Goal: Information Seeking & Learning: Learn about a topic

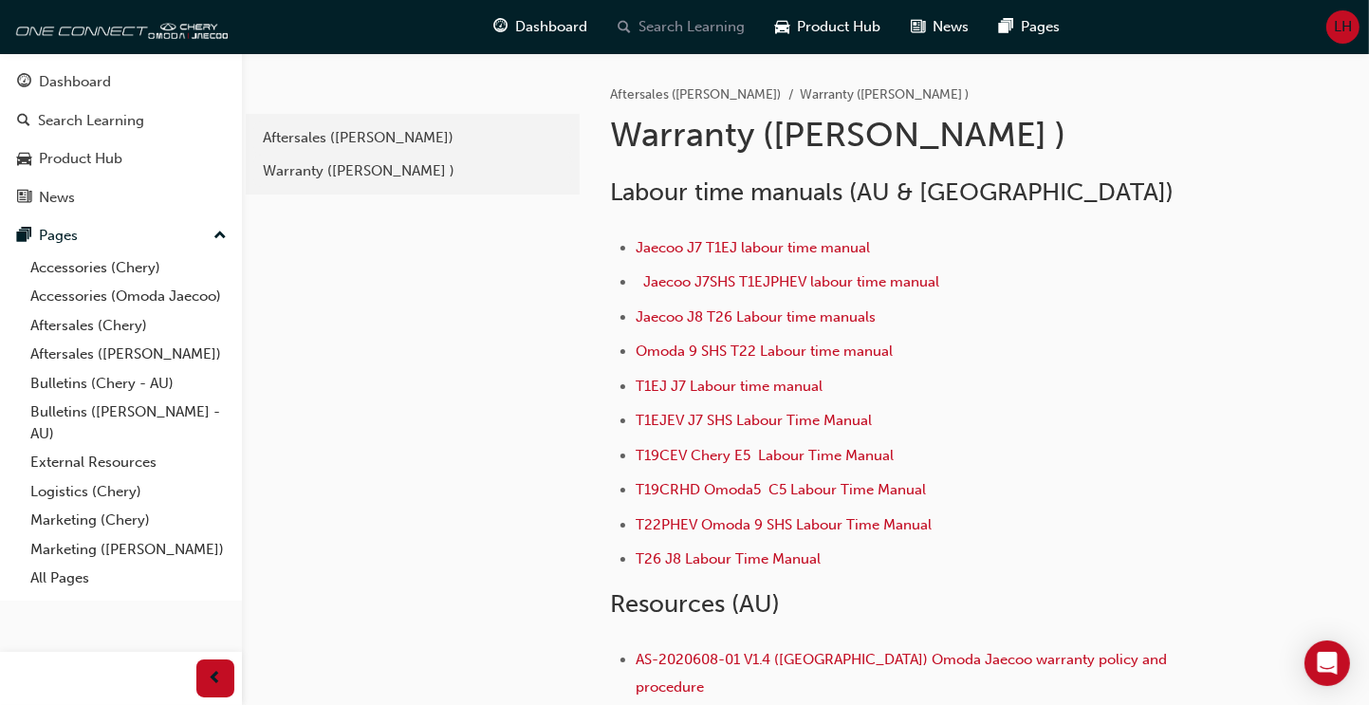
click at [698, 32] on span "Search Learning" at bounding box center [692, 27] width 106 height 22
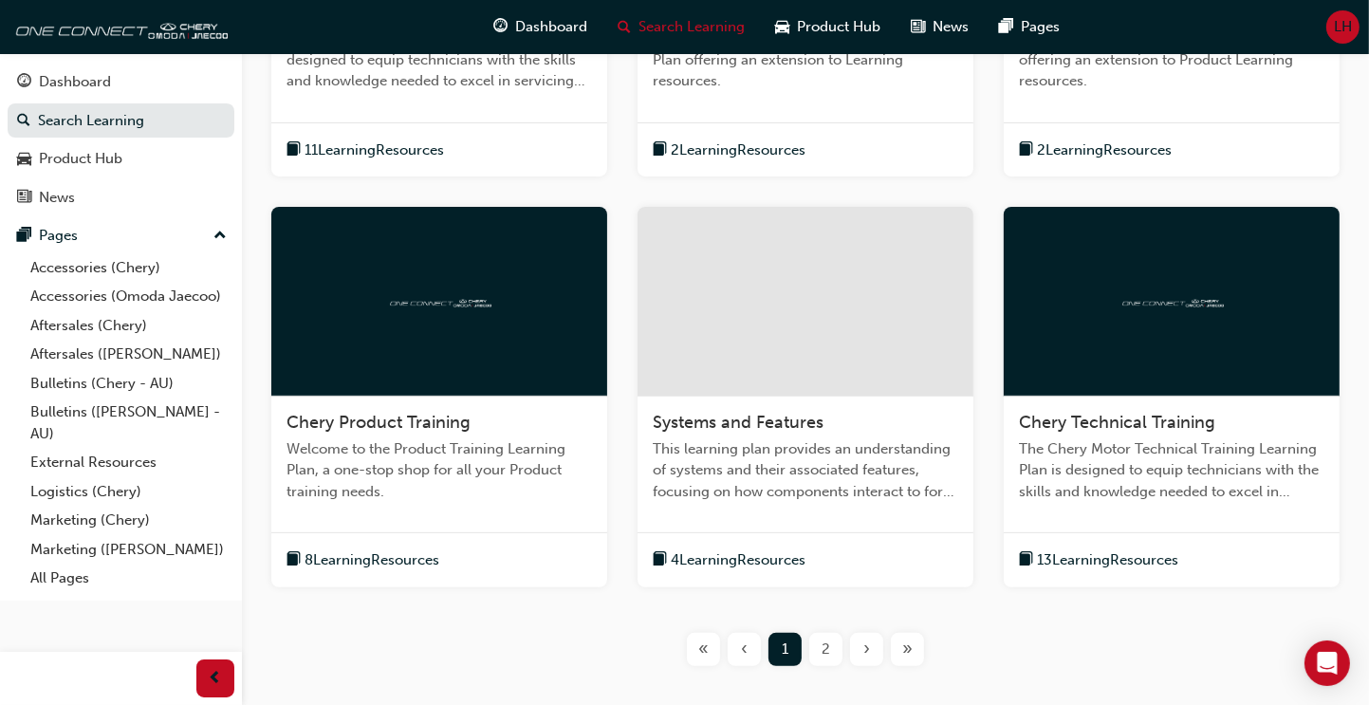
scroll to position [282, 0]
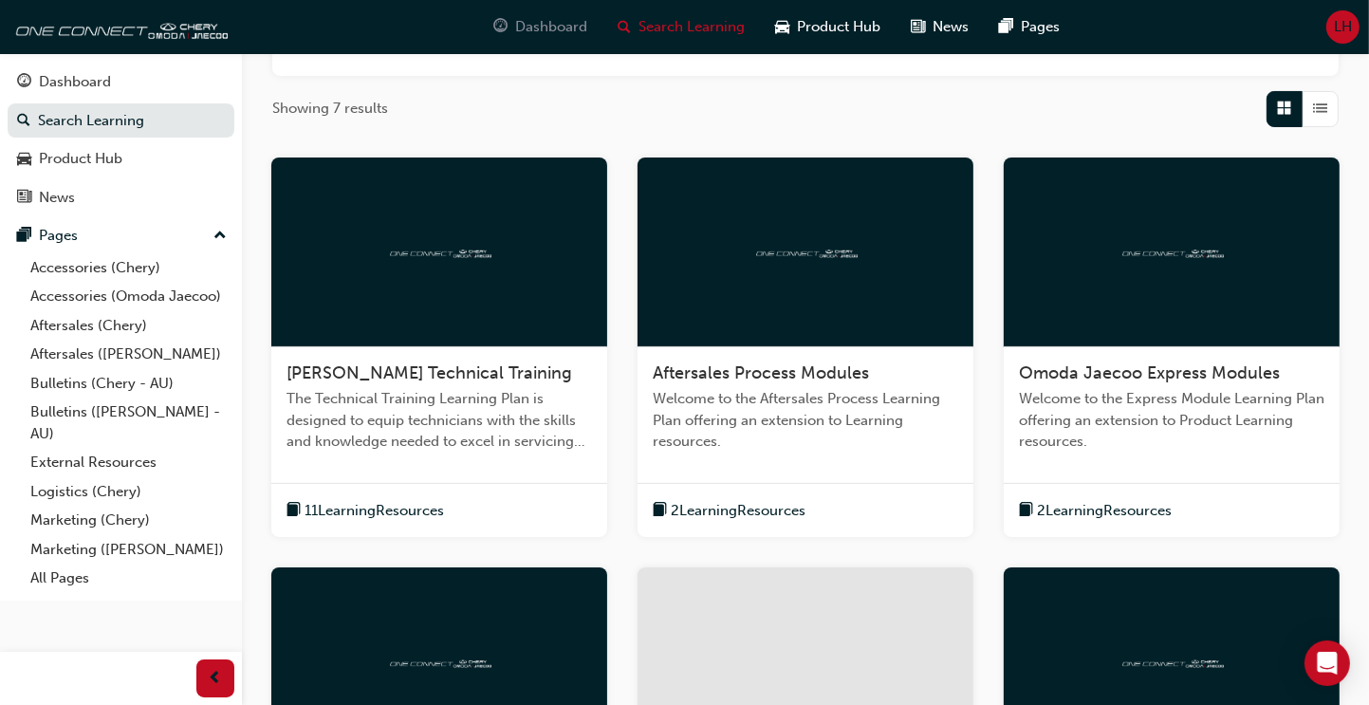
click at [549, 24] on span "Dashboard" at bounding box center [552, 27] width 72 height 22
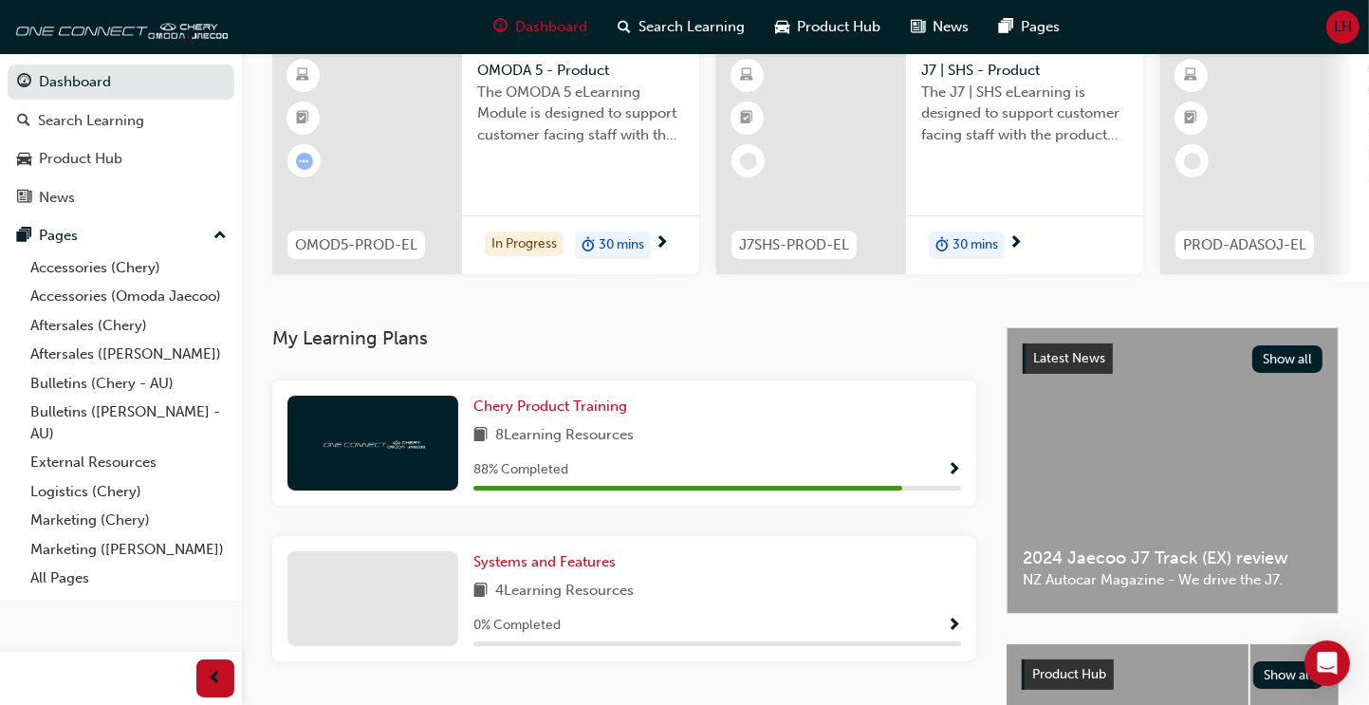
scroll to position [190, 0]
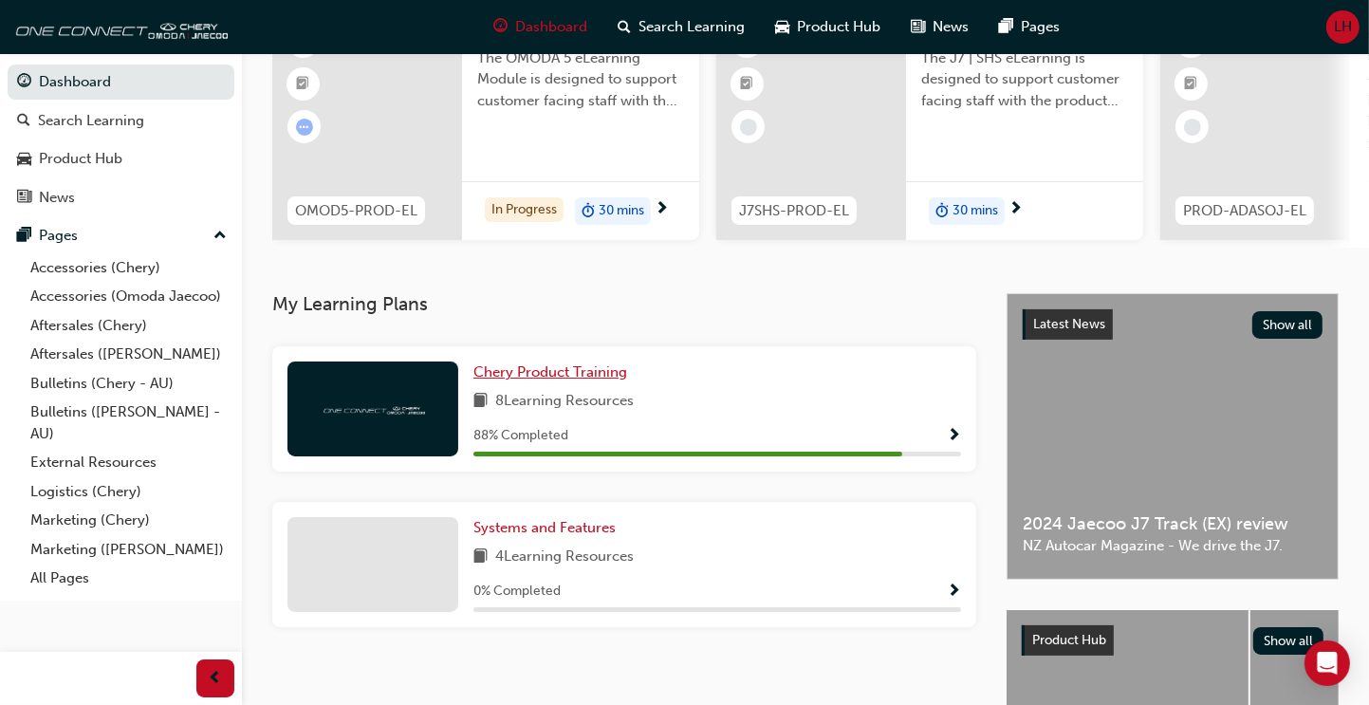
click at [558, 379] on span "Chery Product Training" at bounding box center [550, 371] width 154 height 17
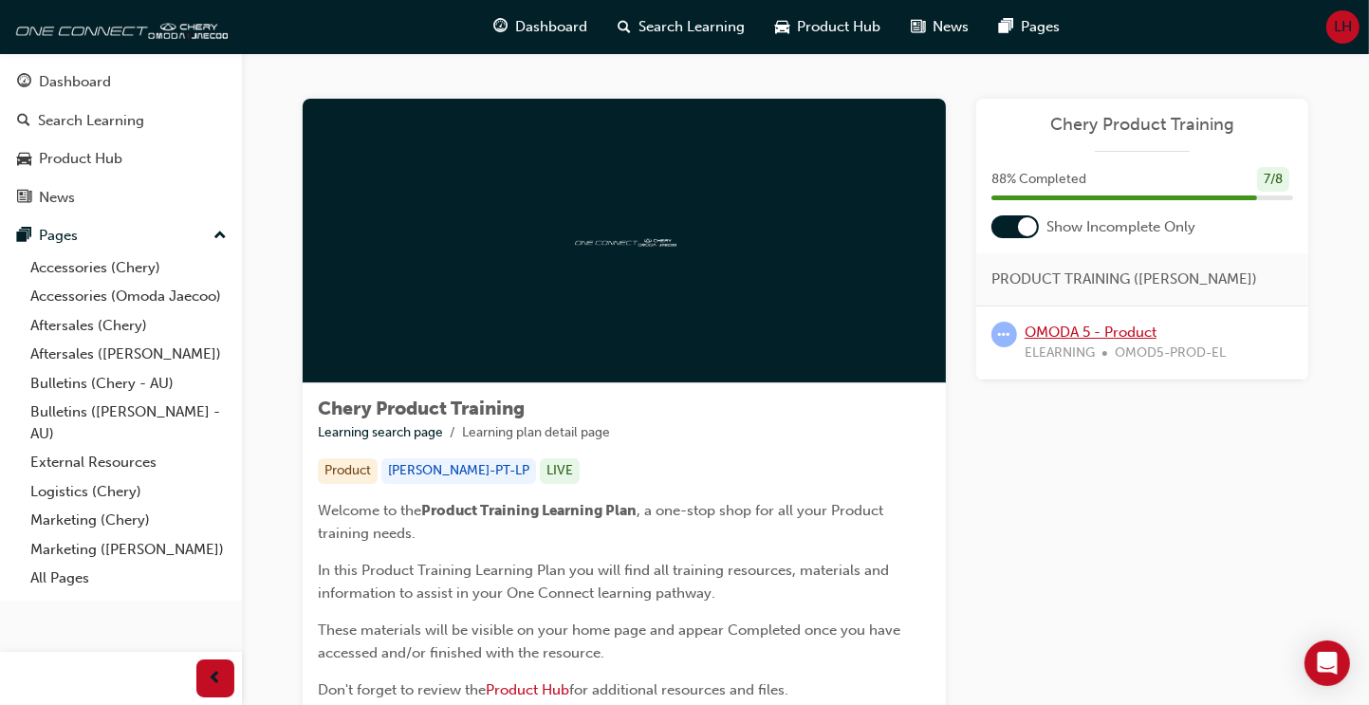
click at [1130, 330] on link "OMODA 5 - Product" at bounding box center [1090, 331] width 132 height 17
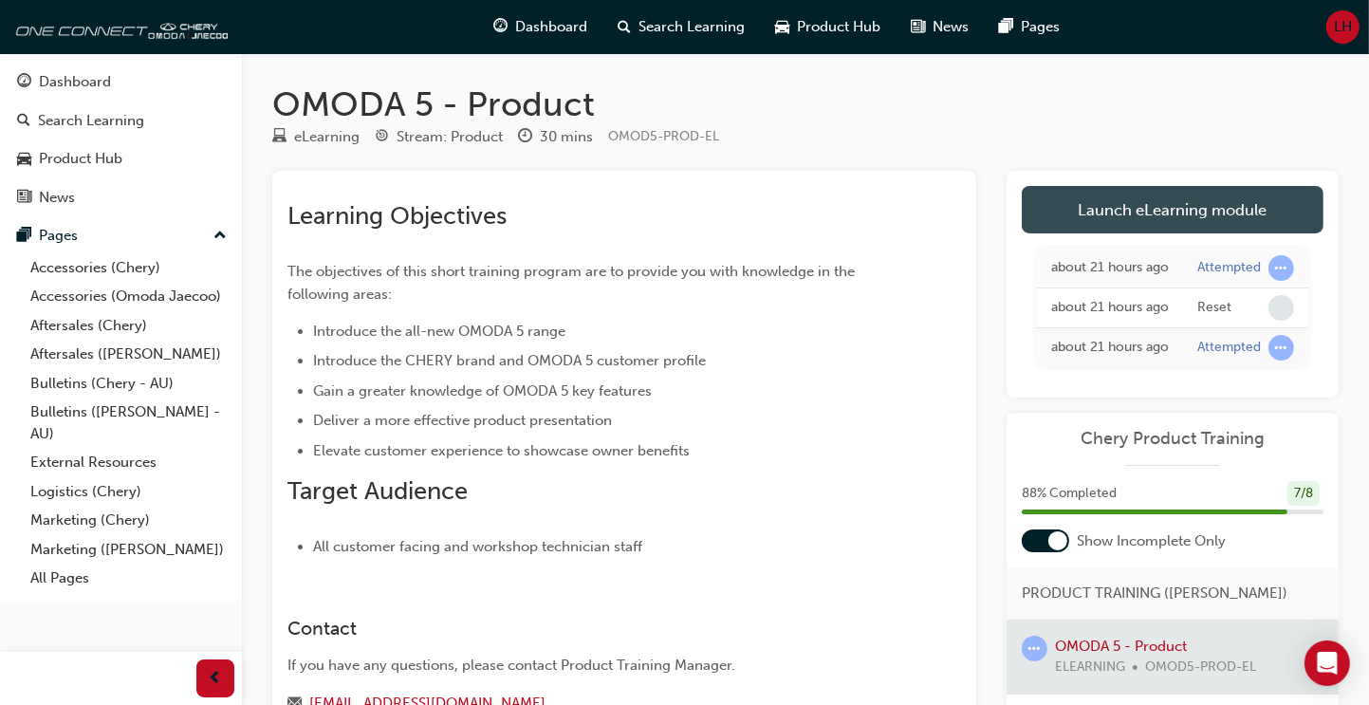
click at [1164, 208] on link "Launch eLearning module" at bounding box center [1172, 209] width 302 height 47
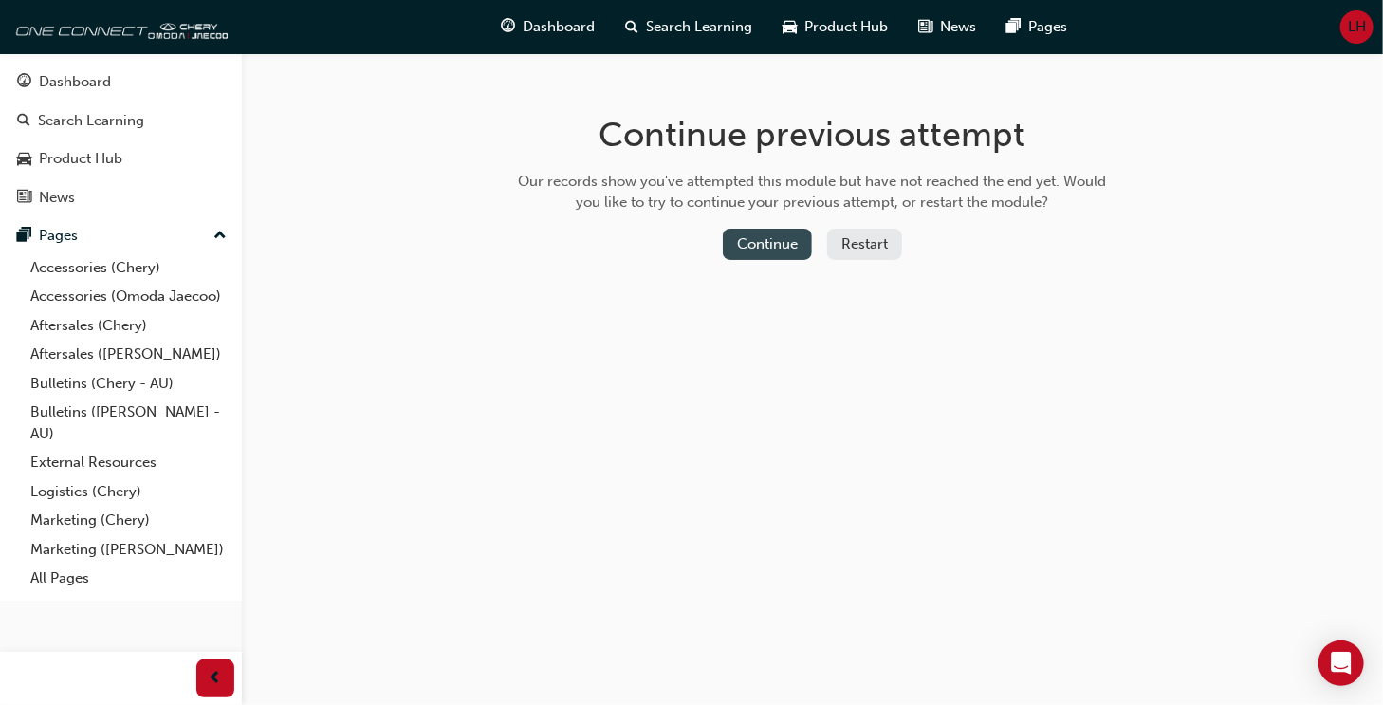
click at [760, 245] on button "Continue" at bounding box center [767, 244] width 89 height 31
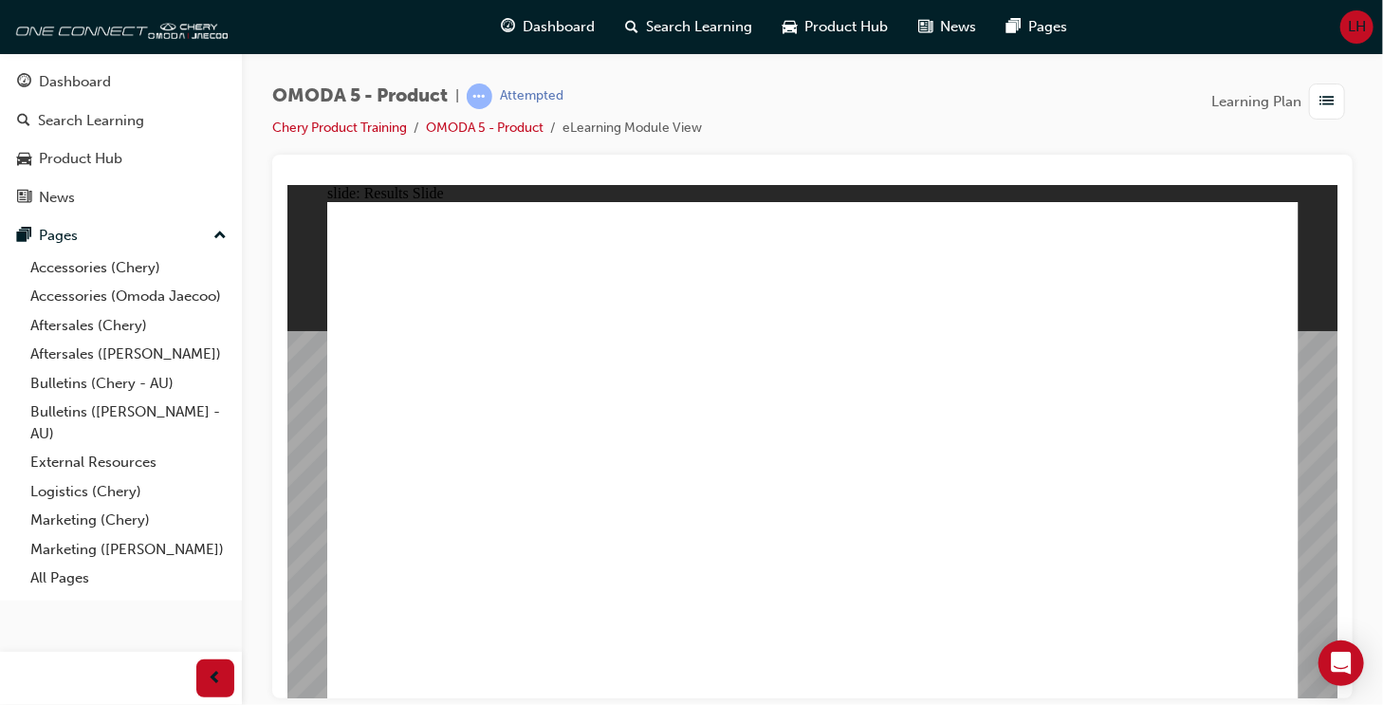
radio input "true"
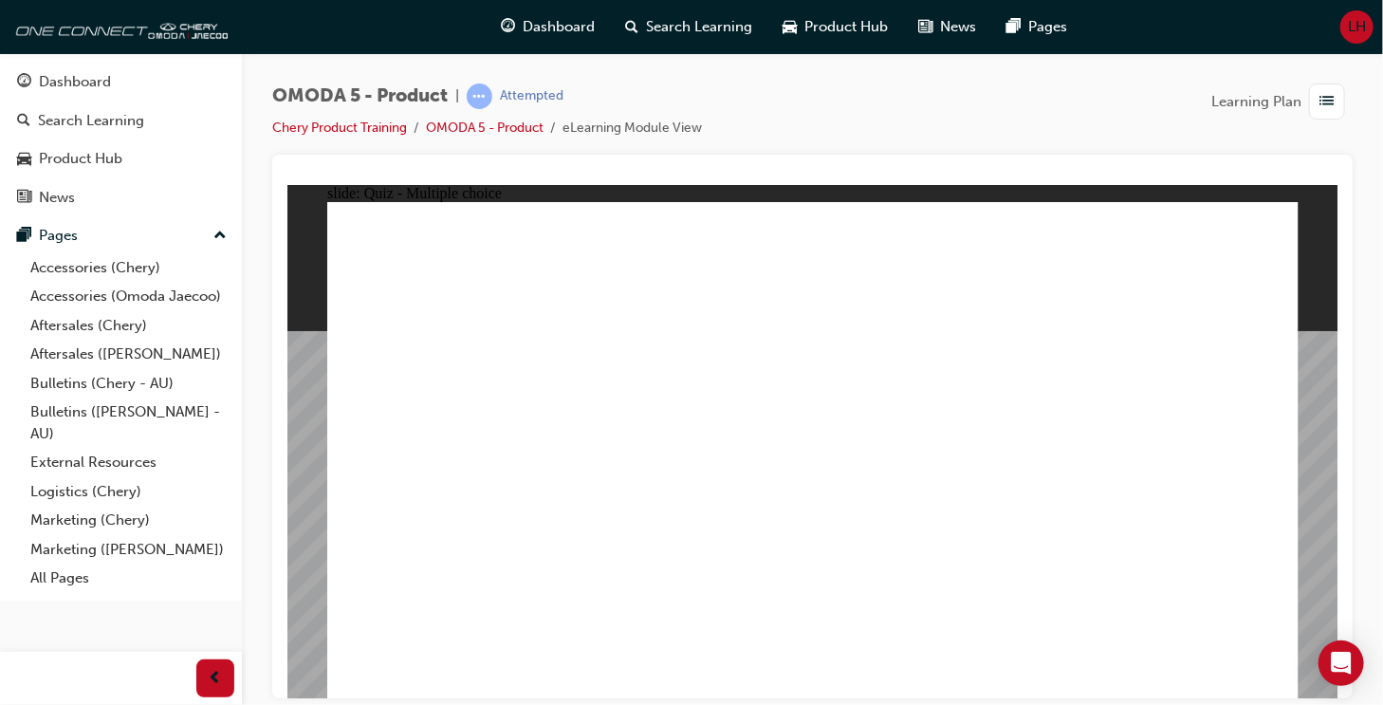
radio input "true"
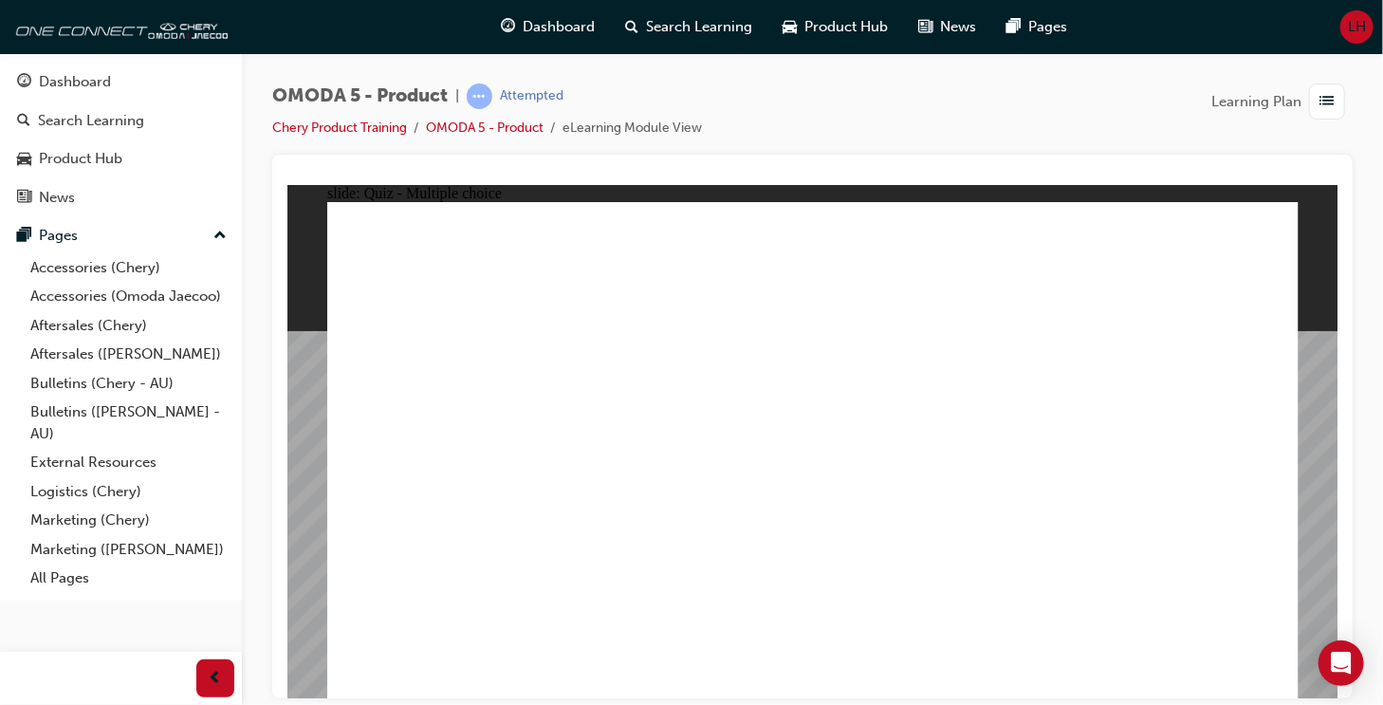
radio input "true"
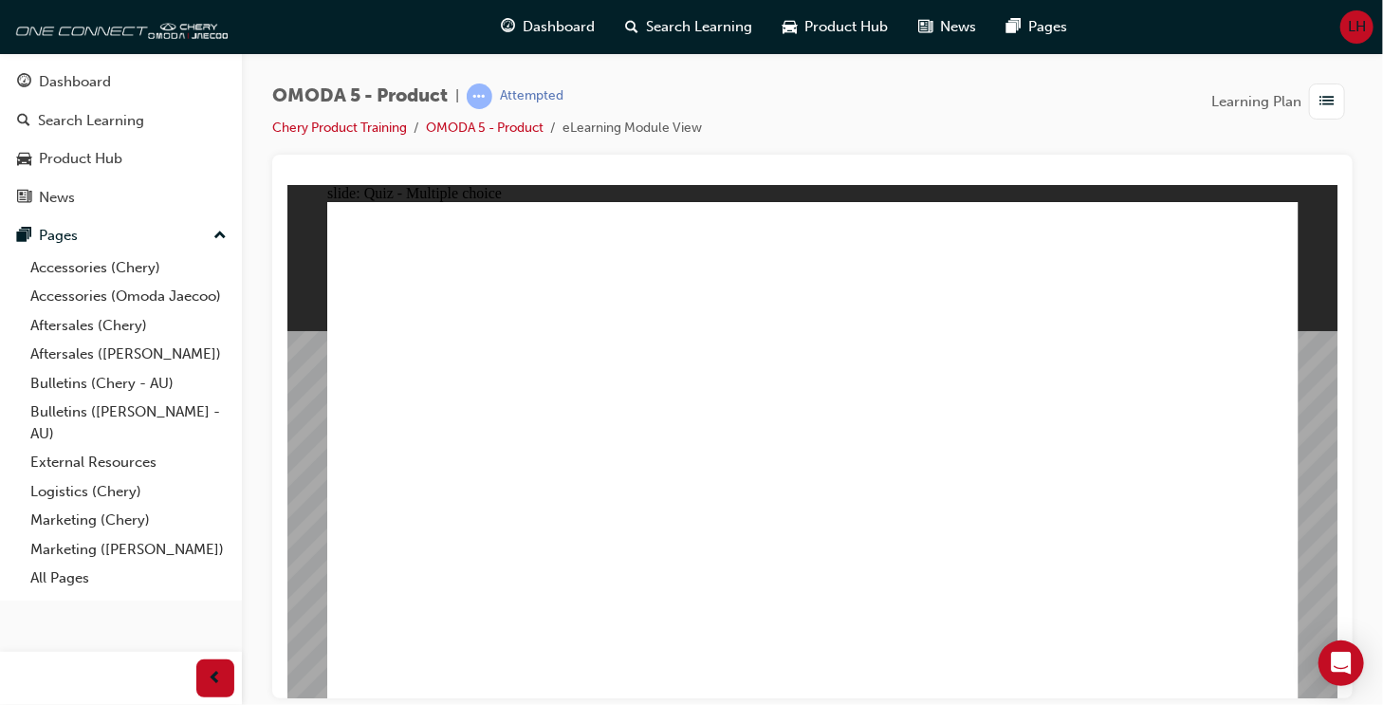
drag, startPoint x: 864, startPoint y: 223, endPoint x: 472, endPoint y: 538, distance: 502.6
drag, startPoint x: 822, startPoint y: 324, endPoint x: 438, endPoint y: 550, distance: 445.5
drag, startPoint x: 1001, startPoint y: 275, endPoint x: 460, endPoint y: 545, distance: 604.4
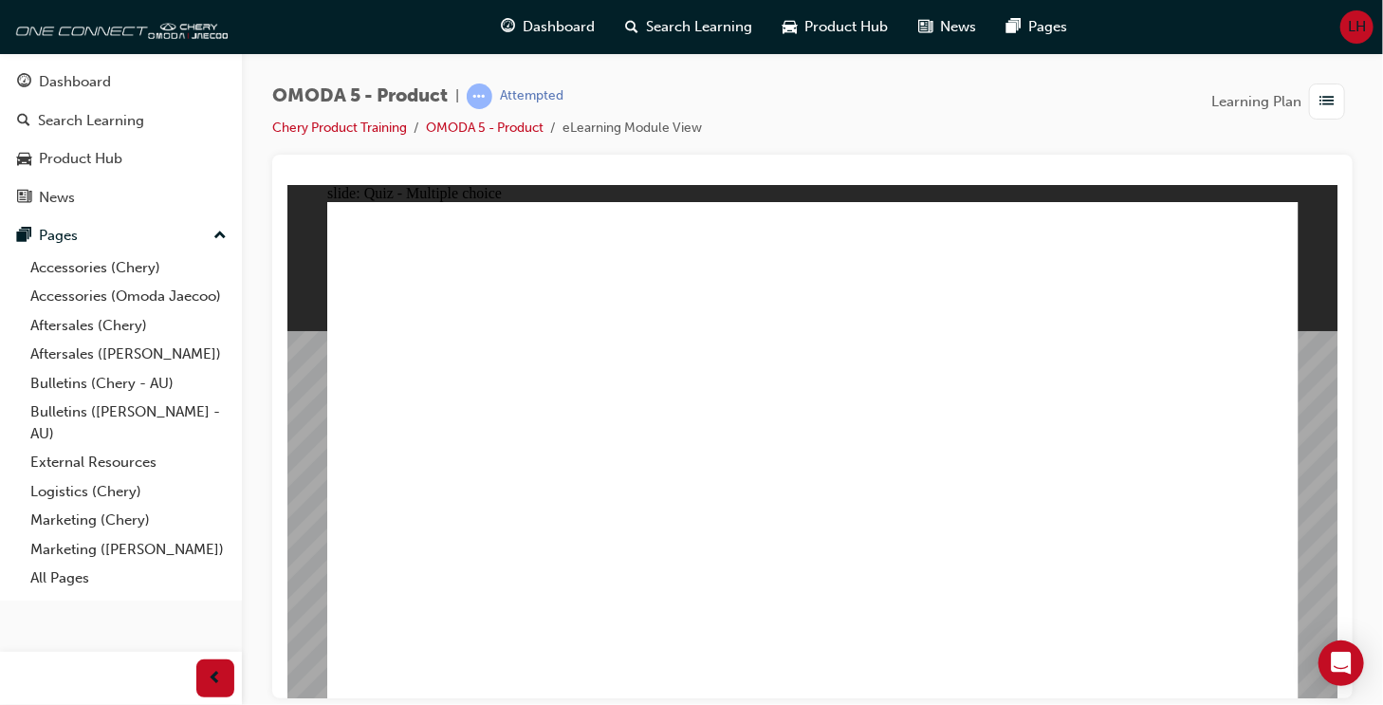
drag, startPoint x: 842, startPoint y: 278, endPoint x: 667, endPoint y: 545, distance: 319.9
drag, startPoint x: 1163, startPoint y: 229, endPoint x: 643, endPoint y: 543, distance: 607.7
drag, startPoint x: 800, startPoint y: 450, endPoint x: 629, endPoint y: 548, distance: 197.2
drag, startPoint x: 1016, startPoint y: 336, endPoint x: 661, endPoint y: 551, distance: 414.9
drag, startPoint x: 1190, startPoint y: 282, endPoint x: 872, endPoint y: 550, distance: 416.7
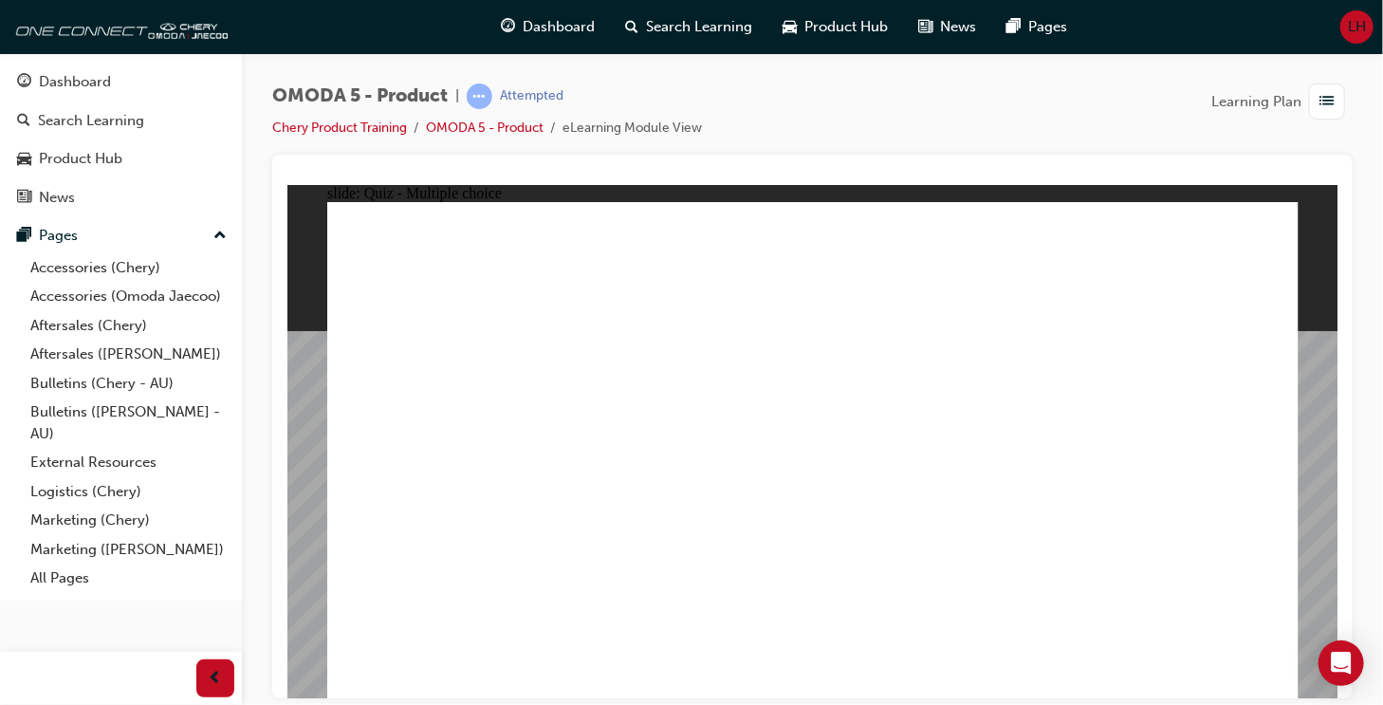
drag, startPoint x: 860, startPoint y: 393, endPoint x: 872, endPoint y: 558, distance: 165.4
drag, startPoint x: 1194, startPoint y: 327, endPoint x: 883, endPoint y: 543, distance: 378.3
drag, startPoint x: 995, startPoint y: 428, endPoint x: 835, endPoint y: 550, distance: 201.6
drag, startPoint x: 1003, startPoint y: 415, endPoint x: 1082, endPoint y: 462, distance: 92.2
drag, startPoint x: 1165, startPoint y: 388, endPoint x: 1048, endPoint y: 521, distance: 176.7
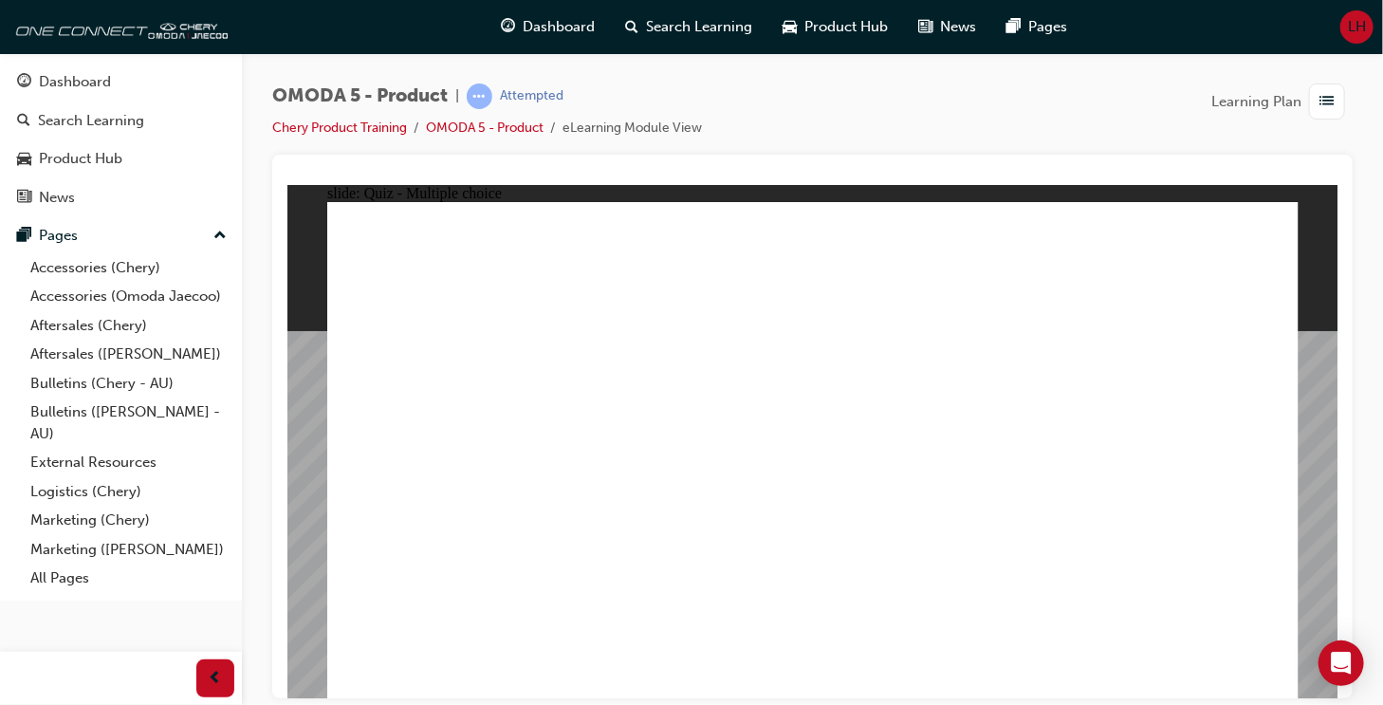
drag, startPoint x: 1012, startPoint y: 224, endPoint x: 1049, endPoint y: 547, distance: 325.5
drag, startPoint x: 884, startPoint y: 383, endPoint x: 851, endPoint y: 435, distance: 61.8
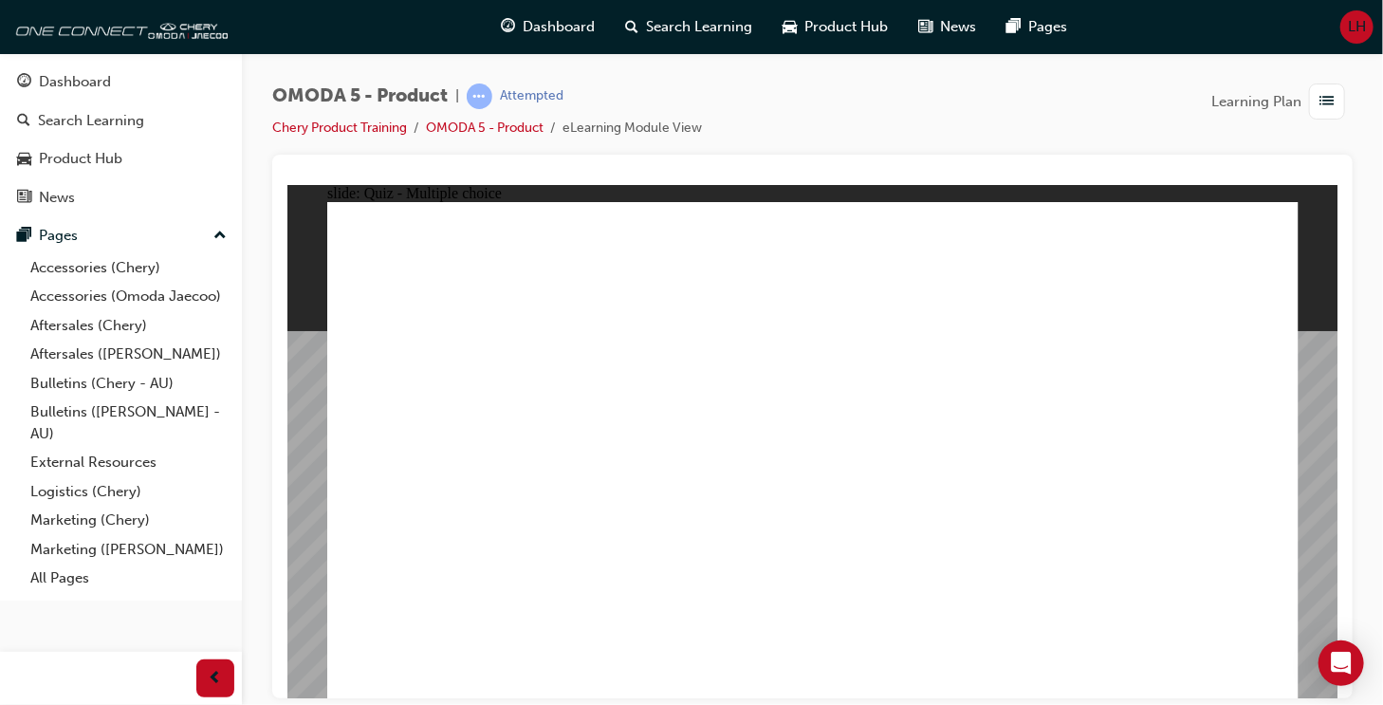
radio input "true"
drag, startPoint x: 1167, startPoint y: 368, endPoint x: 487, endPoint y: 490, distance: 691.0
drag, startPoint x: 1128, startPoint y: 285, endPoint x: 1137, endPoint y: 248, distance: 38.2
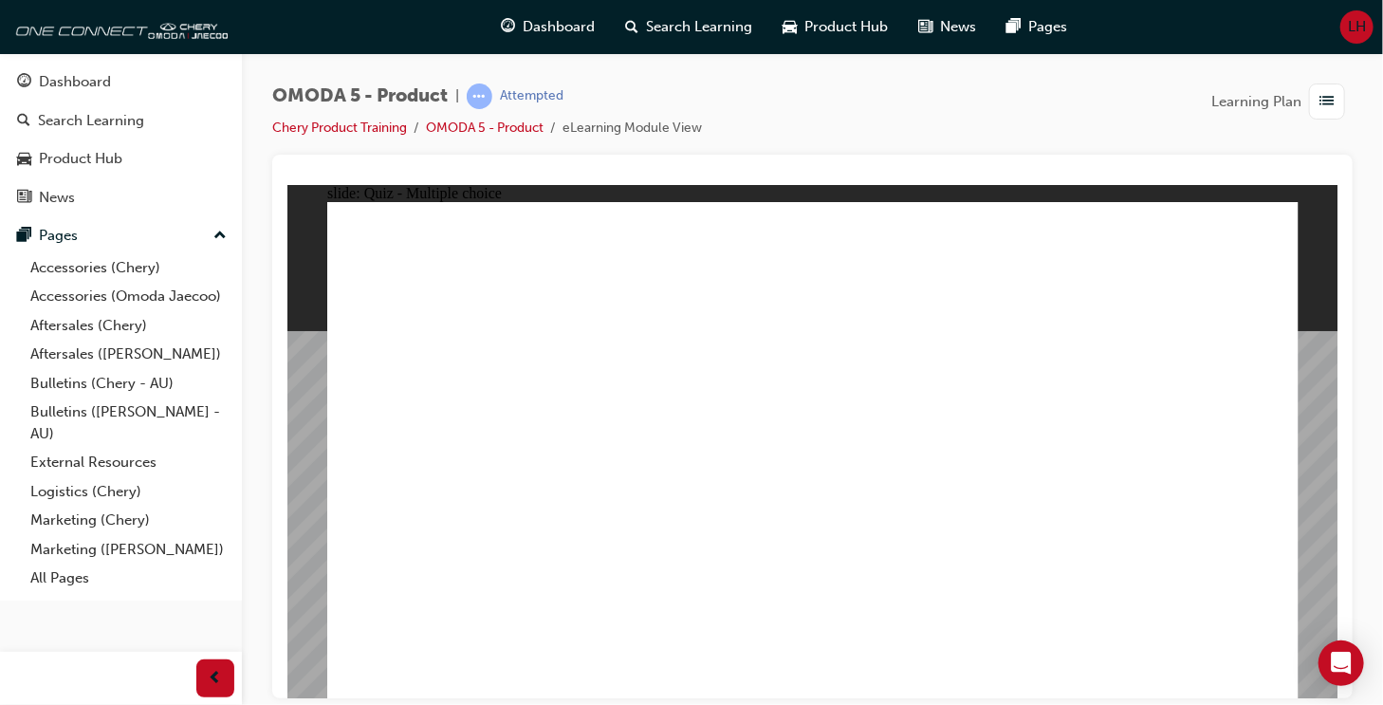
drag, startPoint x: 930, startPoint y: 287, endPoint x: 867, endPoint y: 490, distance: 212.7
drag, startPoint x: 914, startPoint y: 369, endPoint x: 660, endPoint y: 495, distance: 283.8
drag, startPoint x: 1142, startPoint y: 359, endPoint x: 1095, endPoint y: 488, distance: 138.0
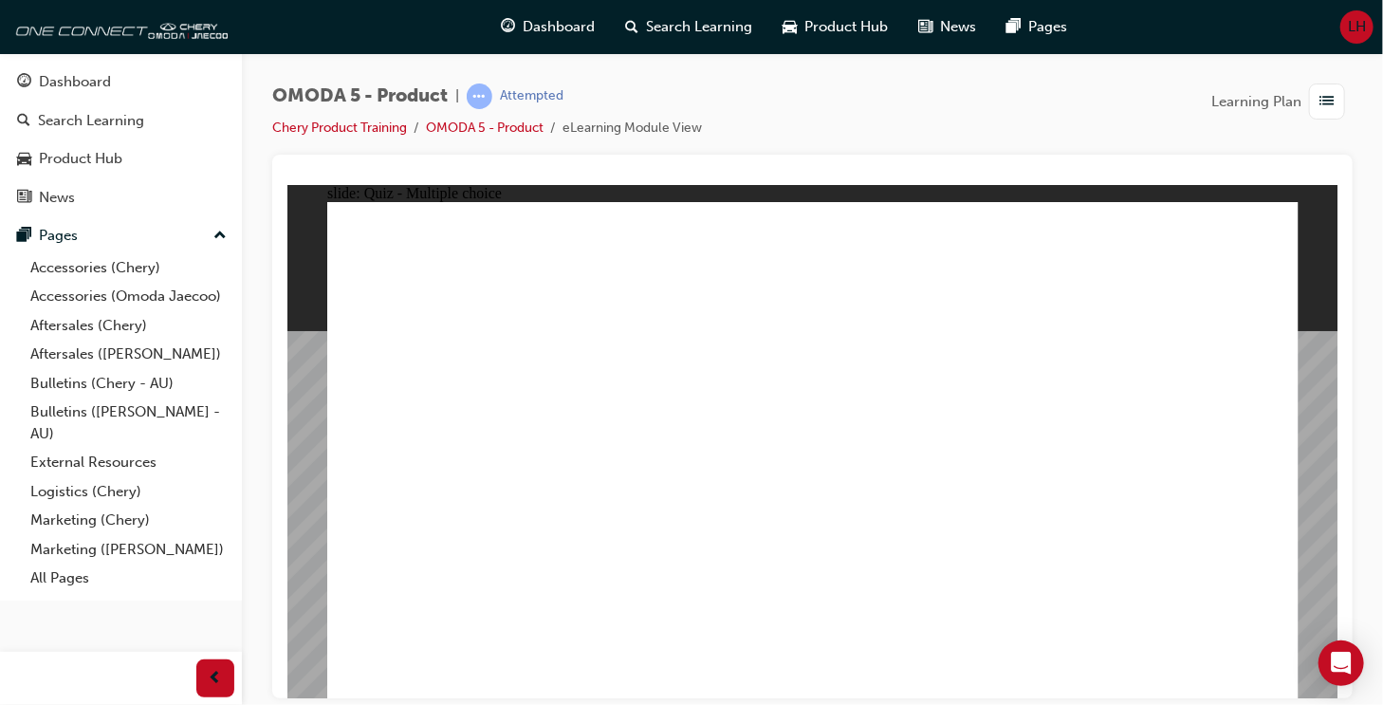
radio input "true"
drag, startPoint x: 951, startPoint y: 396, endPoint x: 524, endPoint y: 464, distance: 433.0
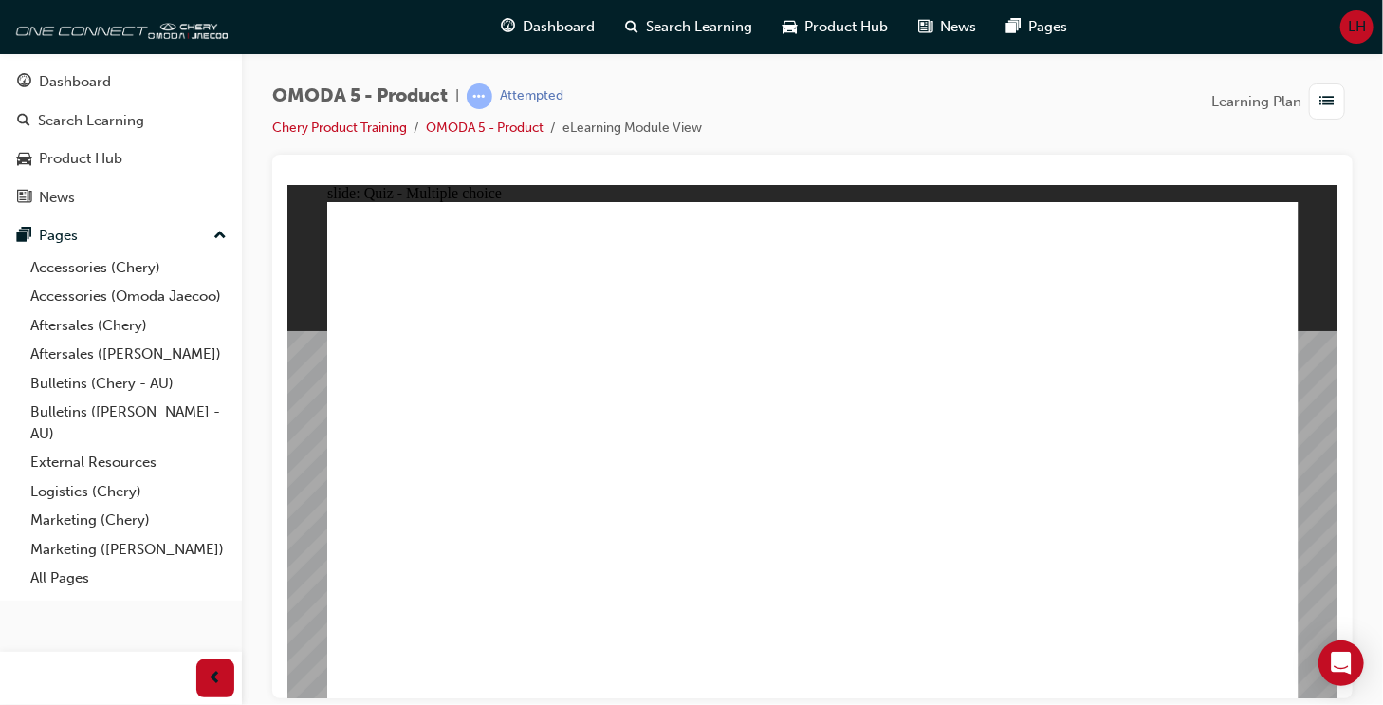
drag, startPoint x: 1118, startPoint y: 238, endPoint x: 592, endPoint y: 431, distance: 560.5
drag, startPoint x: 1105, startPoint y: 282, endPoint x: 682, endPoint y: 426, distance: 446.9
drag, startPoint x: 944, startPoint y: 456, endPoint x: 447, endPoint y: 489, distance: 498.1
drag, startPoint x: 1069, startPoint y: 448, endPoint x: 547, endPoint y: 461, distance: 521.8
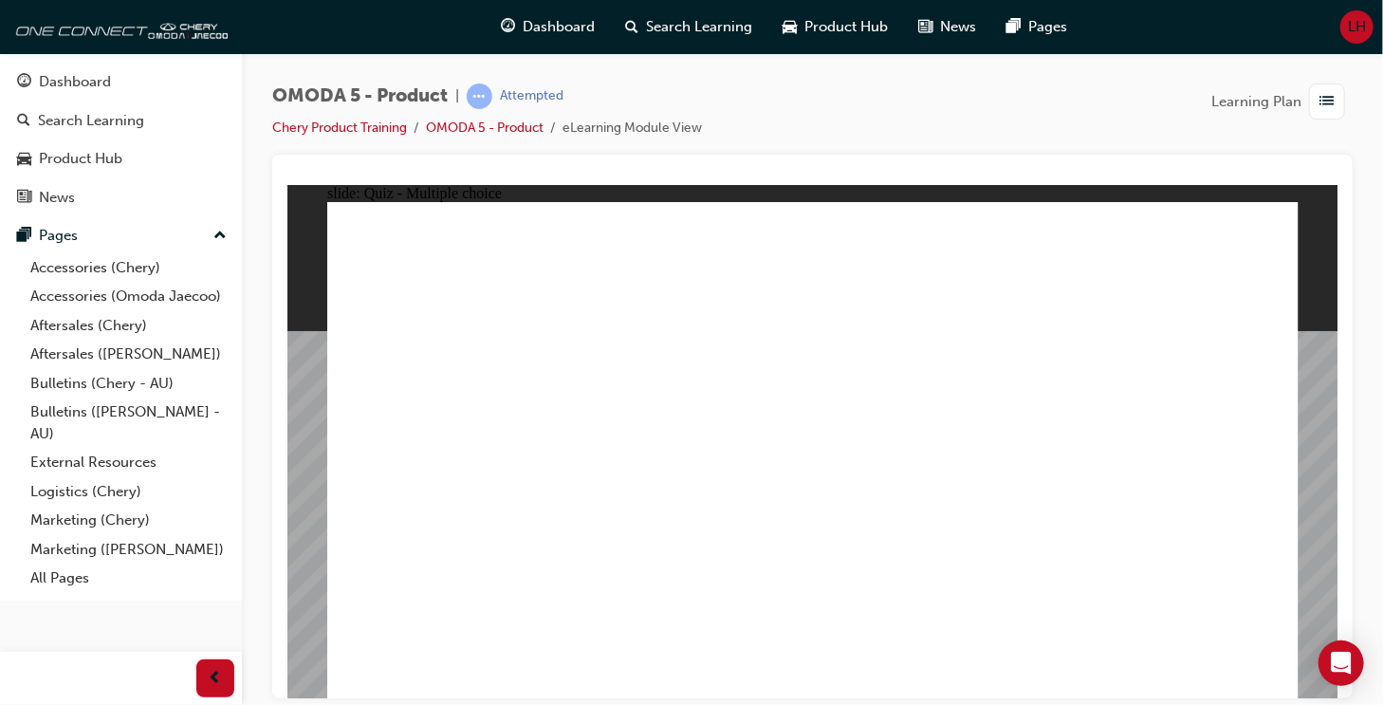
radio input "true"
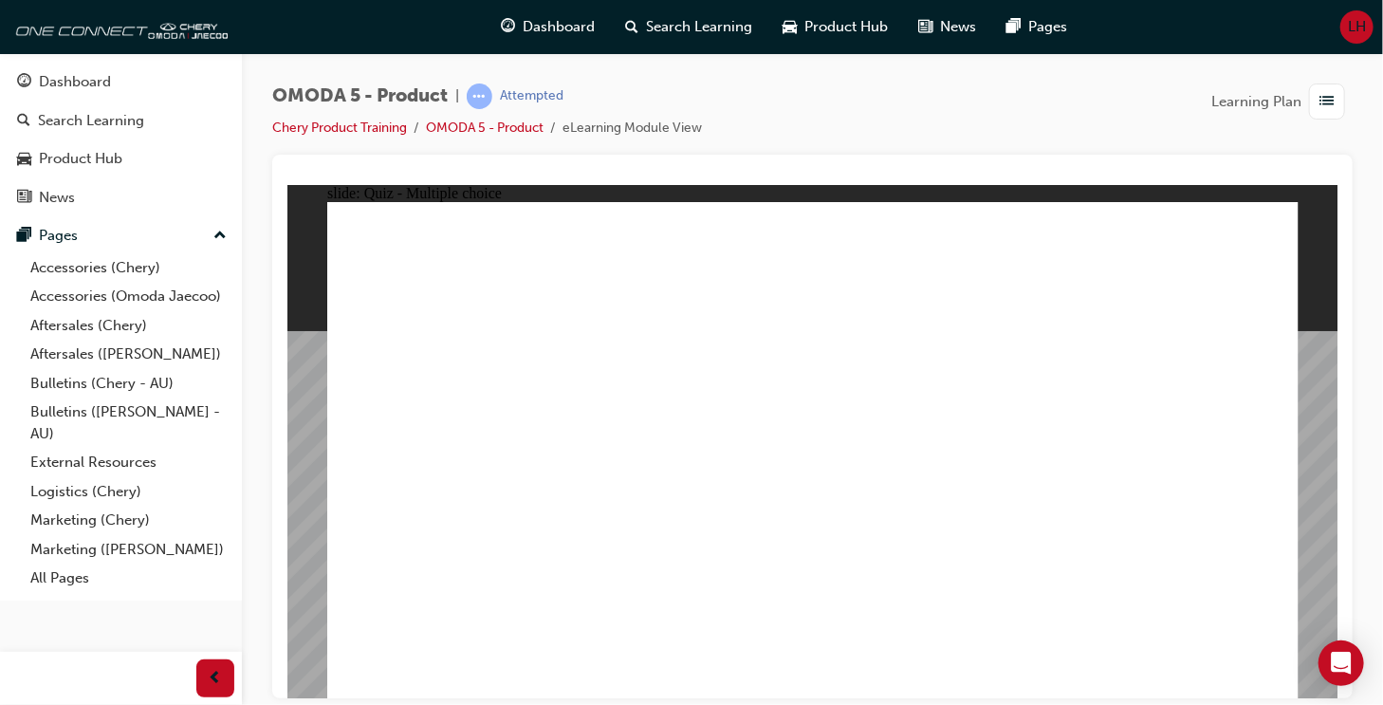
radio input "true"
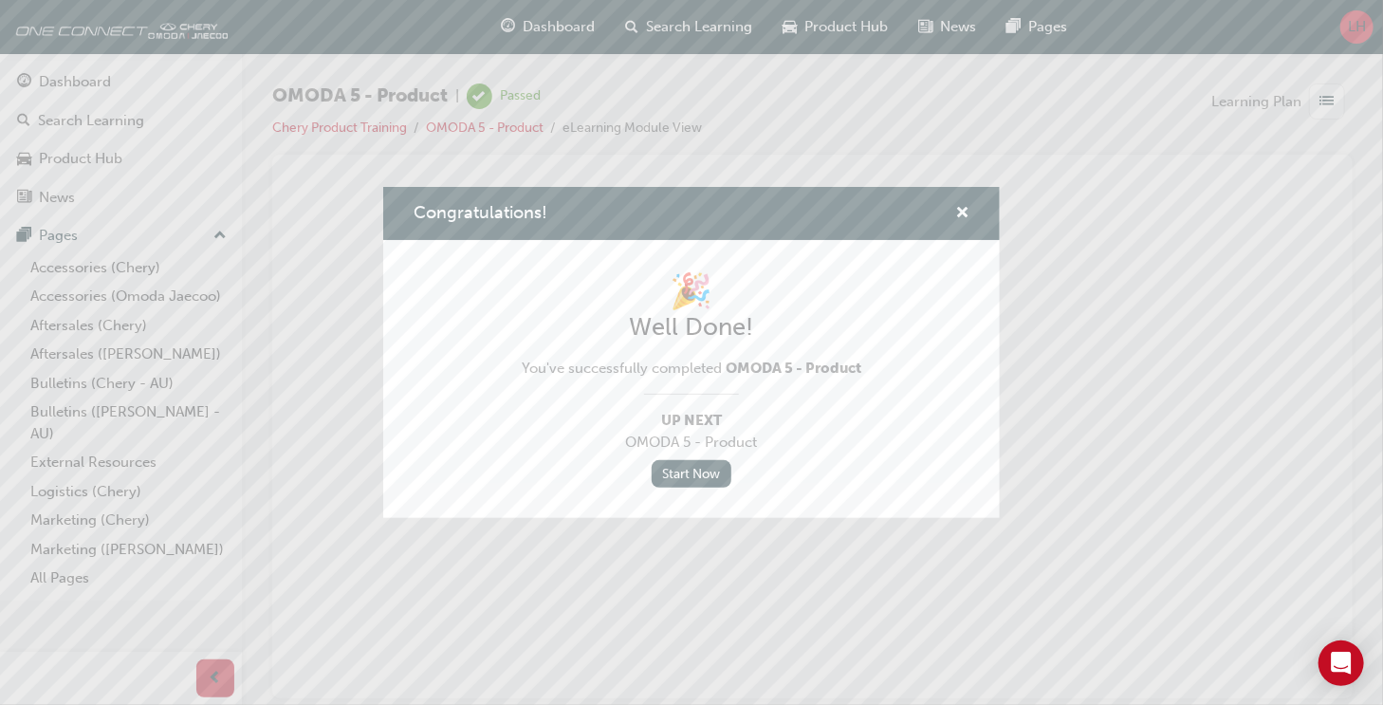
click at [969, 212] on div "Congratulations!" at bounding box center [691, 214] width 616 height 54
click at [962, 209] on span "cross-icon" at bounding box center [962, 214] width 14 height 17
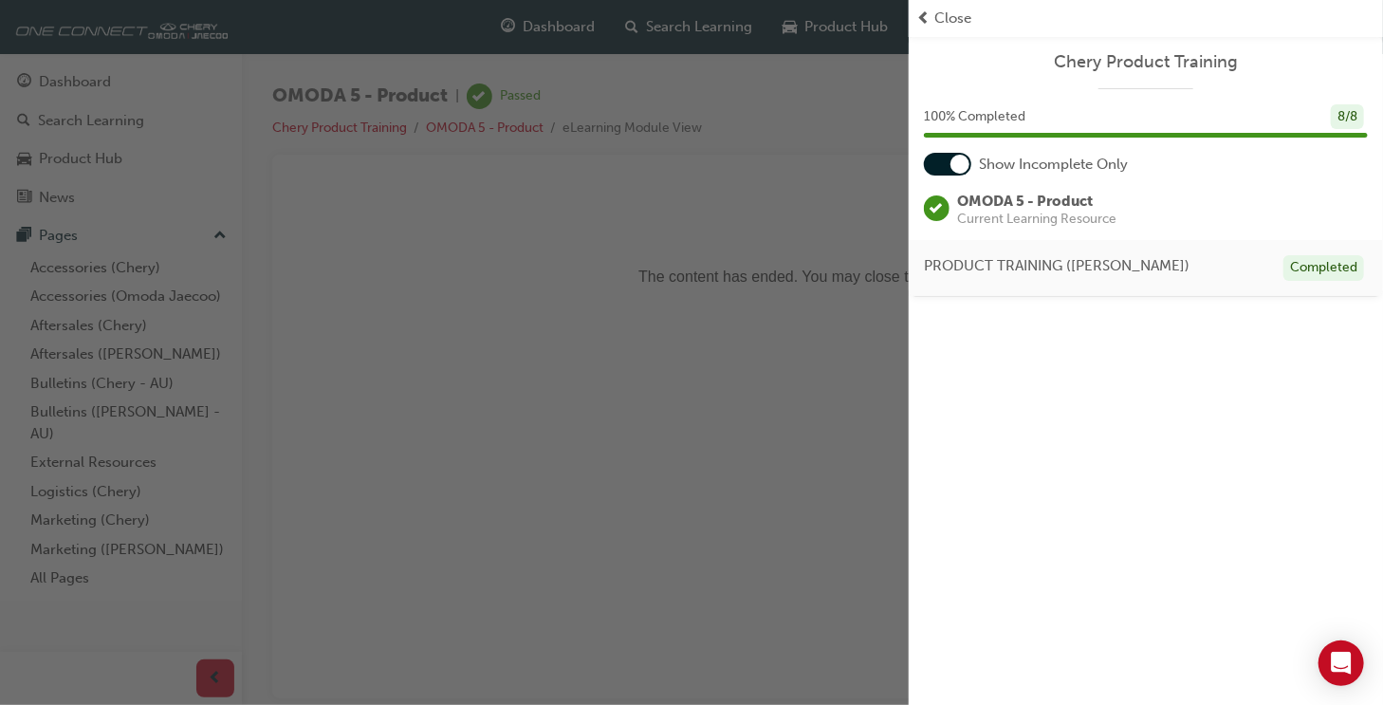
click at [960, 18] on span "Close" at bounding box center [952, 19] width 37 height 22
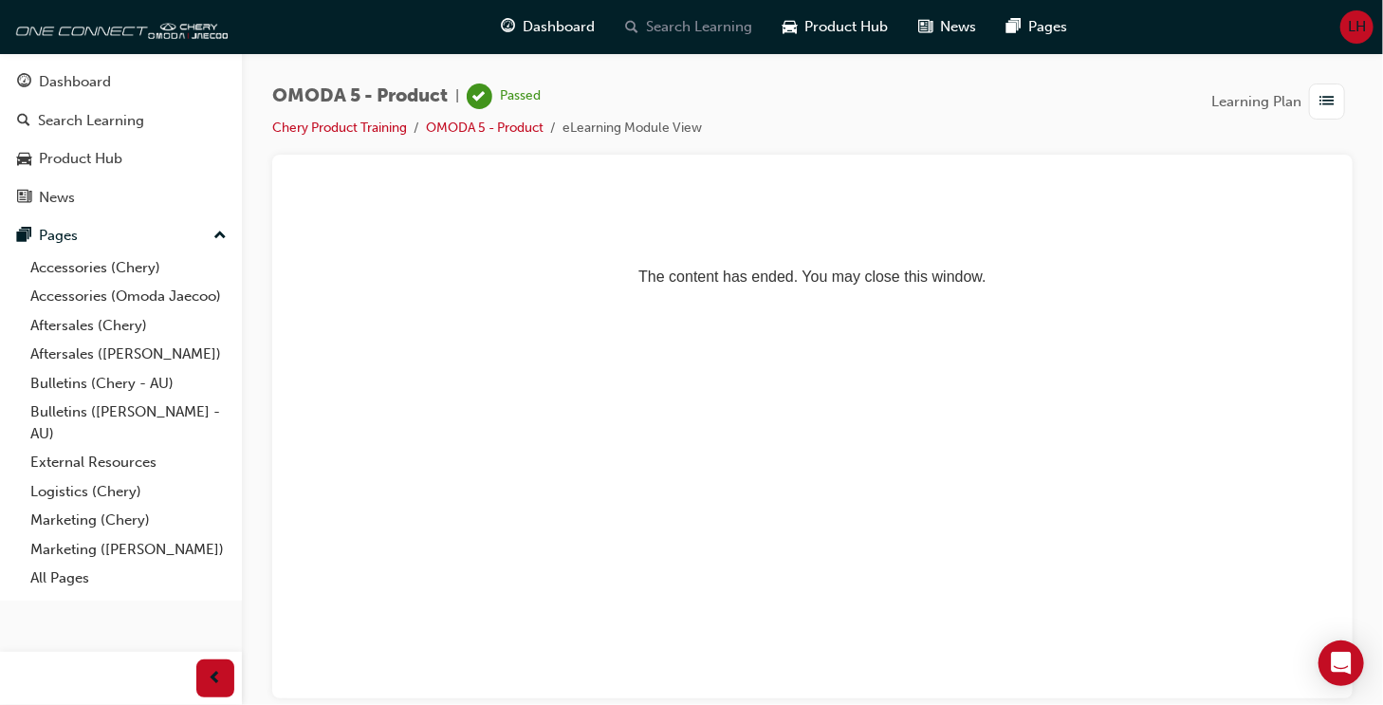
click at [681, 25] on span "Search Learning" at bounding box center [699, 27] width 106 height 22
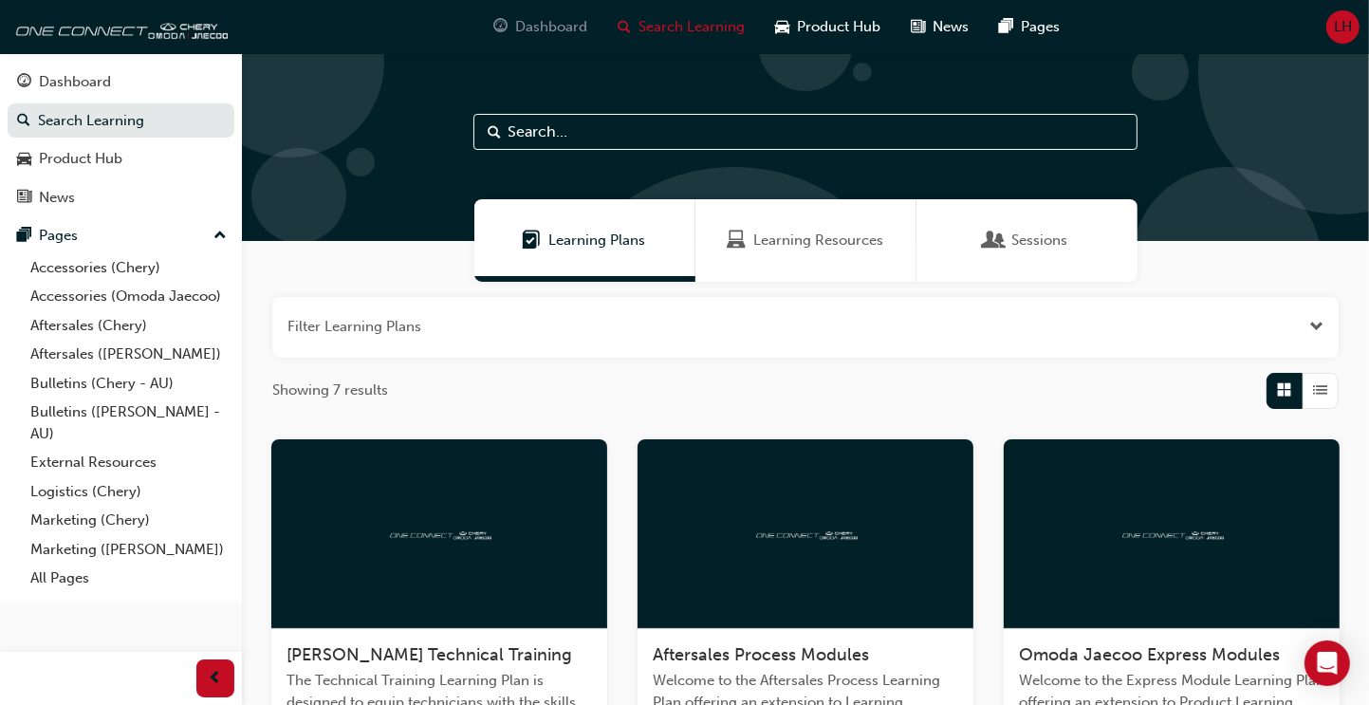
click at [554, 27] on span "Dashboard" at bounding box center [552, 27] width 72 height 22
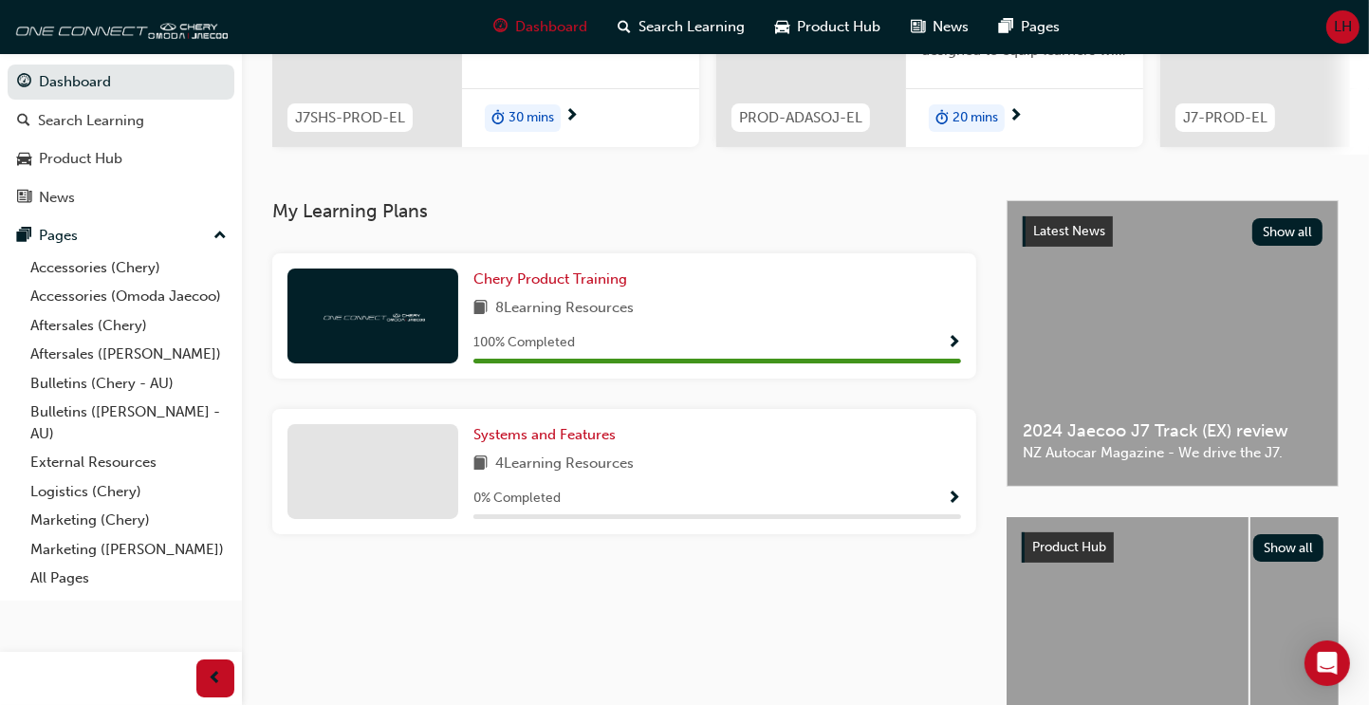
scroll to position [285, 0]
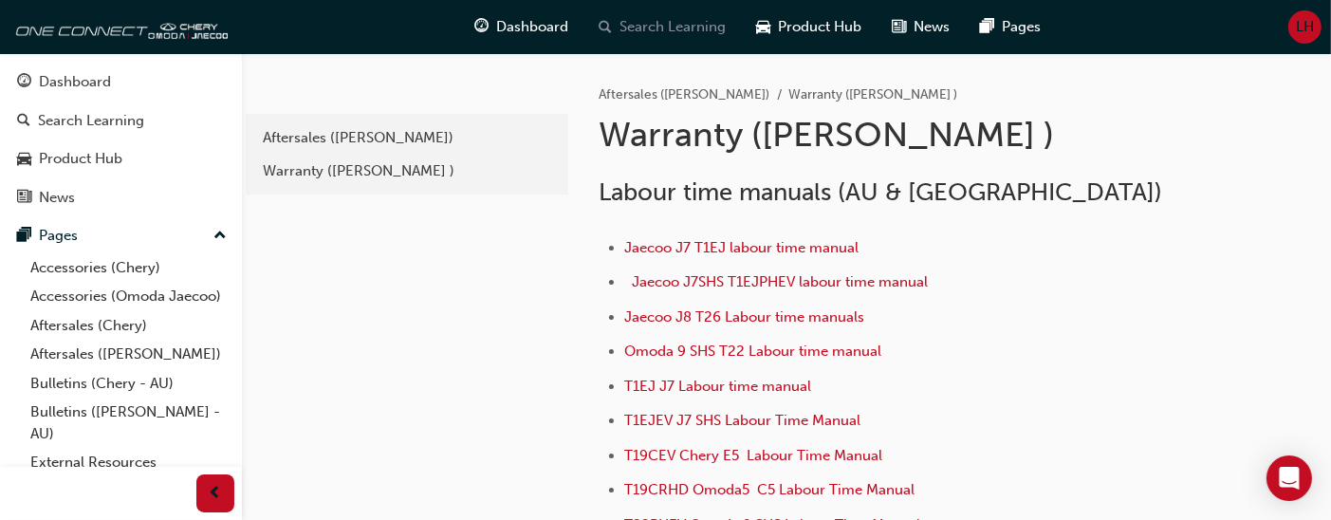
click at [661, 29] on span "Search Learning" at bounding box center [673, 27] width 106 height 22
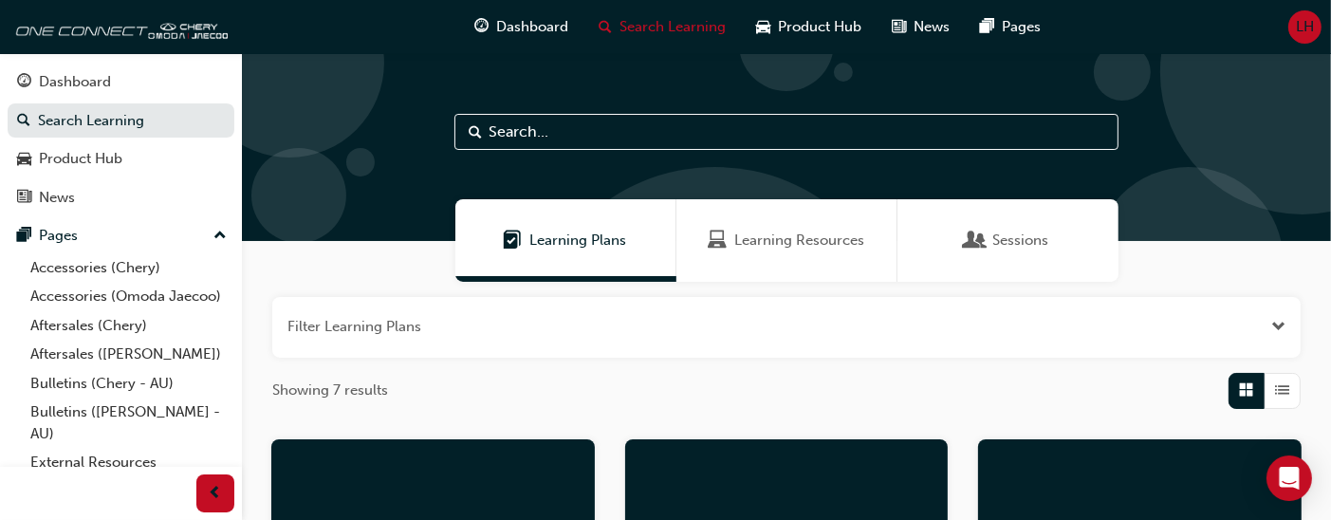
click at [555, 240] on span "Learning Plans" at bounding box center [578, 241] width 97 height 22
click at [575, 238] on span "Learning Plans" at bounding box center [578, 241] width 97 height 22
click at [543, 27] on span "Dashboard" at bounding box center [533, 27] width 72 height 22
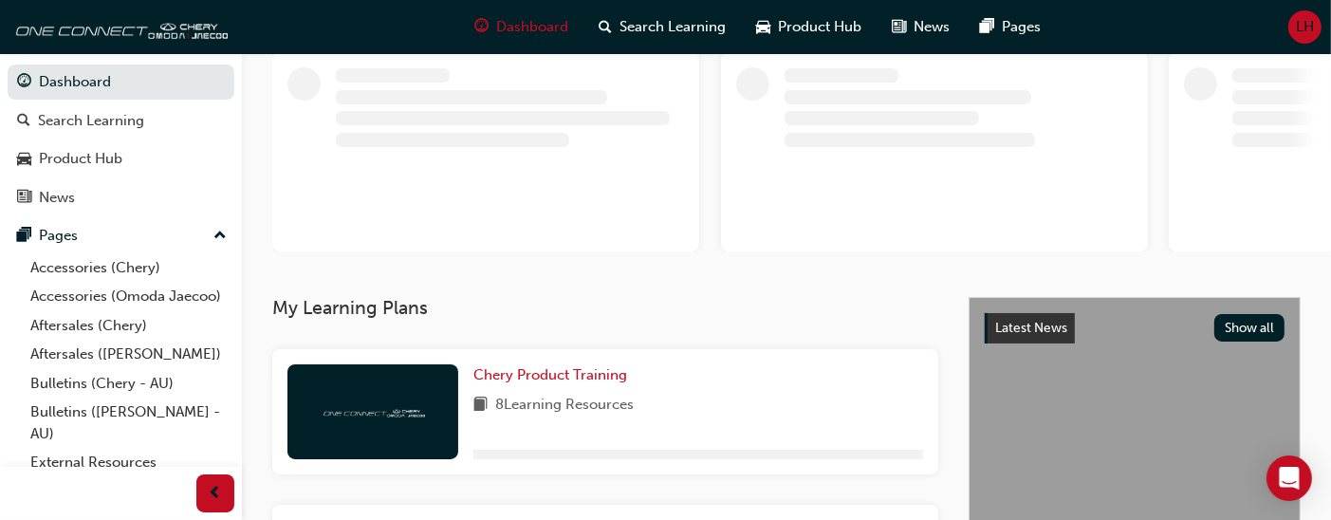
scroll to position [379, 0]
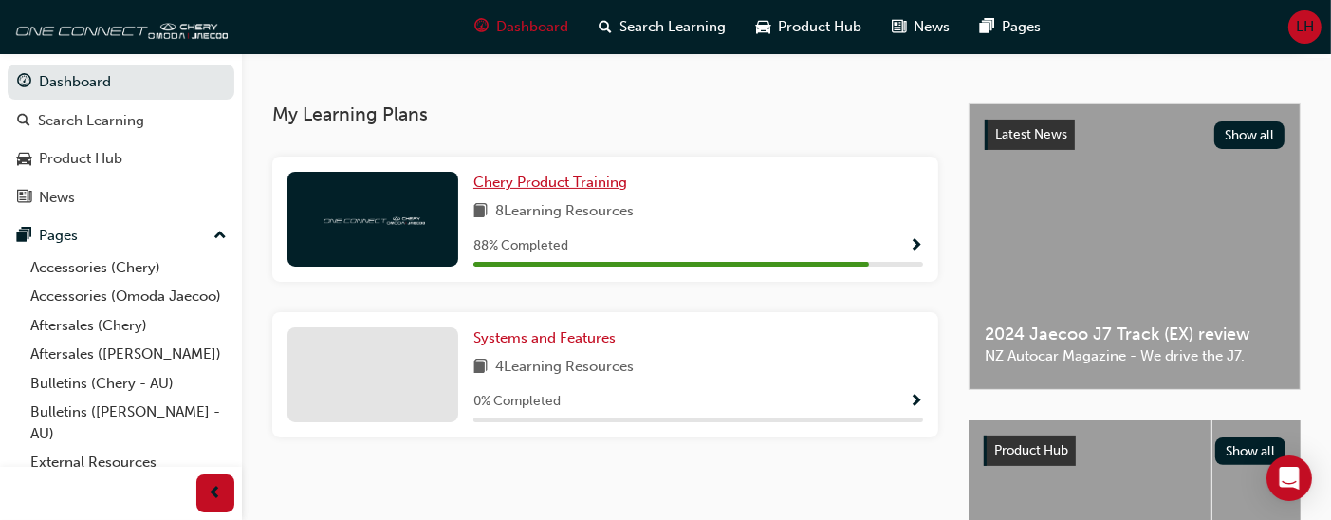
click at [527, 191] on span "Chery Product Training" at bounding box center [550, 182] width 154 height 17
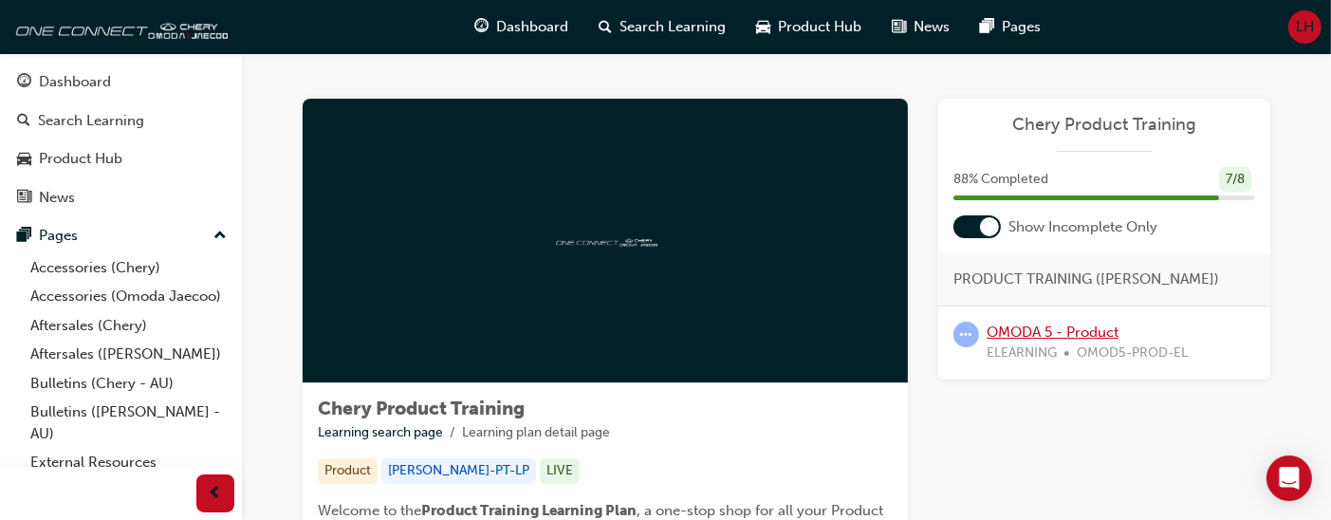
click at [1031, 327] on link "OMODA 5 - Product" at bounding box center [1052, 331] width 132 height 17
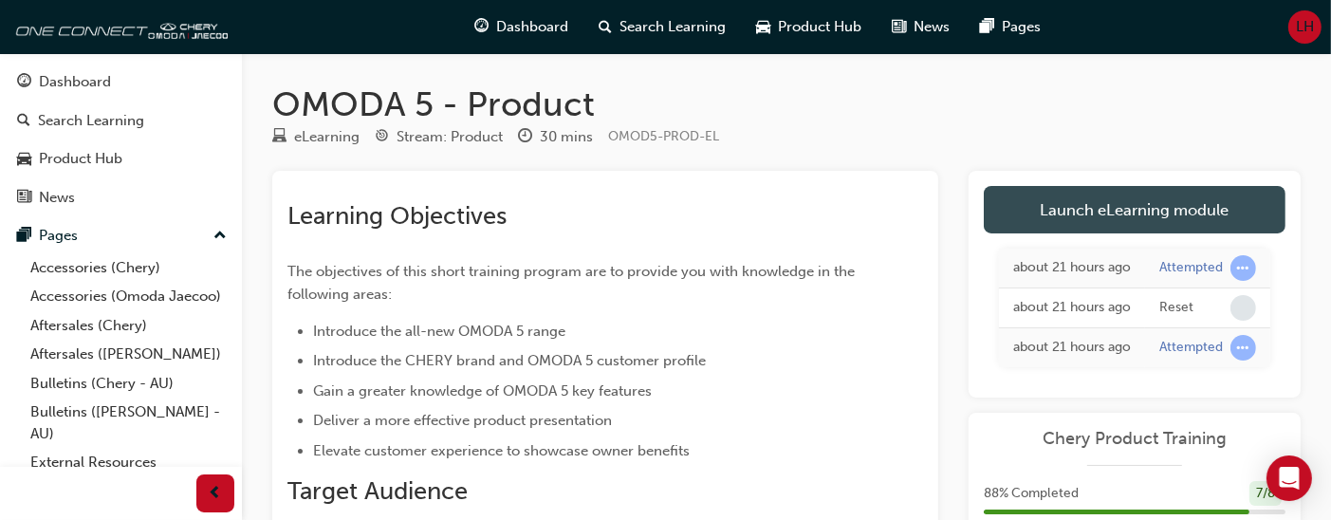
click at [1095, 214] on link "Launch eLearning module" at bounding box center [1135, 209] width 302 height 47
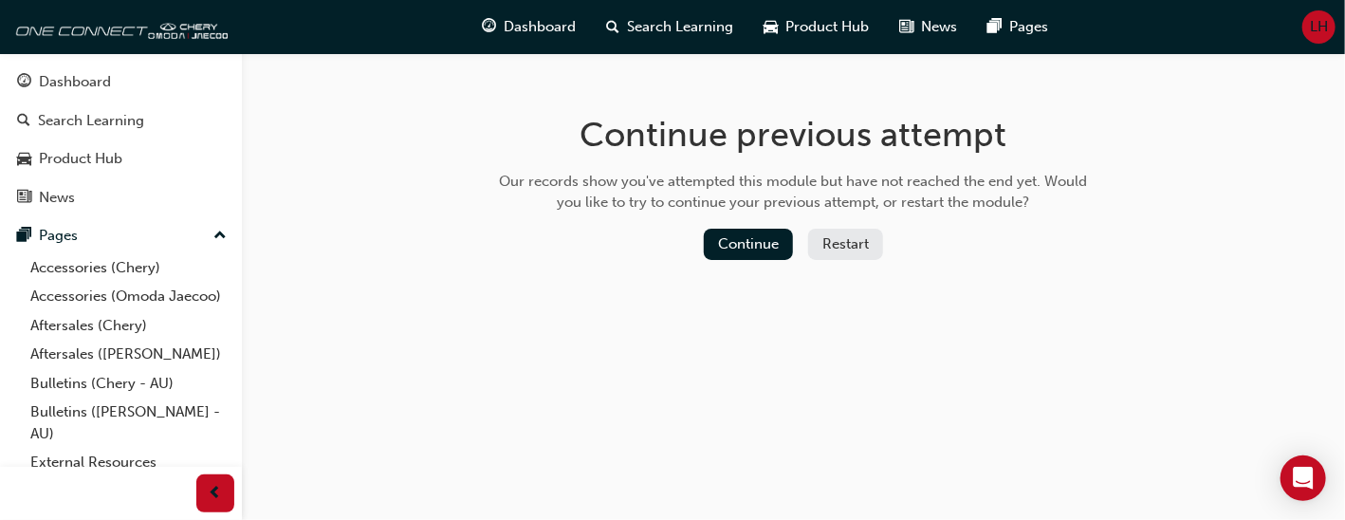
click at [848, 246] on button "Restart" at bounding box center [845, 244] width 75 height 31
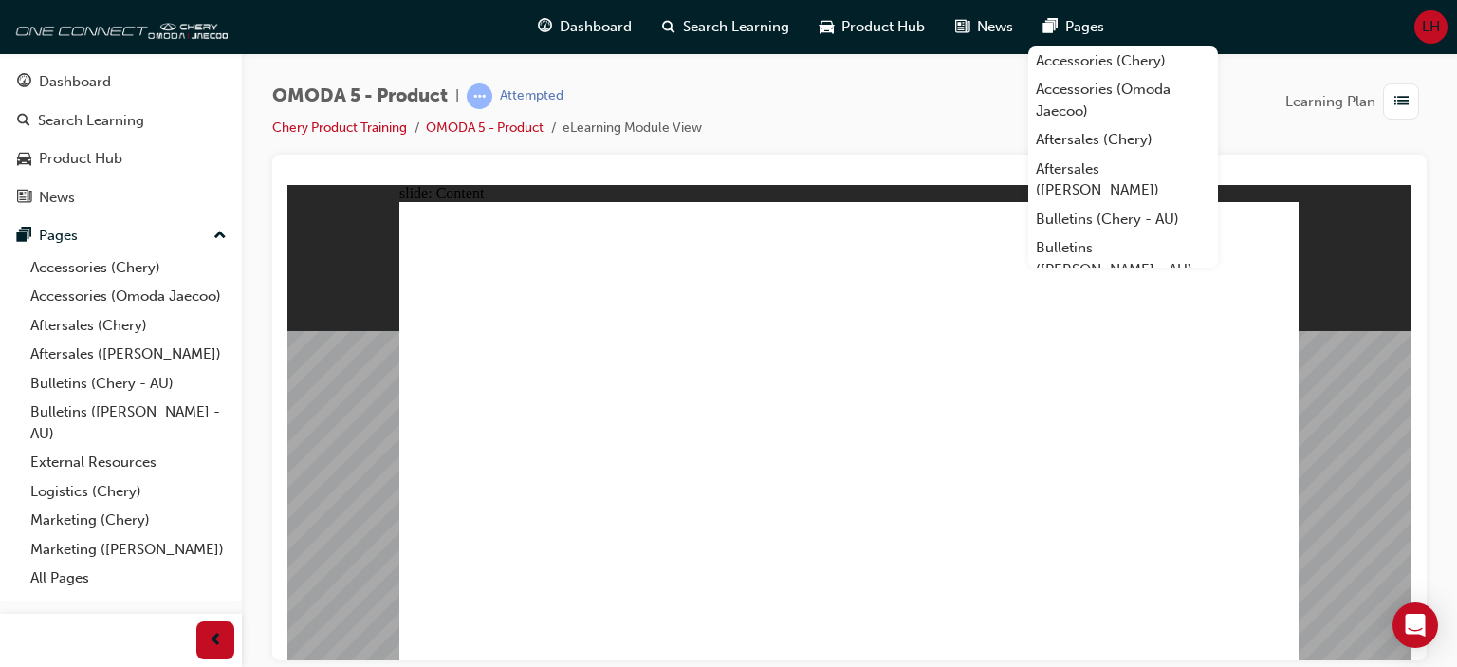
drag, startPoint x: 1214, startPoint y: 282, endPoint x: 1227, endPoint y: 304, distance: 26.4
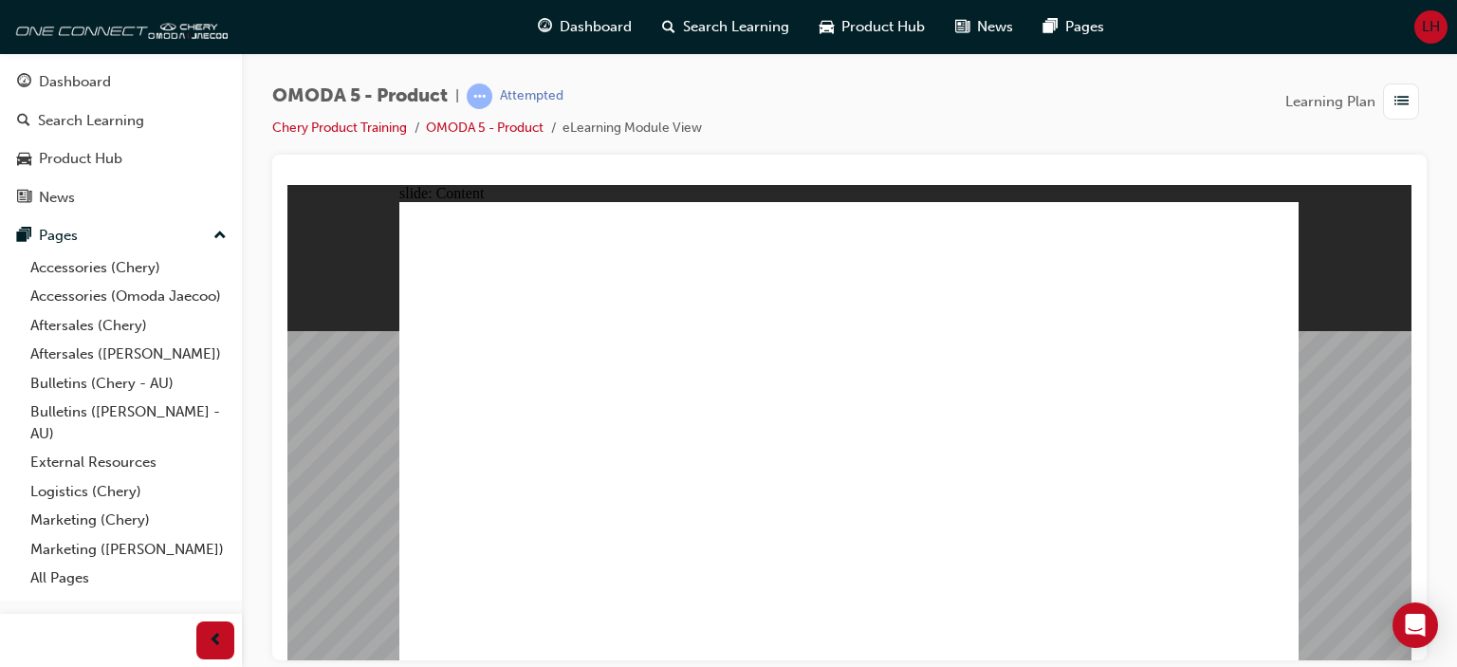
drag, startPoint x: 559, startPoint y: 286, endPoint x: 577, endPoint y: 289, distance: 18.2
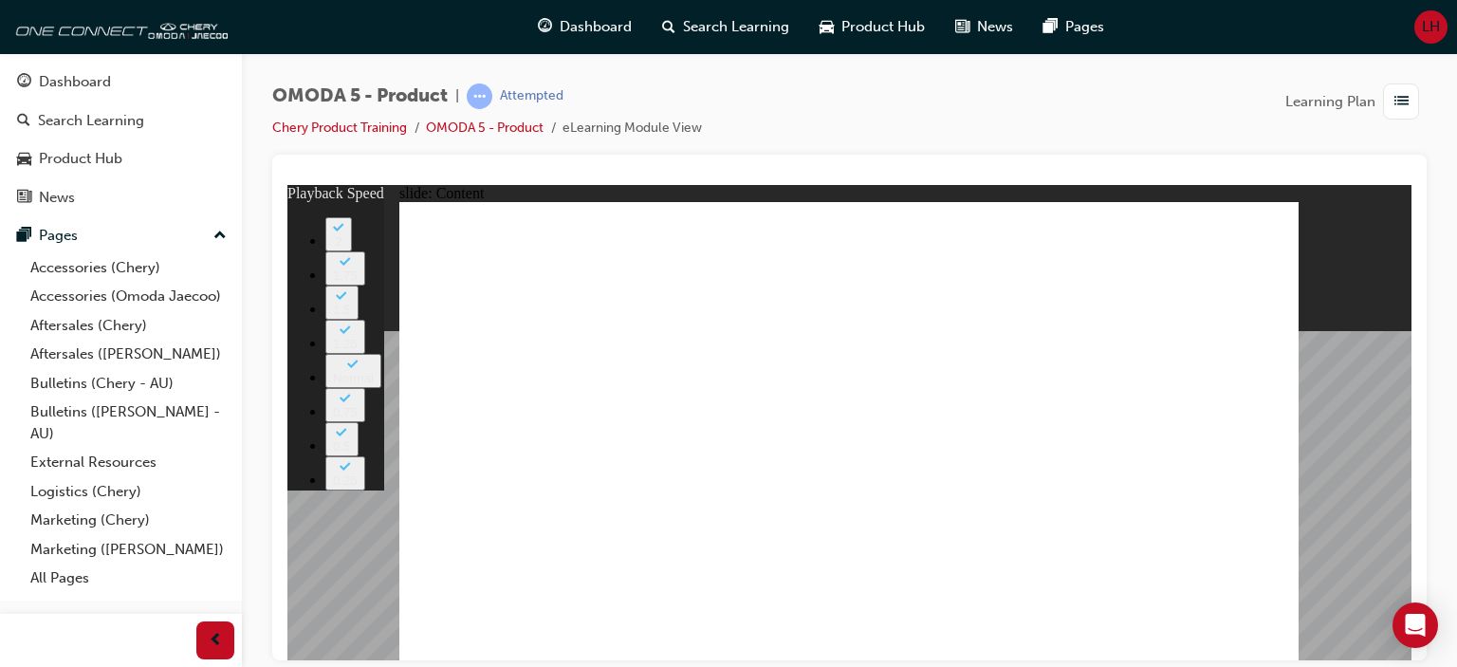
type input "0"
click at [287, 184] on image at bounding box center [287, 184] width 0 height 0
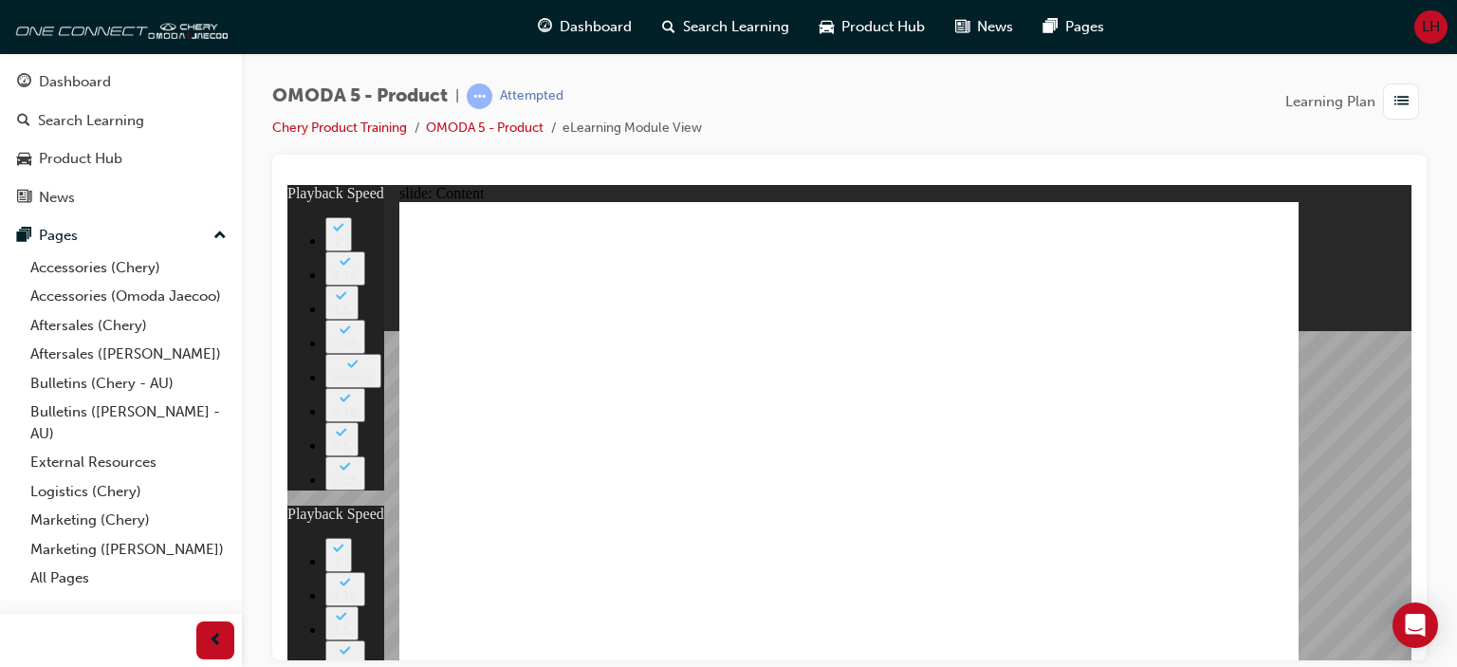
type input "0"
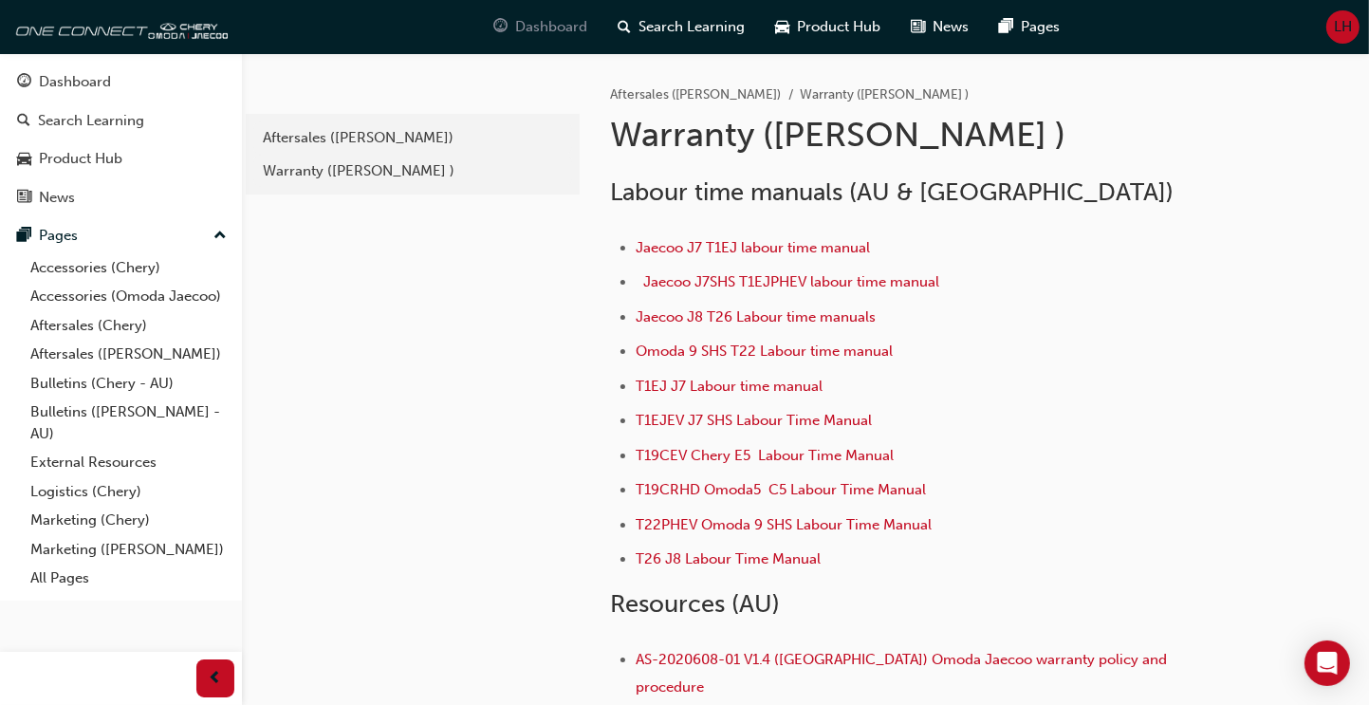
click at [546, 25] on span "Dashboard" at bounding box center [552, 27] width 72 height 22
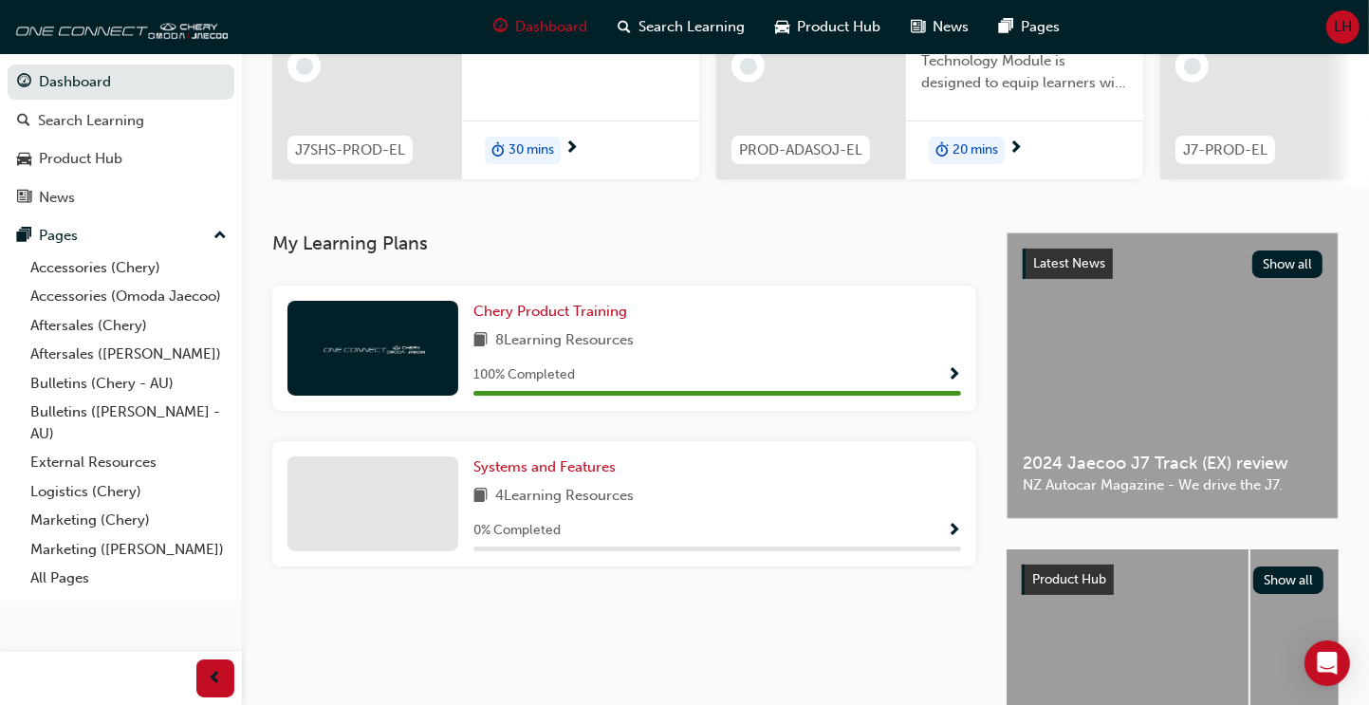
scroll to position [285, 0]
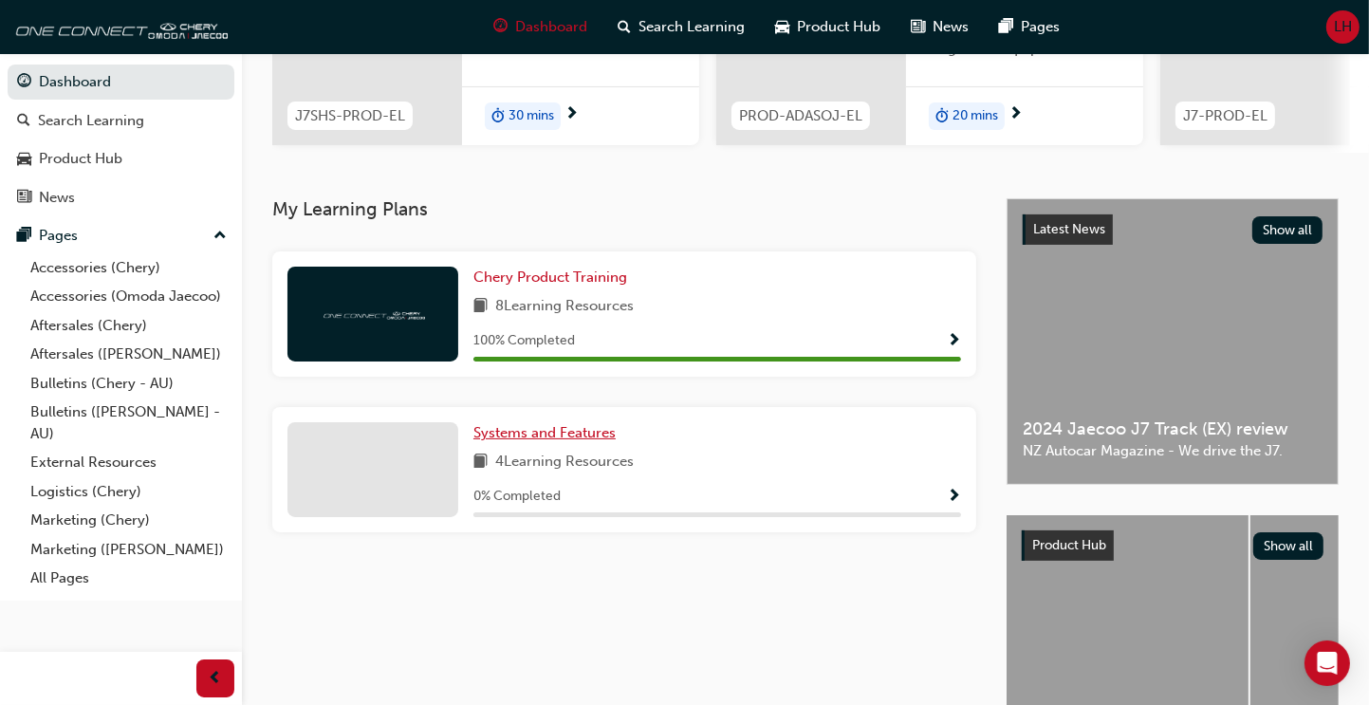
click at [559, 439] on span "Systems and Features" at bounding box center [544, 432] width 142 height 17
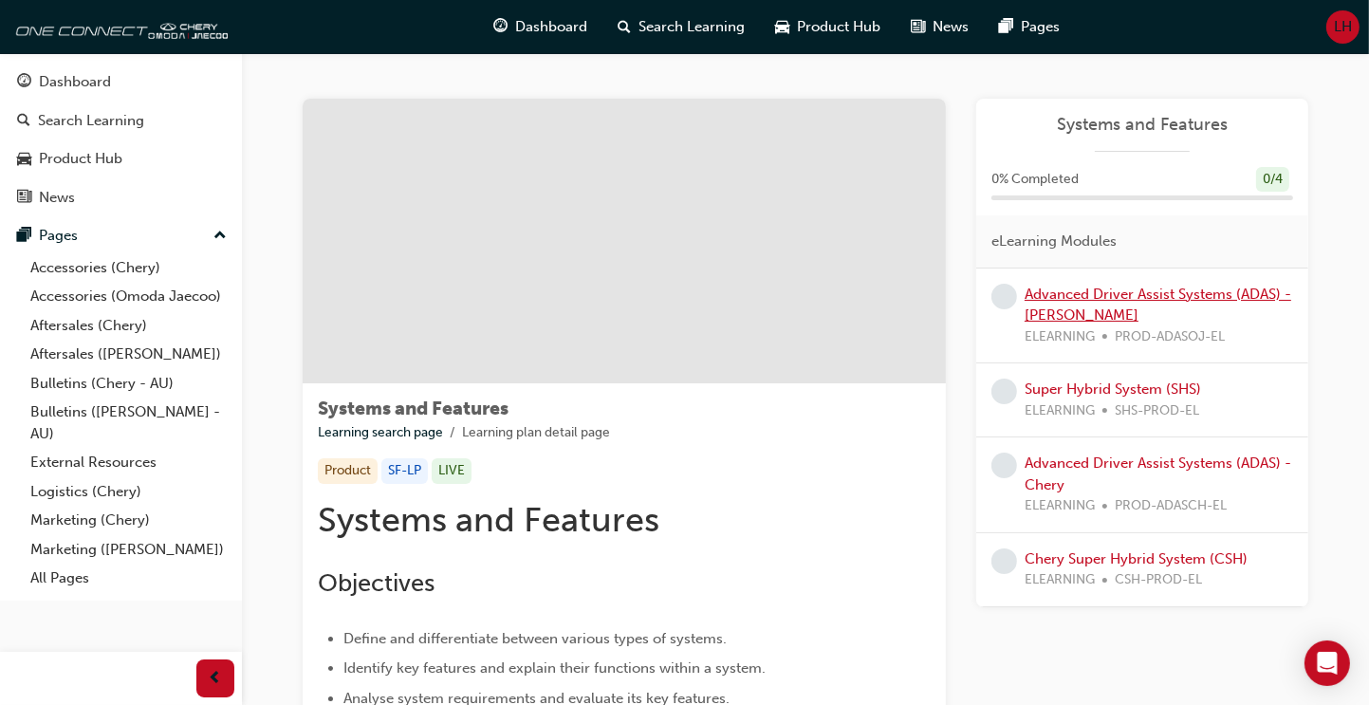
click at [1099, 299] on link "Advanced Driver Assist Systems (ADAS) - [PERSON_NAME]" at bounding box center [1157, 304] width 267 height 39
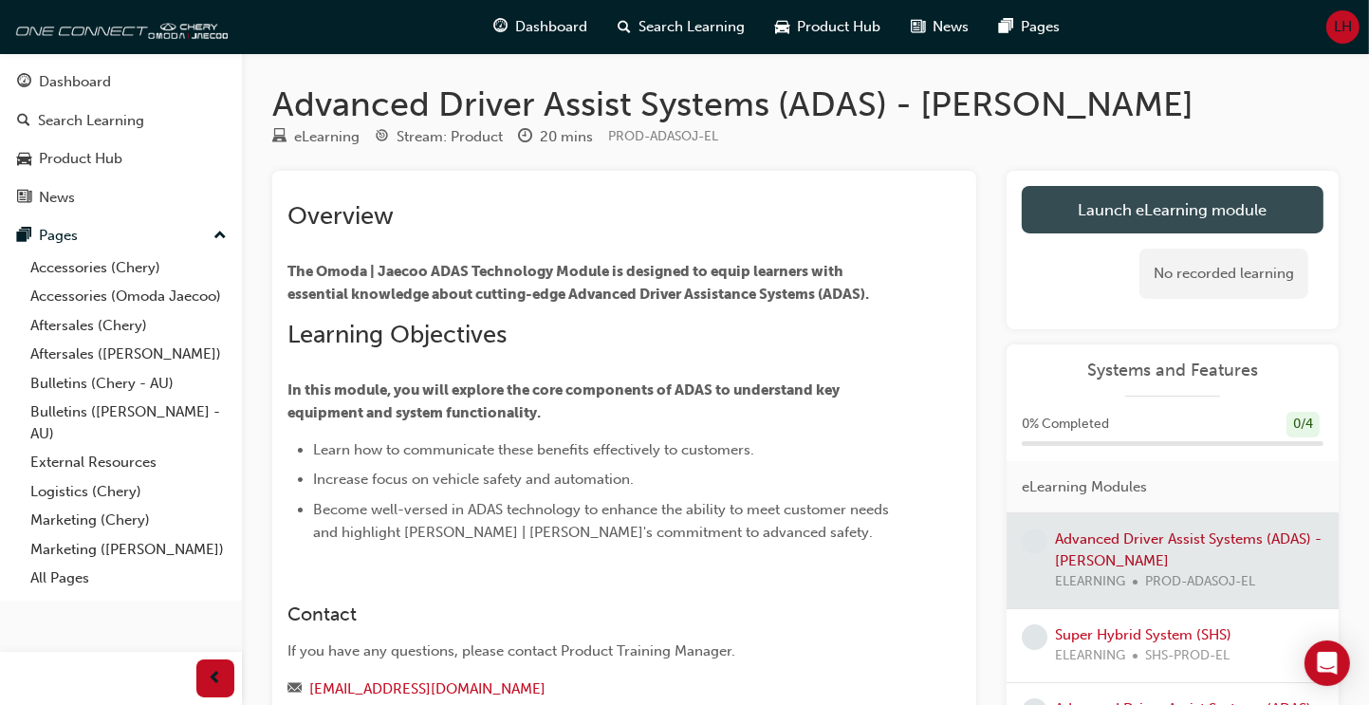
click at [1180, 218] on link "Launch eLearning module" at bounding box center [1172, 209] width 302 height 47
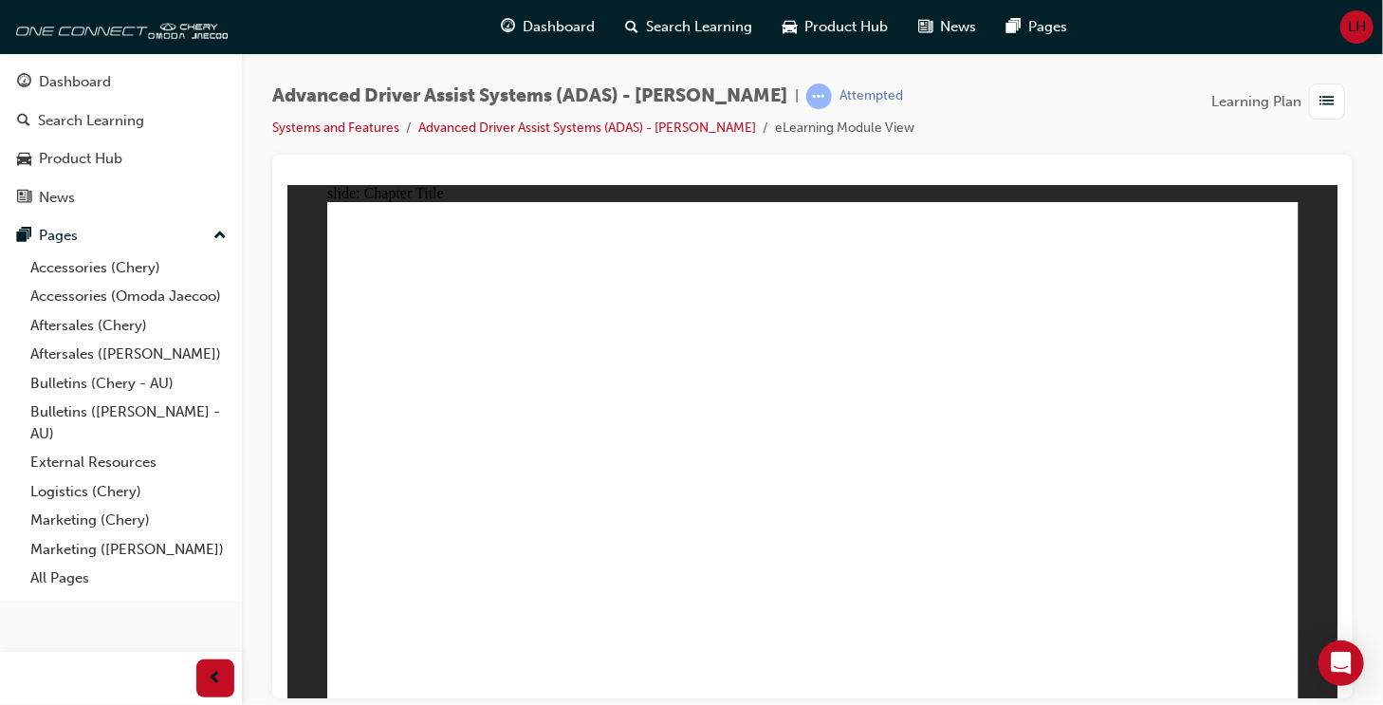
drag, startPoint x: 671, startPoint y: 590, endPoint x: 834, endPoint y: 291, distance: 339.9
drag, startPoint x: 988, startPoint y: 591, endPoint x: 910, endPoint y: 332, distance: 270.6
drag, startPoint x: 816, startPoint y: 595, endPoint x: 840, endPoint y: 285, distance: 310.2
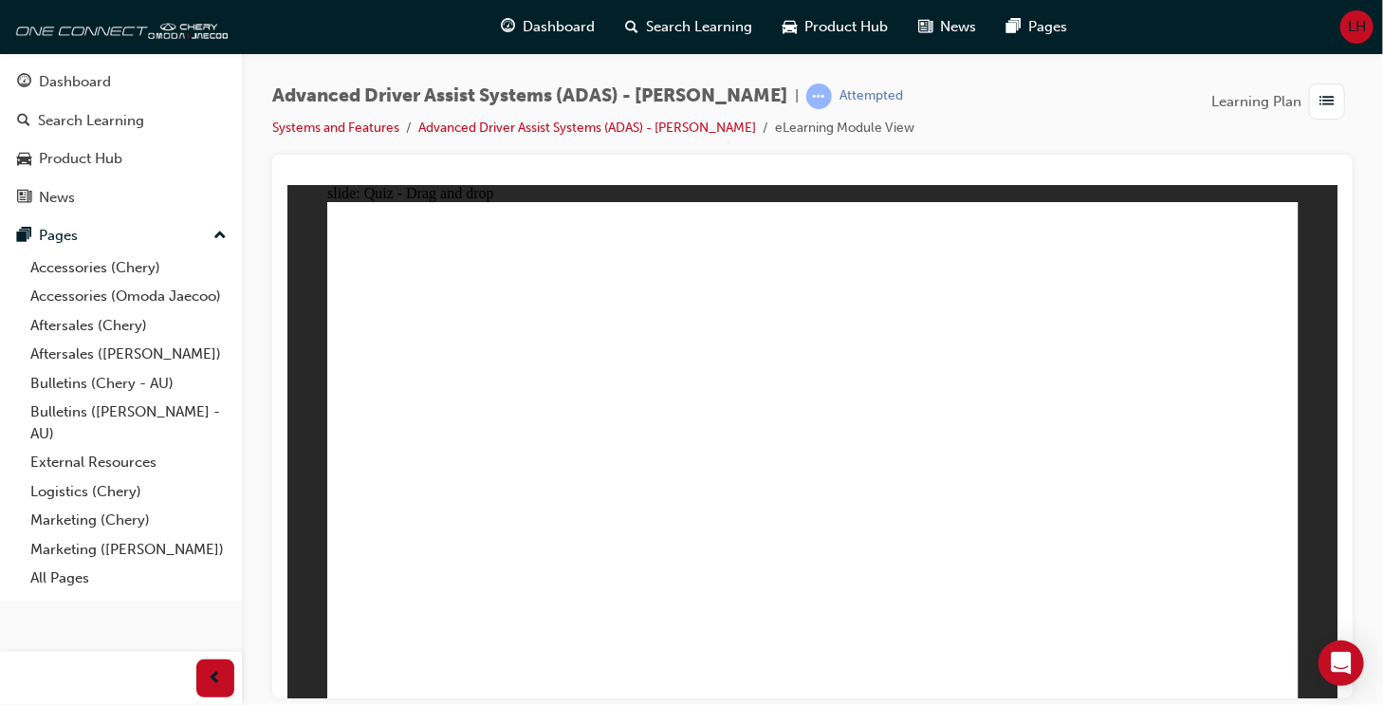
drag, startPoint x: 533, startPoint y: 581, endPoint x: 818, endPoint y: 359, distance: 360.9
drag, startPoint x: 901, startPoint y: 293, endPoint x: 1074, endPoint y: 263, distance: 175.3
drag, startPoint x: 1221, startPoint y: 619, endPoint x: 1219, endPoint y: 888, distance: 268.4
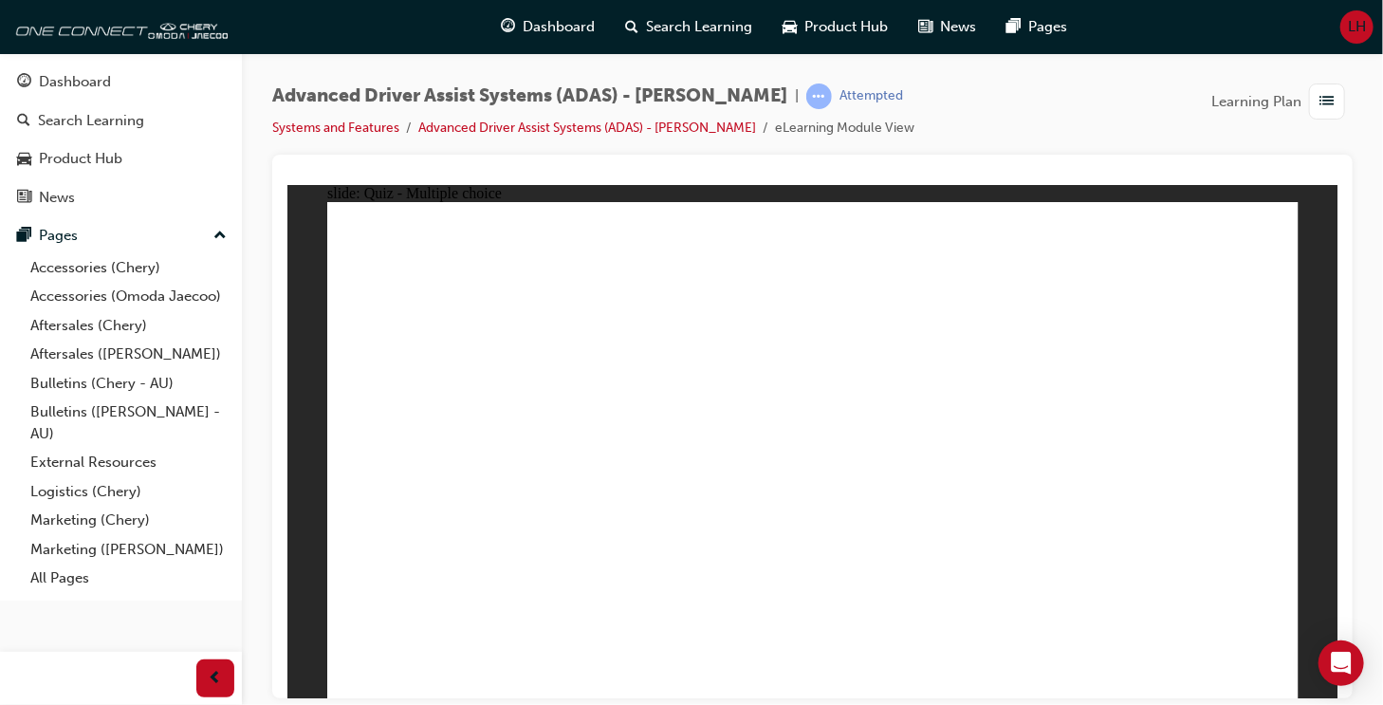
checkbox input "true"
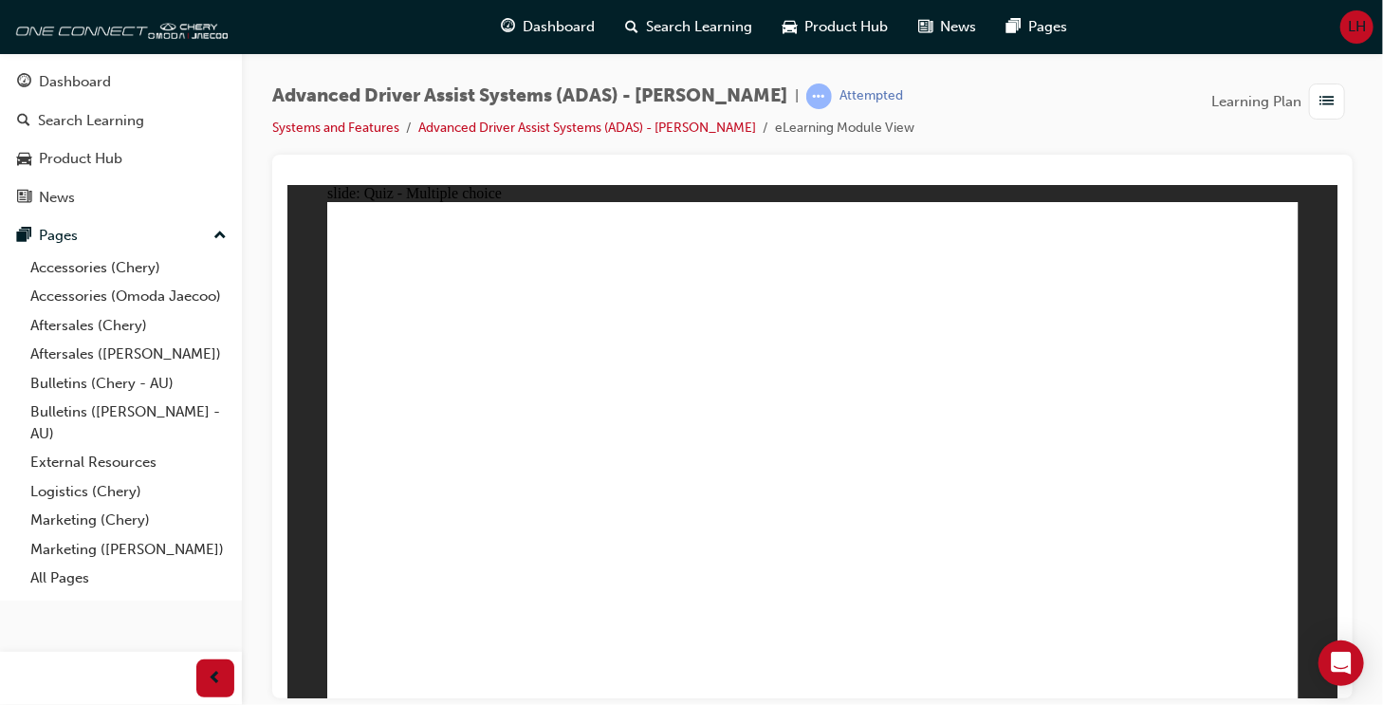
checkbox input "true"
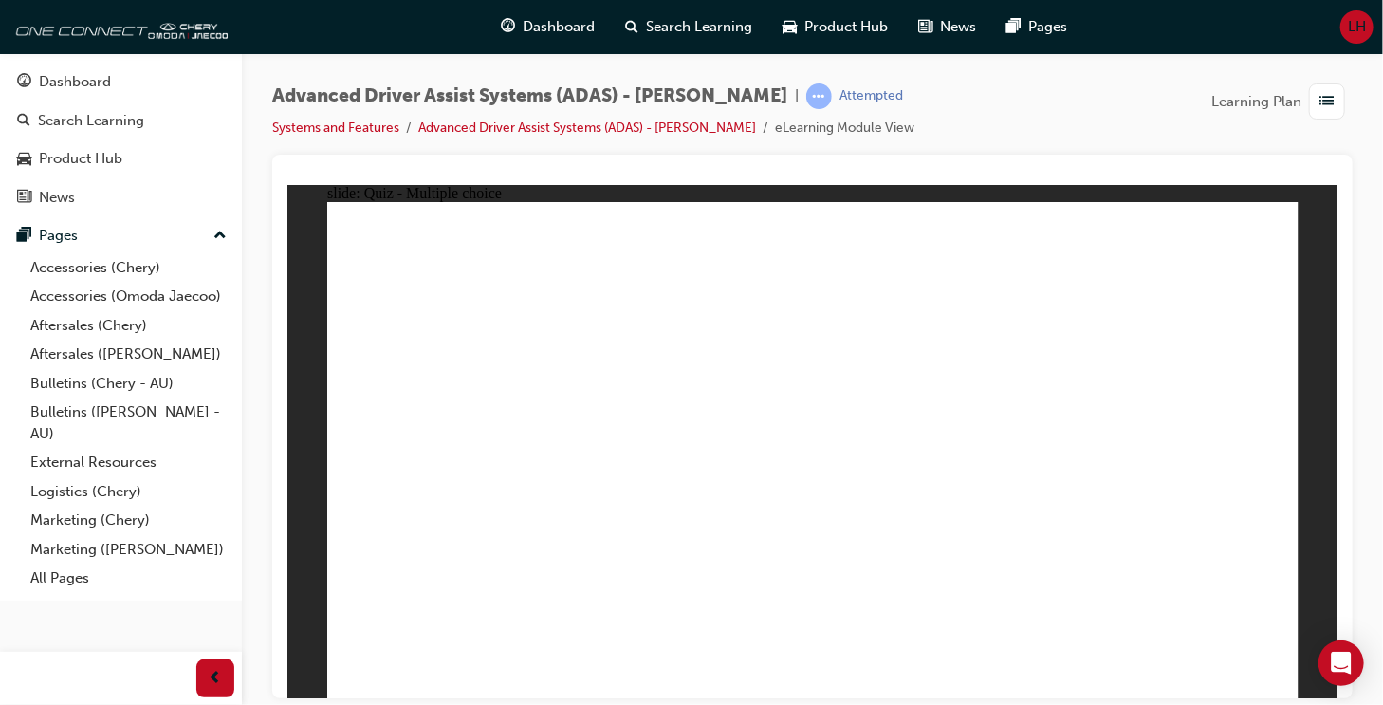
drag, startPoint x: 823, startPoint y: 249, endPoint x: 469, endPoint y: 524, distance: 448.1
drag, startPoint x: 906, startPoint y: 248, endPoint x: 509, endPoint y: 528, distance: 485.2
drag, startPoint x: 1010, startPoint y: 251, endPoint x: 811, endPoint y: 541, distance: 351.2
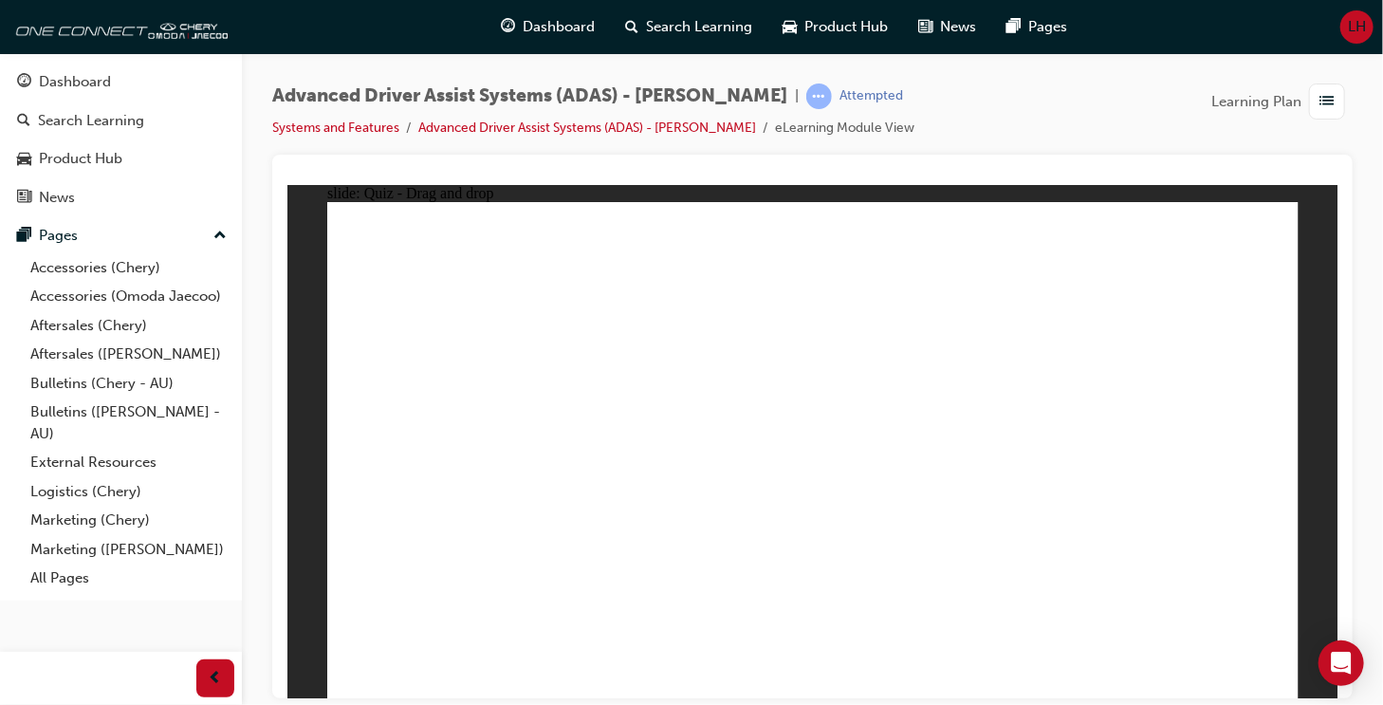
drag, startPoint x: 820, startPoint y: 506, endPoint x: 647, endPoint y: 509, distance: 173.6
drag, startPoint x: 1127, startPoint y: 248, endPoint x: 430, endPoint y: 548, distance: 758.8
drag, startPoint x: 816, startPoint y: 285, endPoint x: 855, endPoint y: 530, distance: 247.9
drag, startPoint x: 950, startPoint y: 291, endPoint x: 944, endPoint y: 513, distance: 222.0
drag, startPoint x: 1018, startPoint y: 286, endPoint x: 425, endPoint y: 557, distance: 651.5
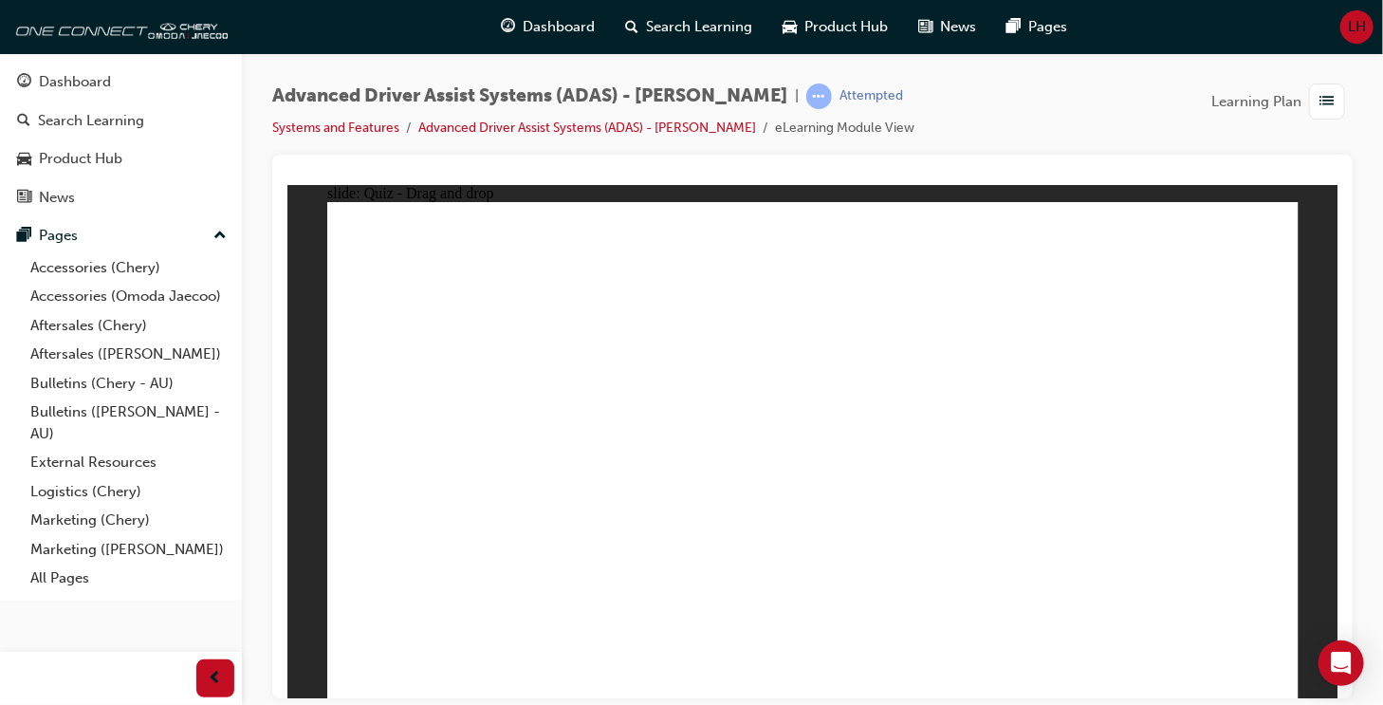
drag, startPoint x: 1140, startPoint y: 287, endPoint x: 1023, endPoint y: 513, distance: 254.1
drag, startPoint x: 680, startPoint y: 593, endPoint x: 1136, endPoint y: 325, distance: 528.8
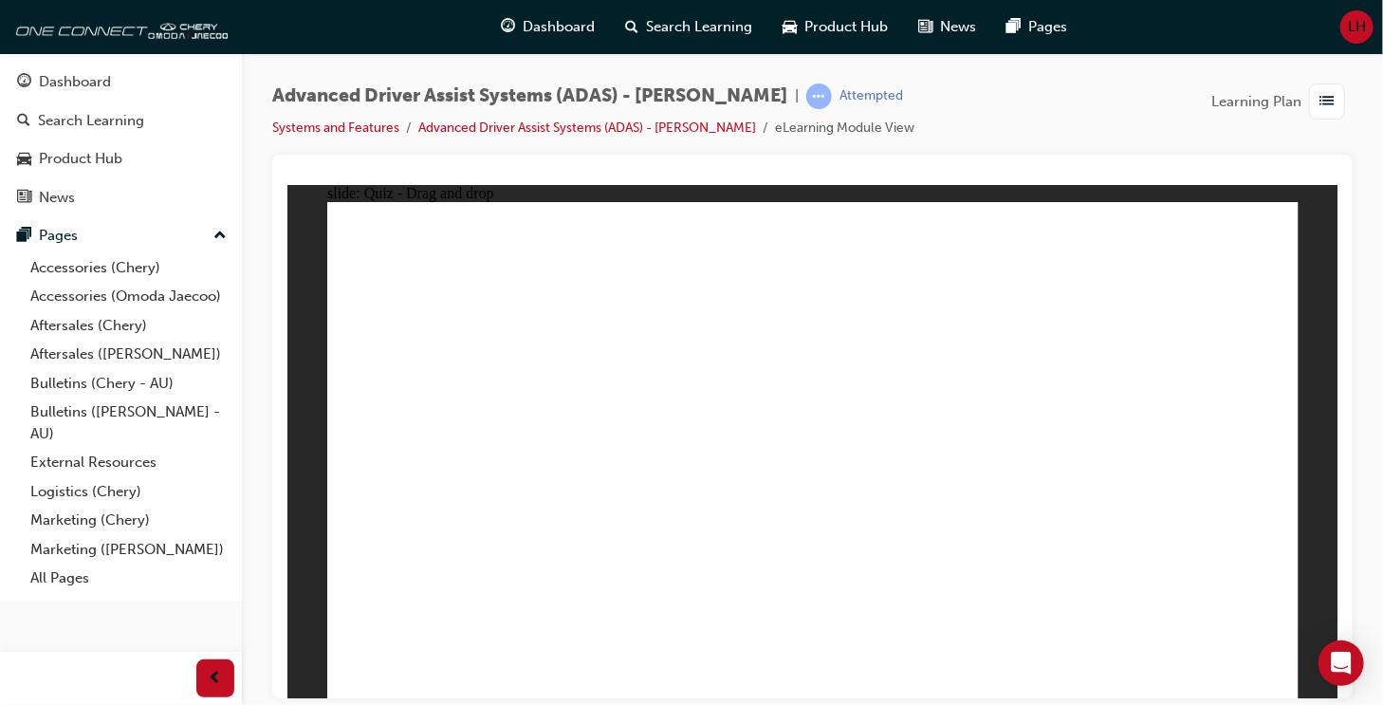
drag, startPoint x: 830, startPoint y: 590, endPoint x: 1207, endPoint y: 342, distance: 451.4
drag, startPoint x: 984, startPoint y: 590, endPoint x: 1165, endPoint y: 349, distance: 300.8
drag, startPoint x: 584, startPoint y: 521, endPoint x: 862, endPoint y: 299, distance: 355.6
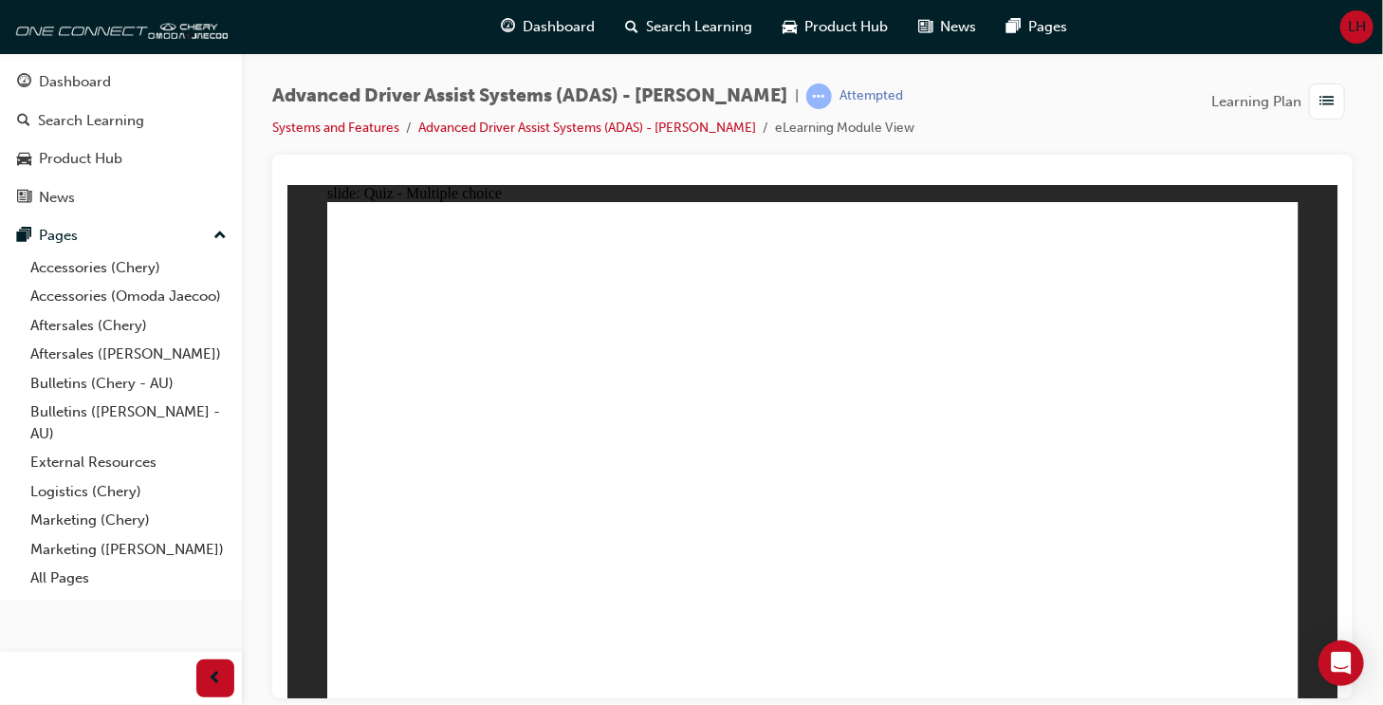
checkbox input "true"
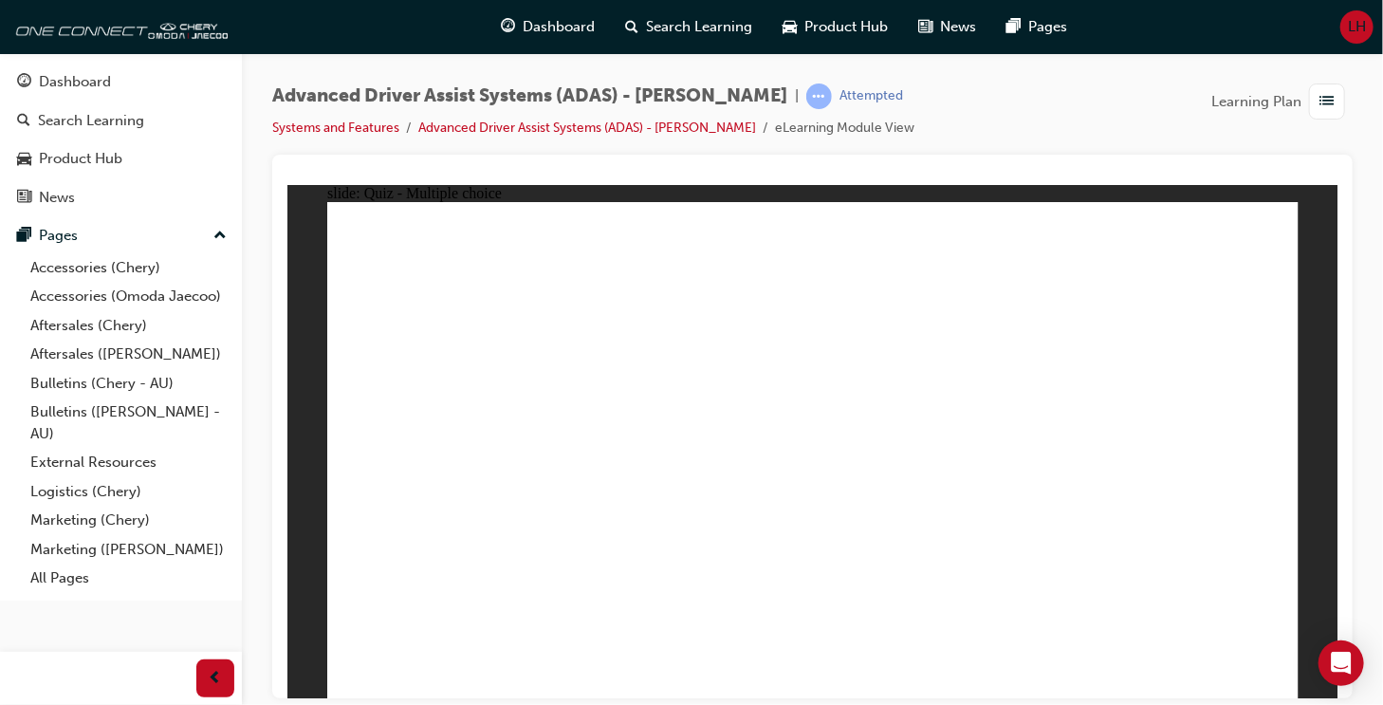
checkbox input "true"
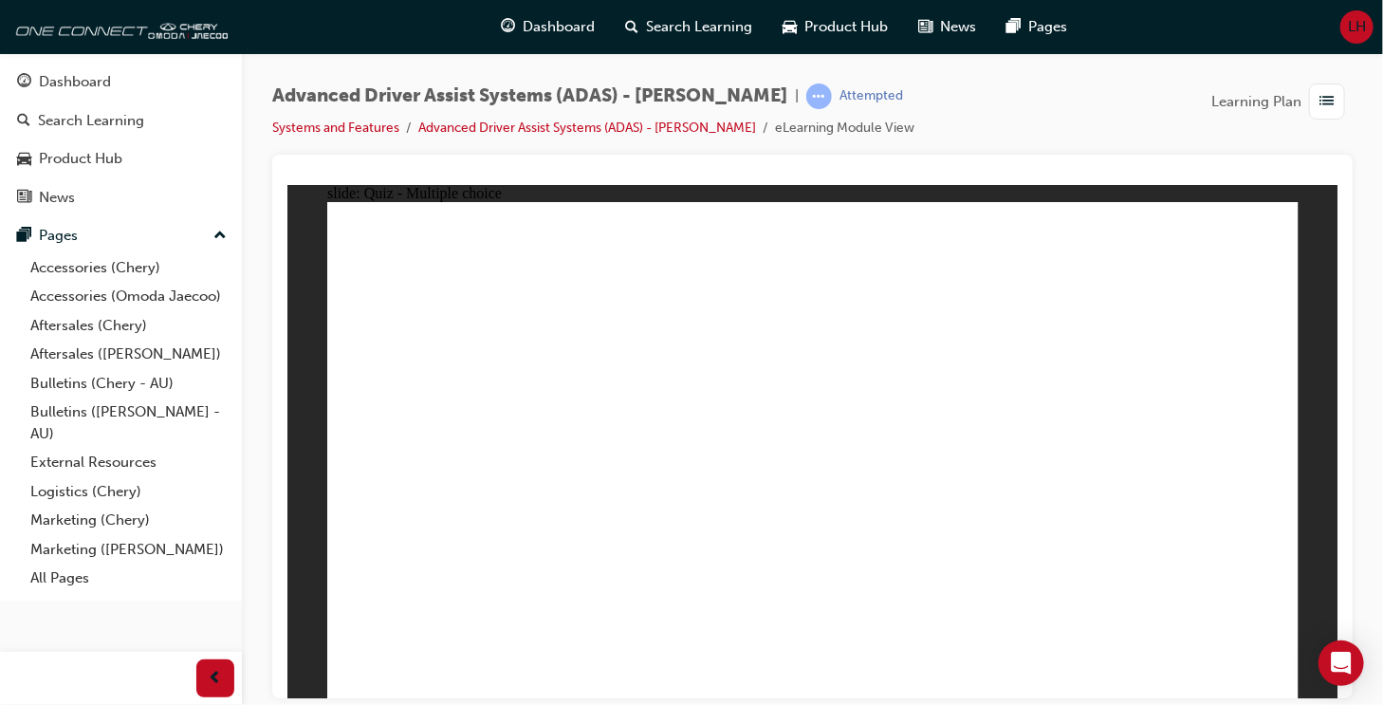
drag, startPoint x: 813, startPoint y: 248, endPoint x: 444, endPoint y: 520, distance: 458.5
drag, startPoint x: 914, startPoint y: 248, endPoint x: 523, endPoint y: 517, distance: 475.4
drag, startPoint x: 1015, startPoint y: 251, endPoint x: 950, endPoint y: 541, distance: 296.4
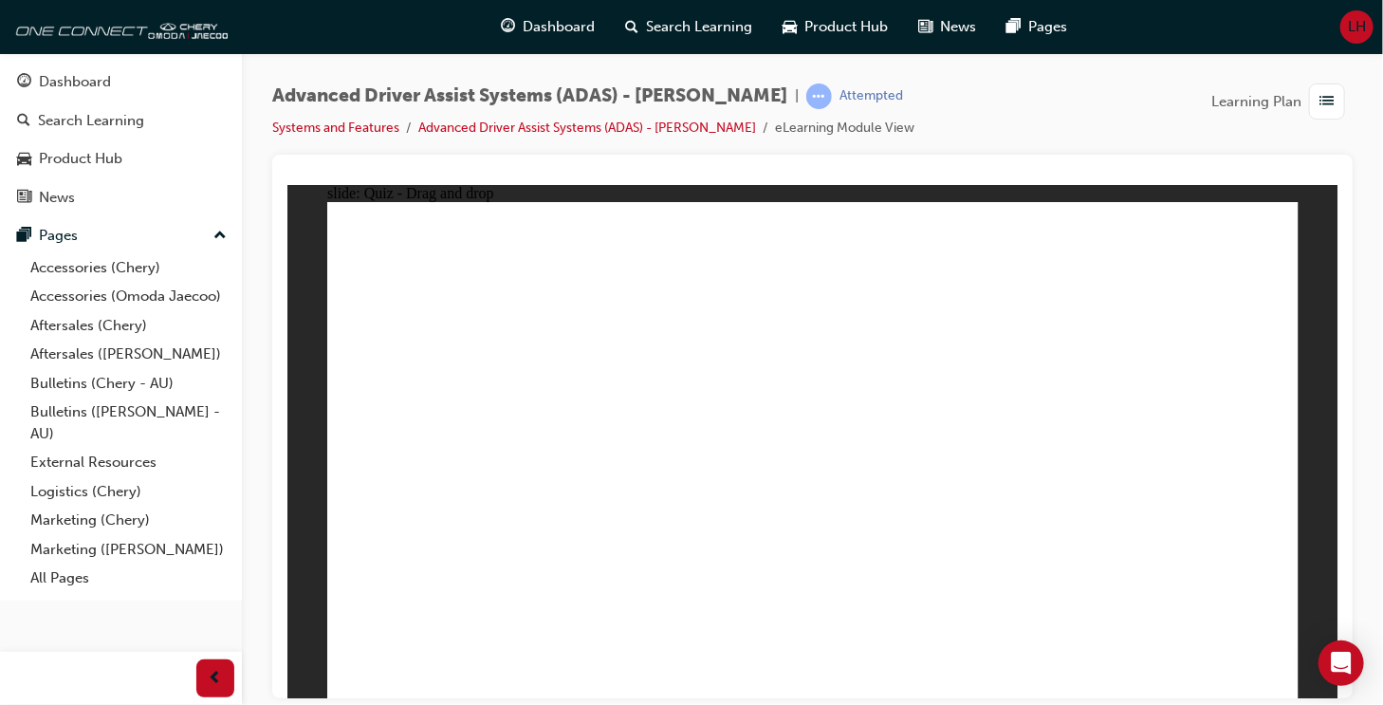
drag, startPoint x: 1130, startPoint y: 244, endPoint x: 953, endPoint y: 523, distance: 330.0
drag, startPoint x: 815, startPoint y: 293, endPoint x: 595, endPoint y: 513, distance: 311.2
drag, startPoint x: 915, startPoint y: 290, endPoint x: 1016, endPoint y: 524, distance: 254.1
drag, startPoint x: 1032, startPoint y: 285, endPoint x: 1093, endPoint y: 513, distance: 235.6
drag, startPoint x: 1137, startPoint y: 285, endPoint x: 675, endPoint y: 519, distance: 517.5
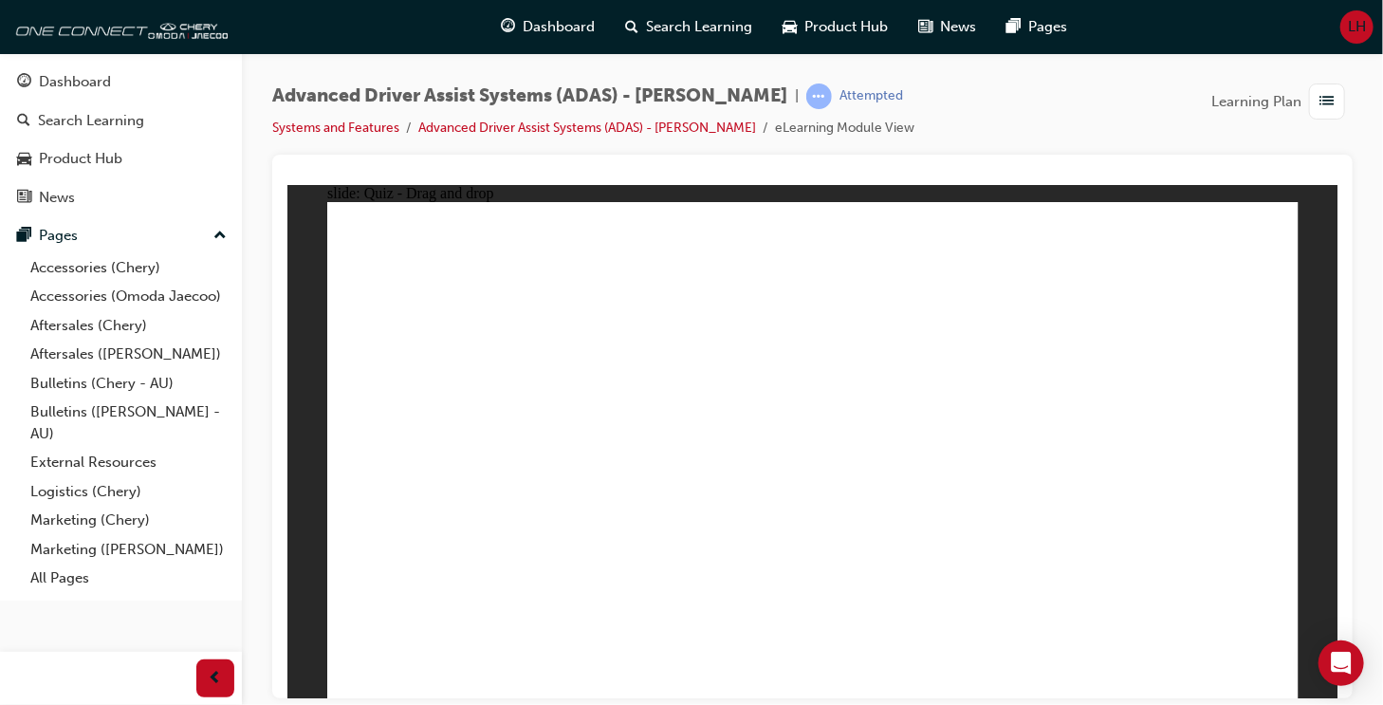
drag, startPoint x: 511, startPoint y: 592, endPoint x: 753, endPoint y: 352, distance: 340.7
drag, startPoint x: 668, startPoint y: 589, endPoint x: 1171, endPoint y: 274, distance: 594.0
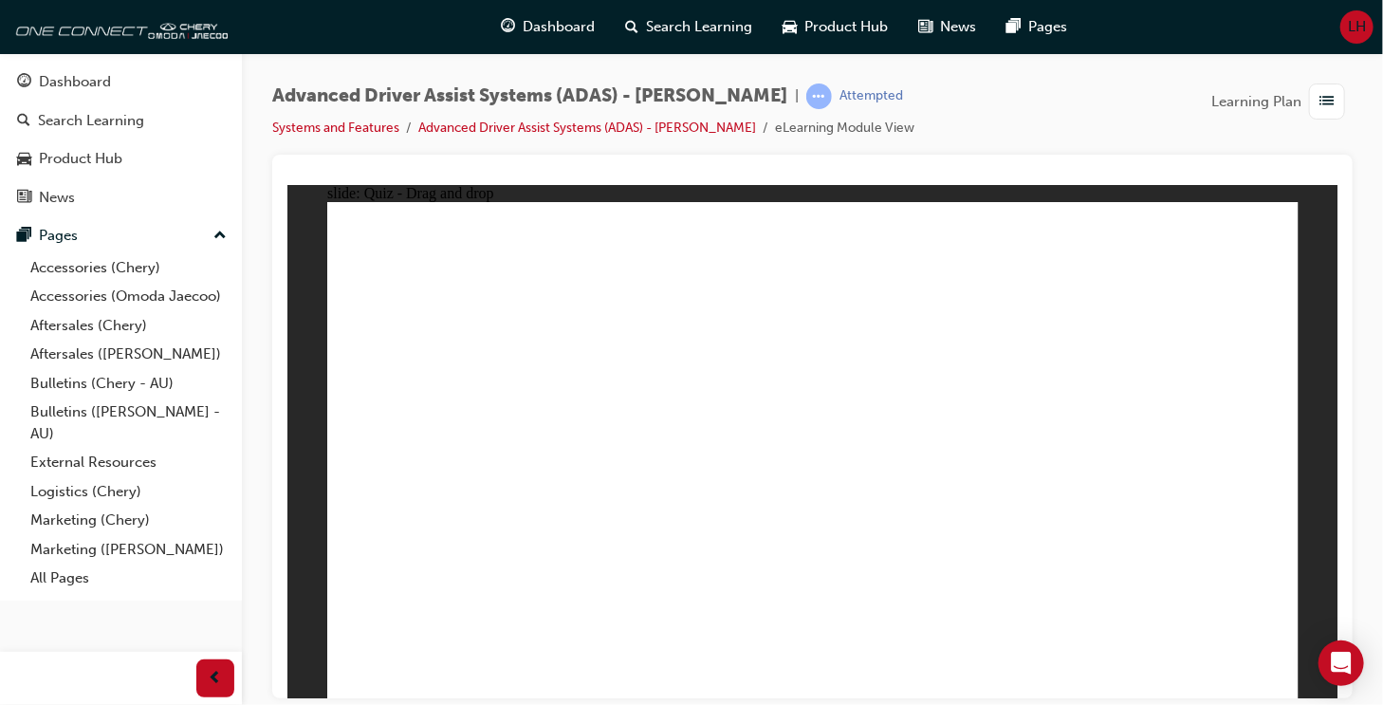
drag, startPoint x: 838, startPoint y: 575, endPoint x: 1117, endPoint y: 339, distance: 365.4
drag, startPoint x: 978, startPoint y: 590, endPoint x: 1141, endPoint y: 340, distance: 298.8
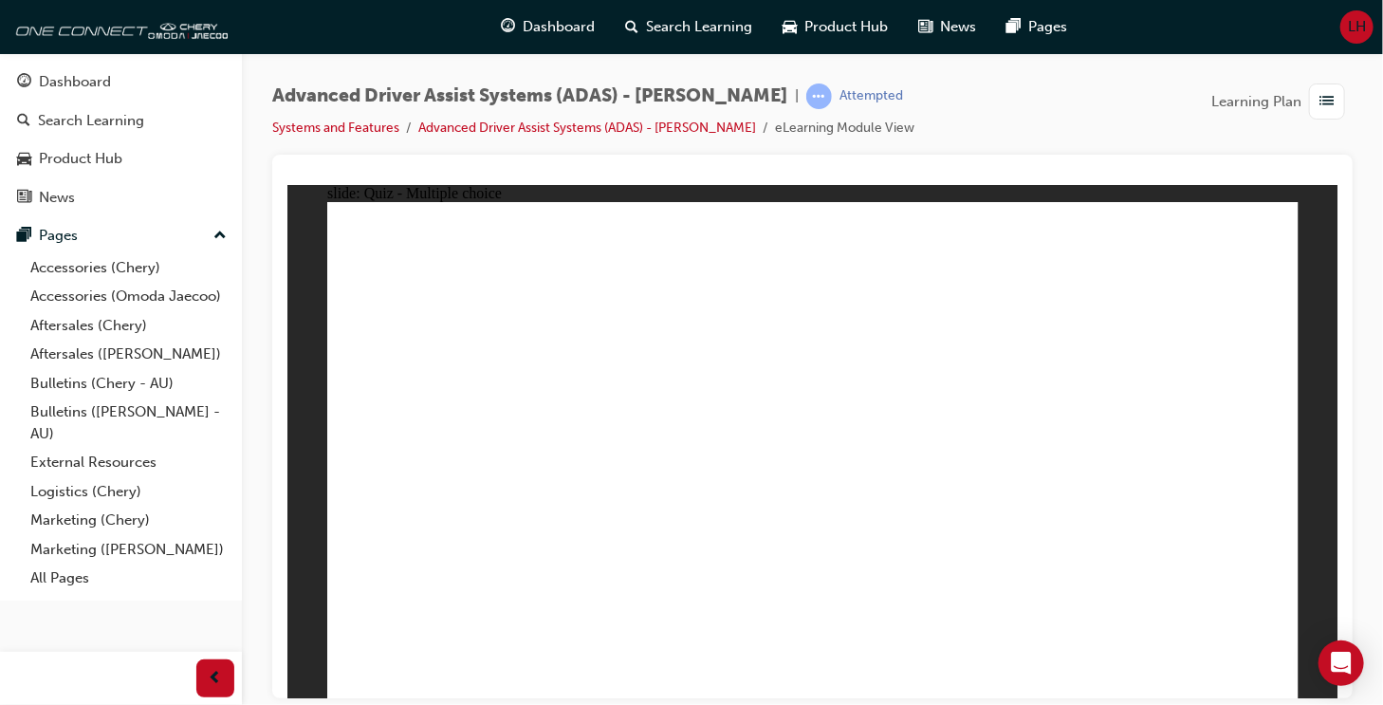
checkbox input "true"
drag, startPoint x: 922, startPoint y: 437, endPoint x: 922, endPoint y: 479, distance: 41.7
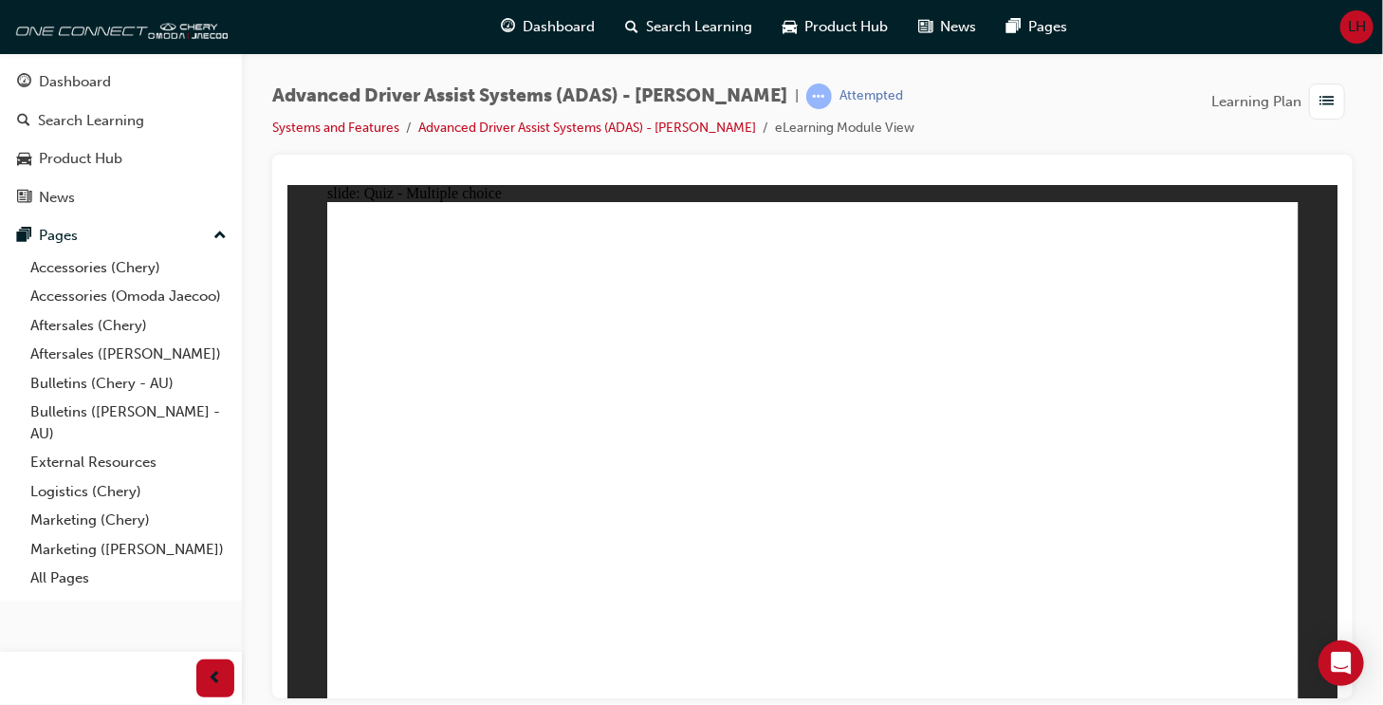
checkbox input "true"
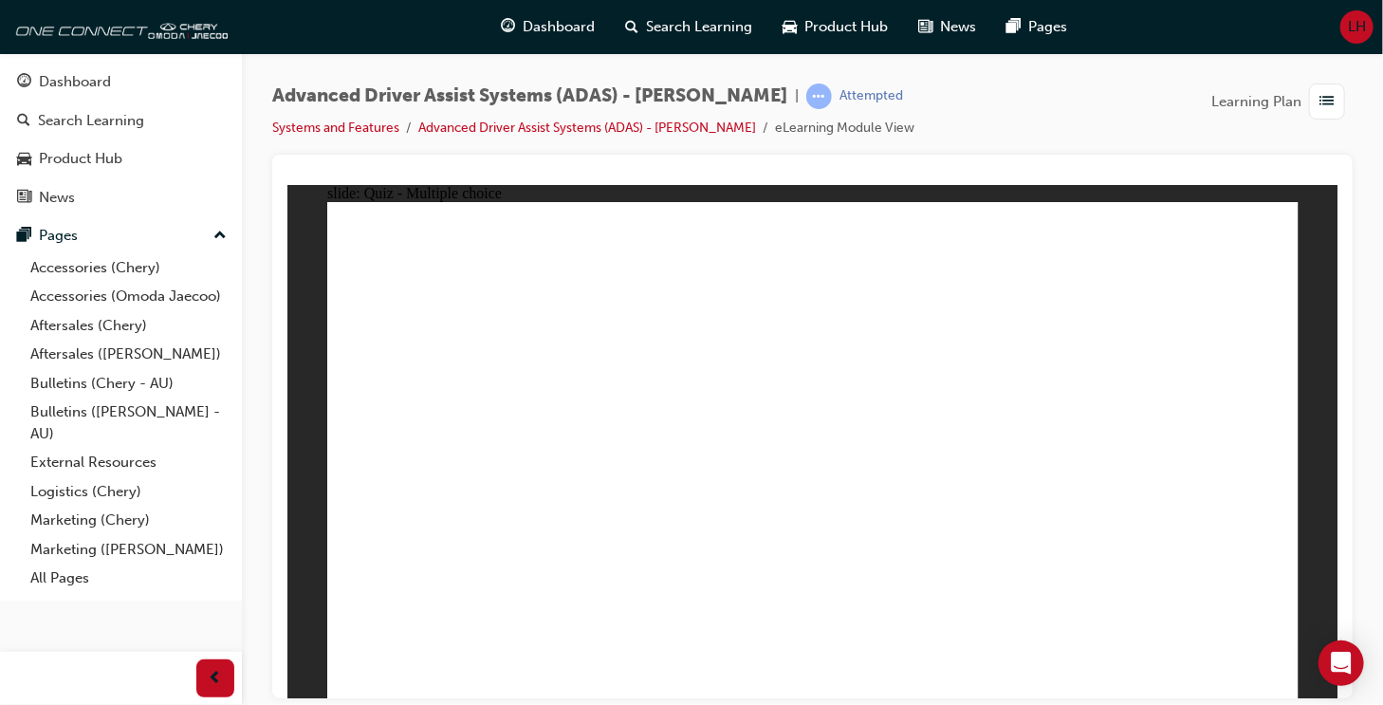
drag, startPoint x: 821, startPoint y: 254, endPoint x: 883, endPoint y: 557, distance: 308.8
drag, startPoint x: 919, startPoint y: 287, endPoint x: 919, endPoint y: 517, distance: 229.5
drag, startPoint x: 1023, startPoint y: 248, endPoint x: 472, endPoint y: 551, distance: 629.1
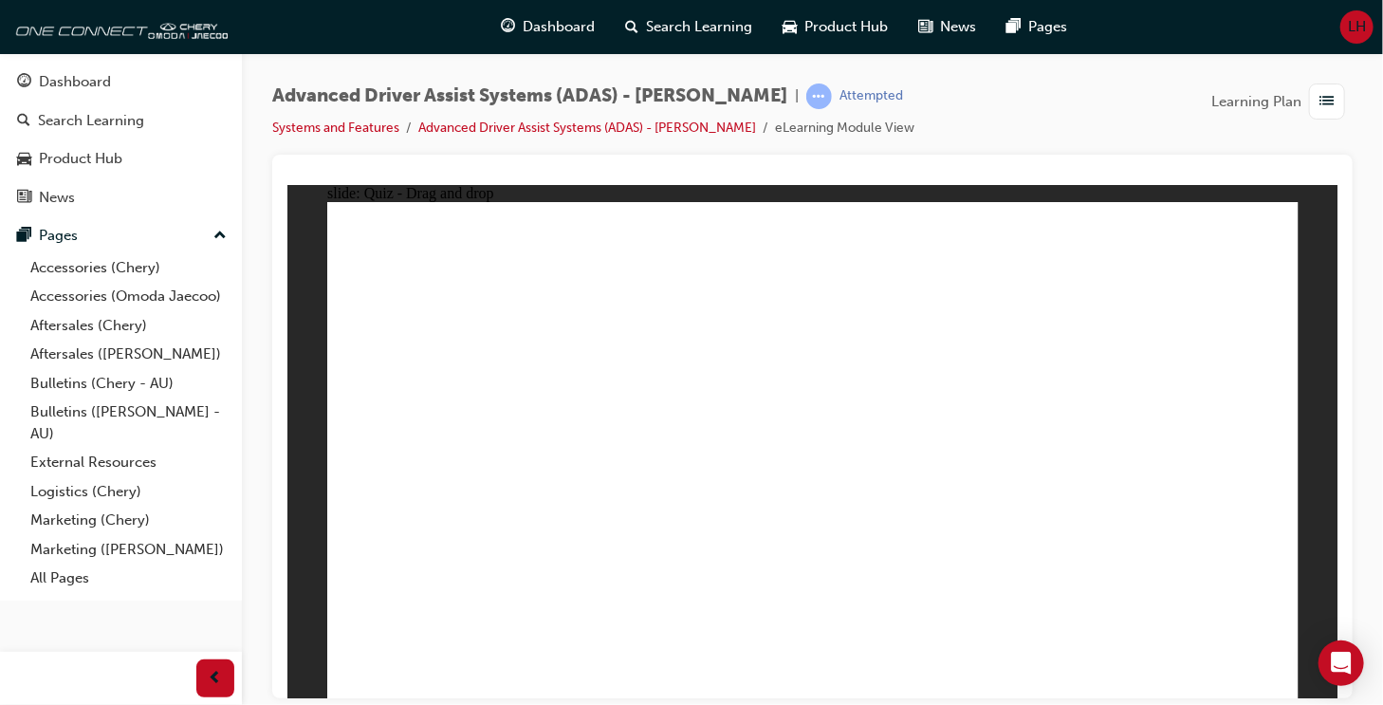
drag, startPoint x: 791, startPoint y: 417, endPoint x: 557, endPoint y: 512, distance: 252.7
drag, startPoint x: 837, startPoint y: 290, endPoint x: 620, endPoint y: 509, distance: 307.8
drag, startPoint x: 607, startPoint y: 508, endPoint x: 1002, endPoint y: 520, distance: 394.7
drag, startPoint x: 929, startPoint y: 289, endPoint x: 621, endPoint y: 495, distance: 369.8
drag, startPoint x: 1022, startPoint y: 296, endPoint x: 682, endPoint y: 516, distance: 405.4
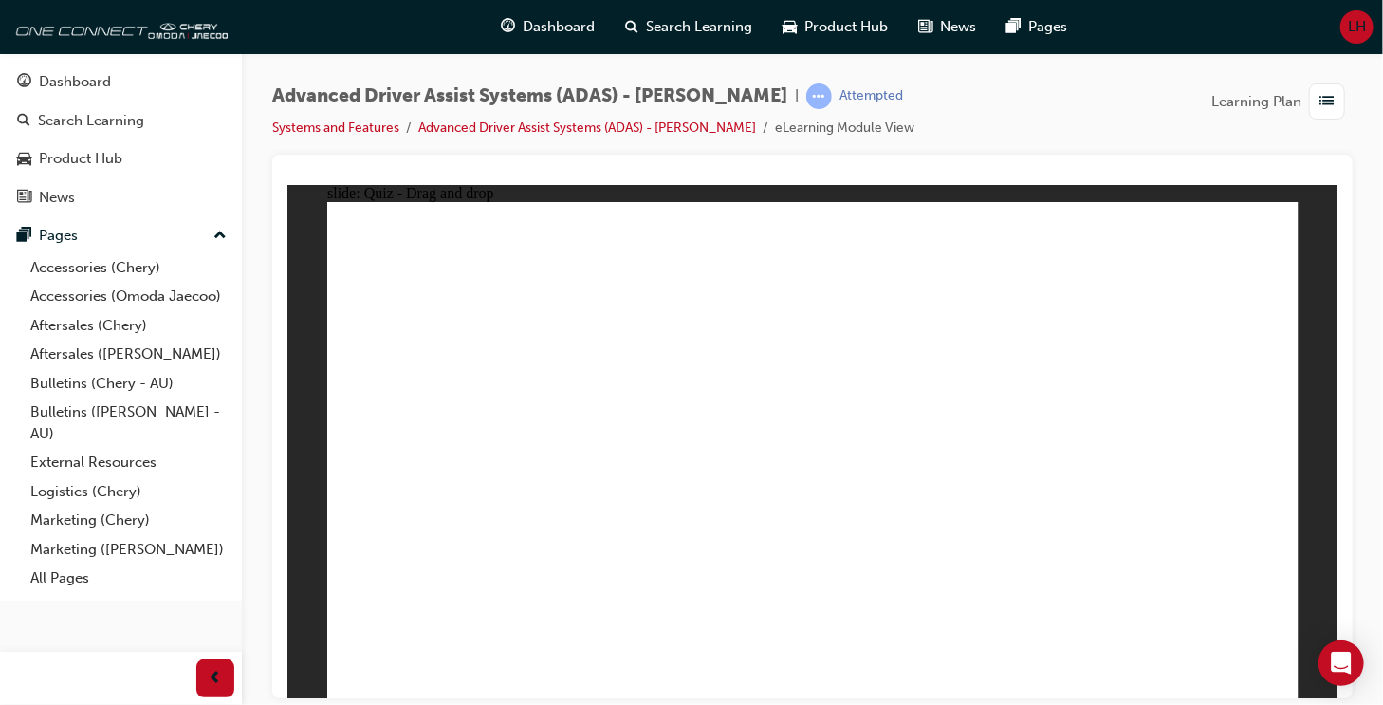
drag, startPoint x: 1134, startPoint y: 294, endPoint x: 1084, endPoint y: 508, distance: 220.2
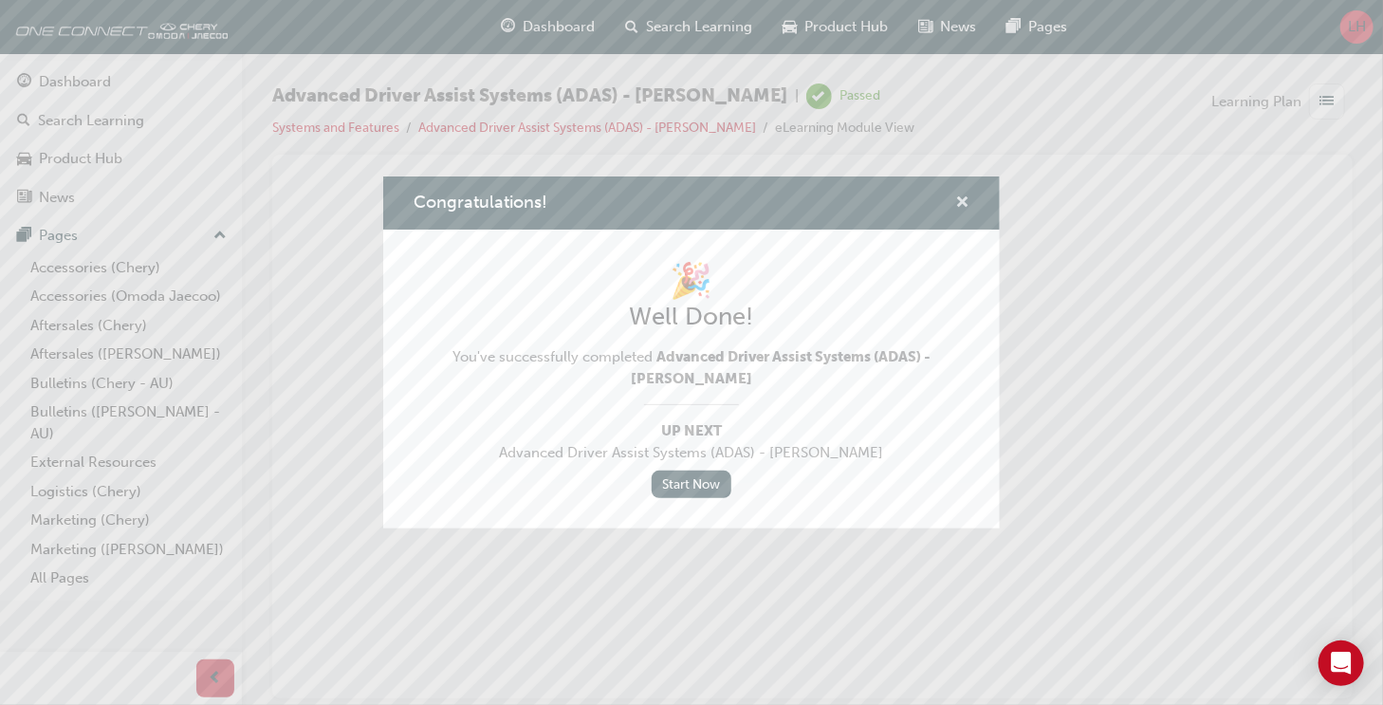
click at [965, 202] on span "cross-icon" at bounding box center [962, 203] width 14 height 17
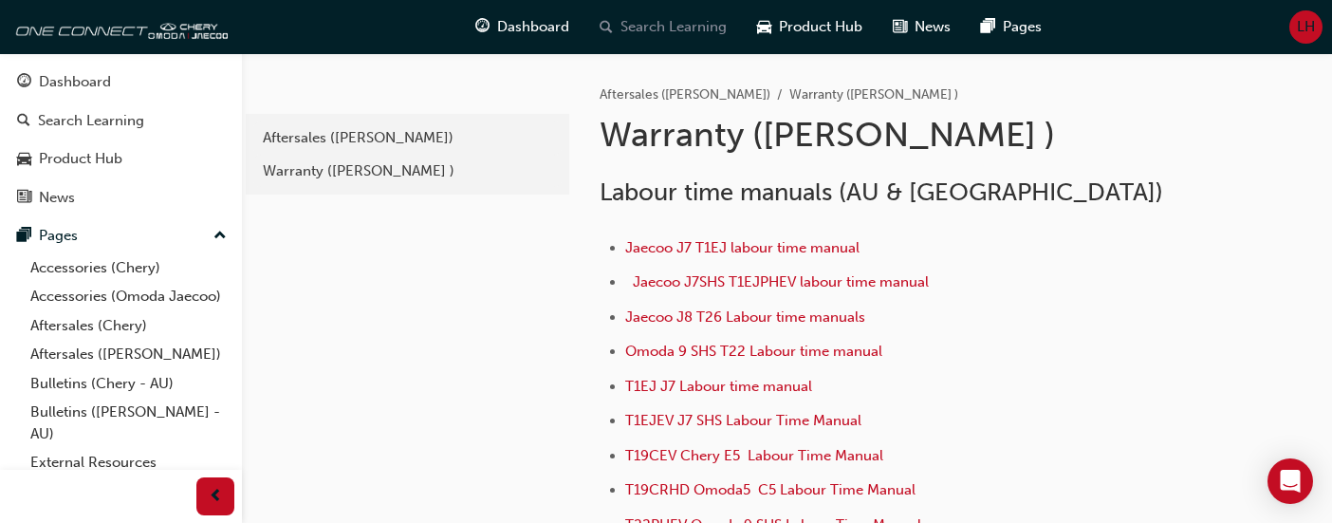
click at [687, 29] on span "Search Learning" at bounding box center [673, 27] width 106 height 22
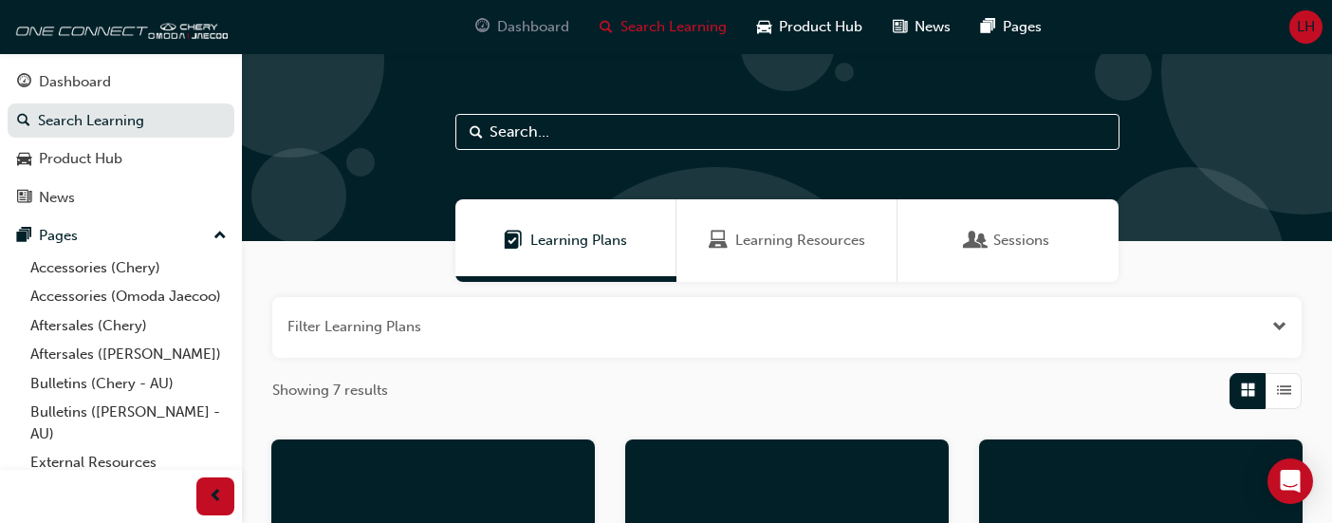
click at [529, 25] on span "Dashboard" at bounding box center [533, 27] width 72 height 22
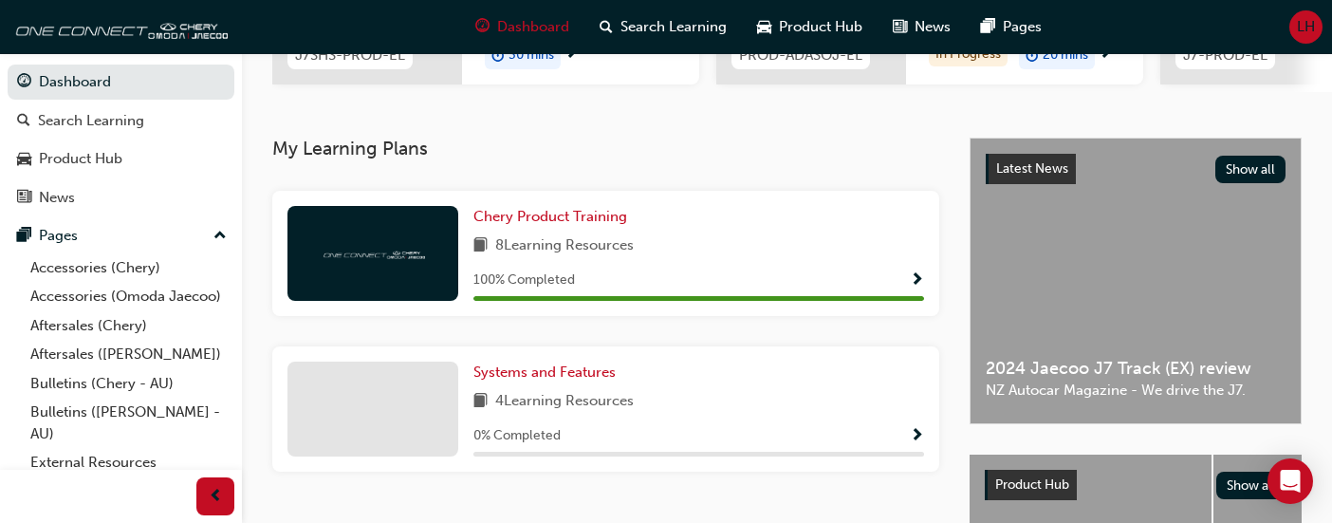
scroll to position [474, 0]
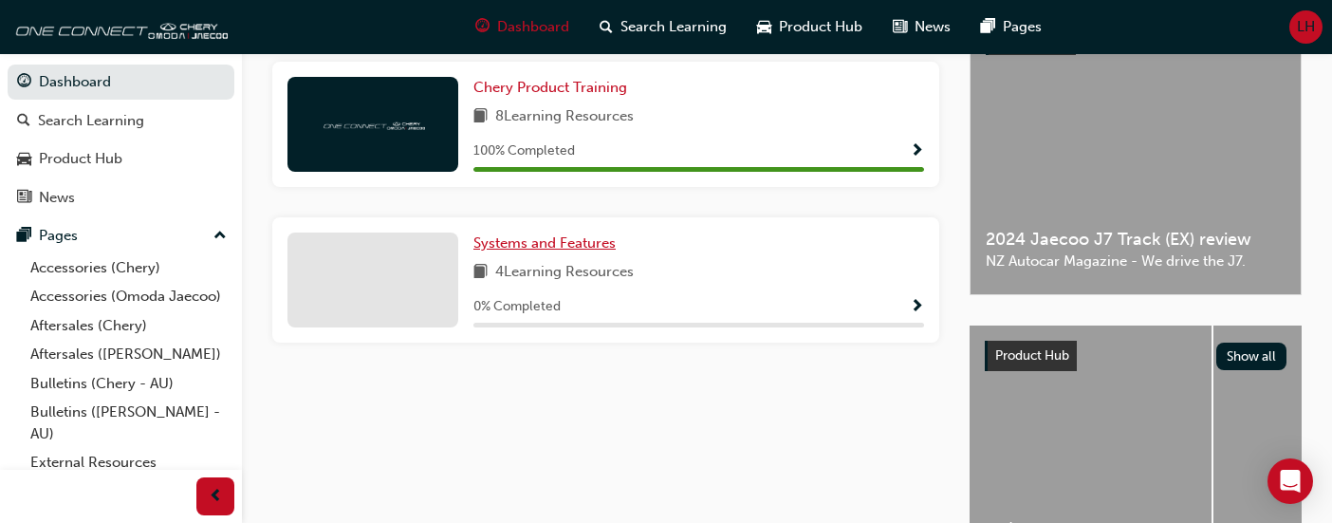
click at [531, 251] on span "Systems and Features" at bounding box center [544, 242] width 142 height 17
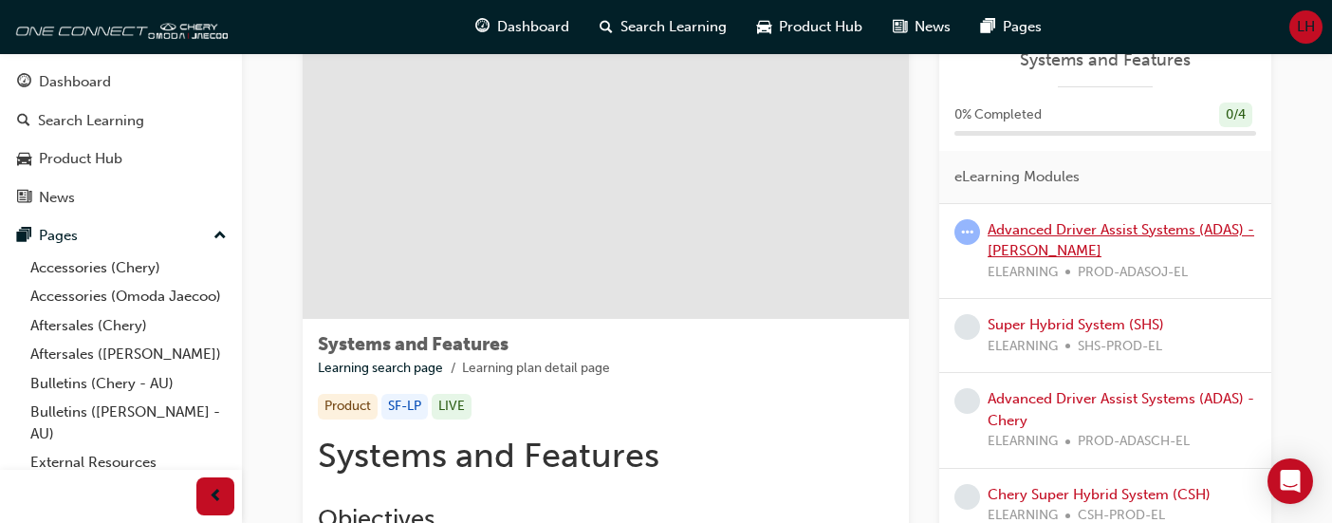
scroll to position [95, 0]
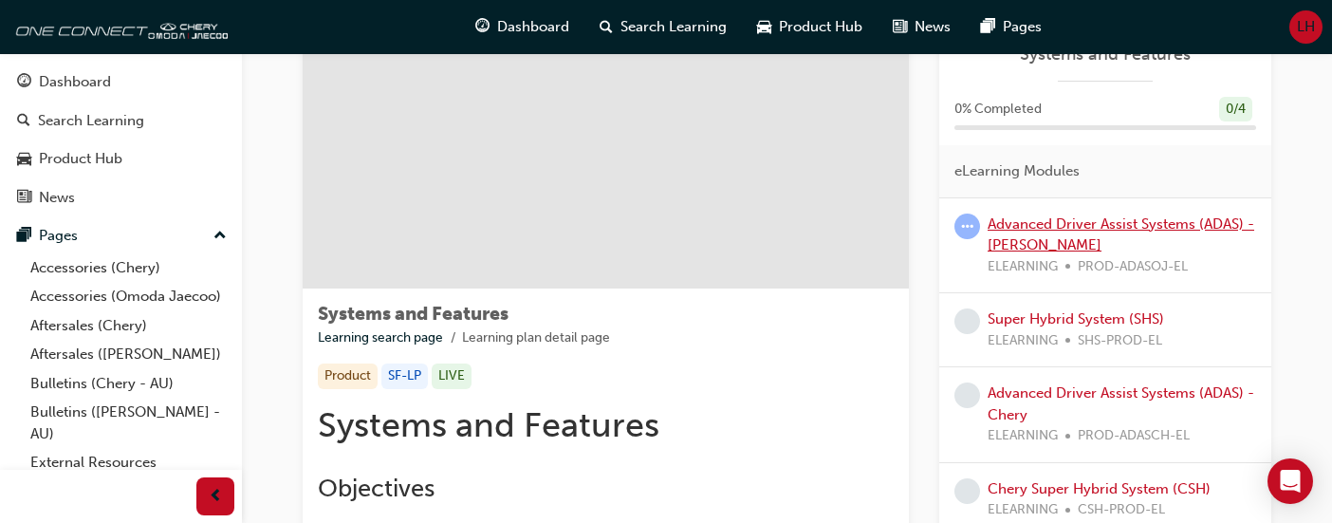
click at [1021, 226] on link "Advanced Driver Assist Systems (ADAS) - [PERSON_NAME]" at bounding box center [1120, 234] width 267 height 39
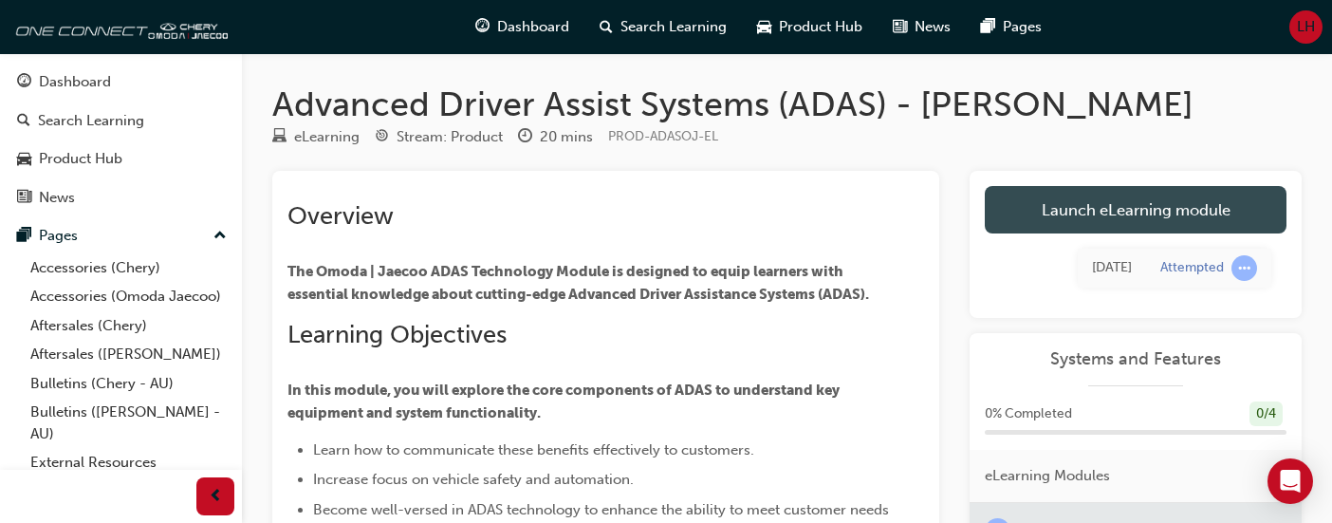
click at [1155, 211] on link "Launch eLearning module" at bounding box center [1135, 209] width 302 height 47
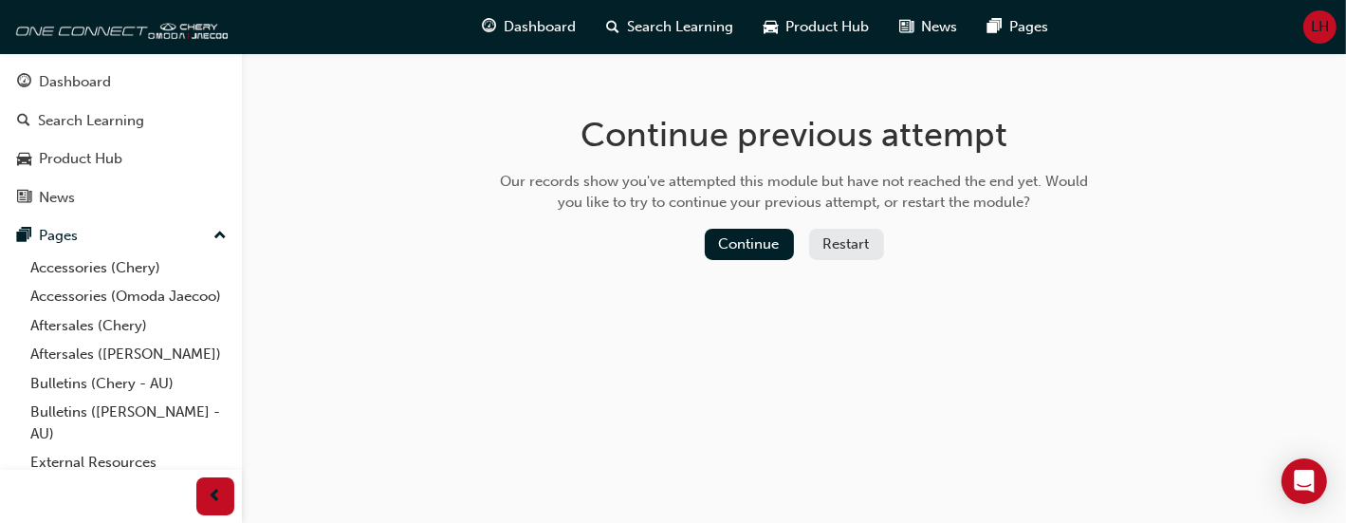
click at [848, 248] on button "Restart" at bounding box center [846, 244] width 75 height 31
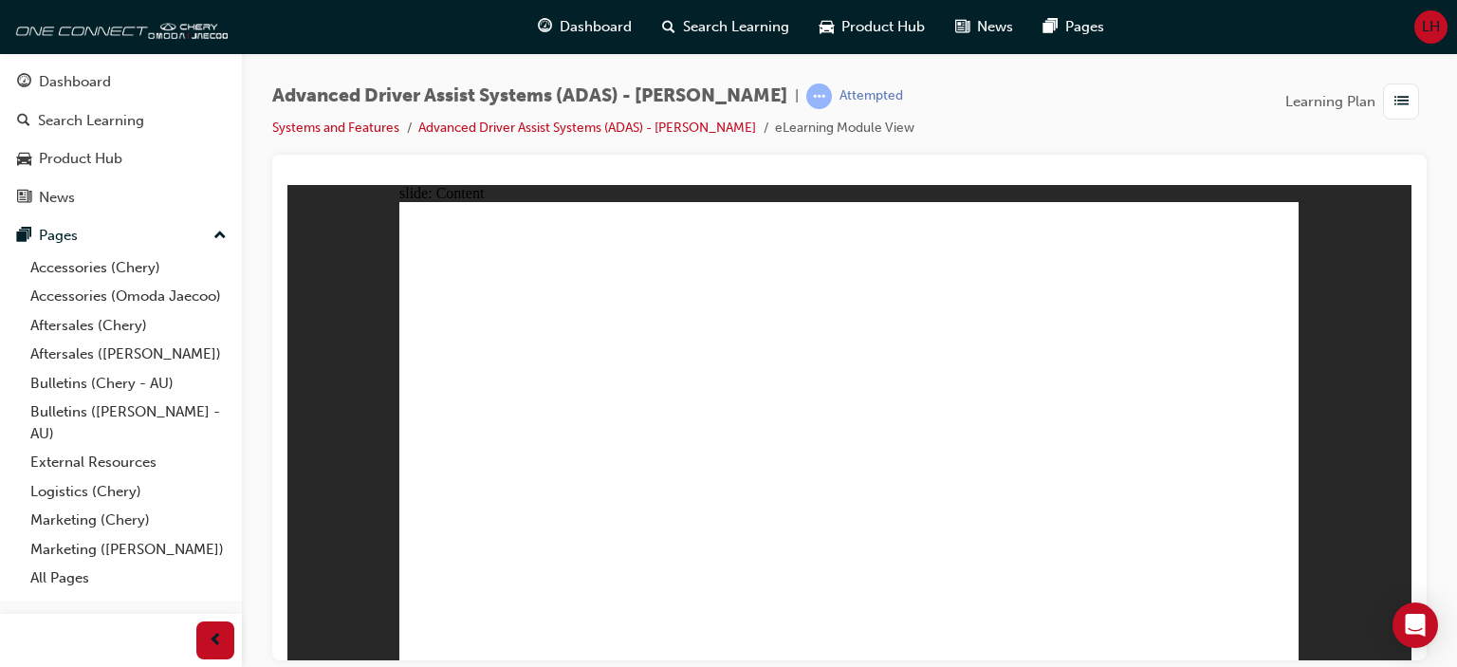
drag, startPoint x: 1094, startPoint y: 562, endPoint x: 1104, endPoint y: 570, distance: 12.9
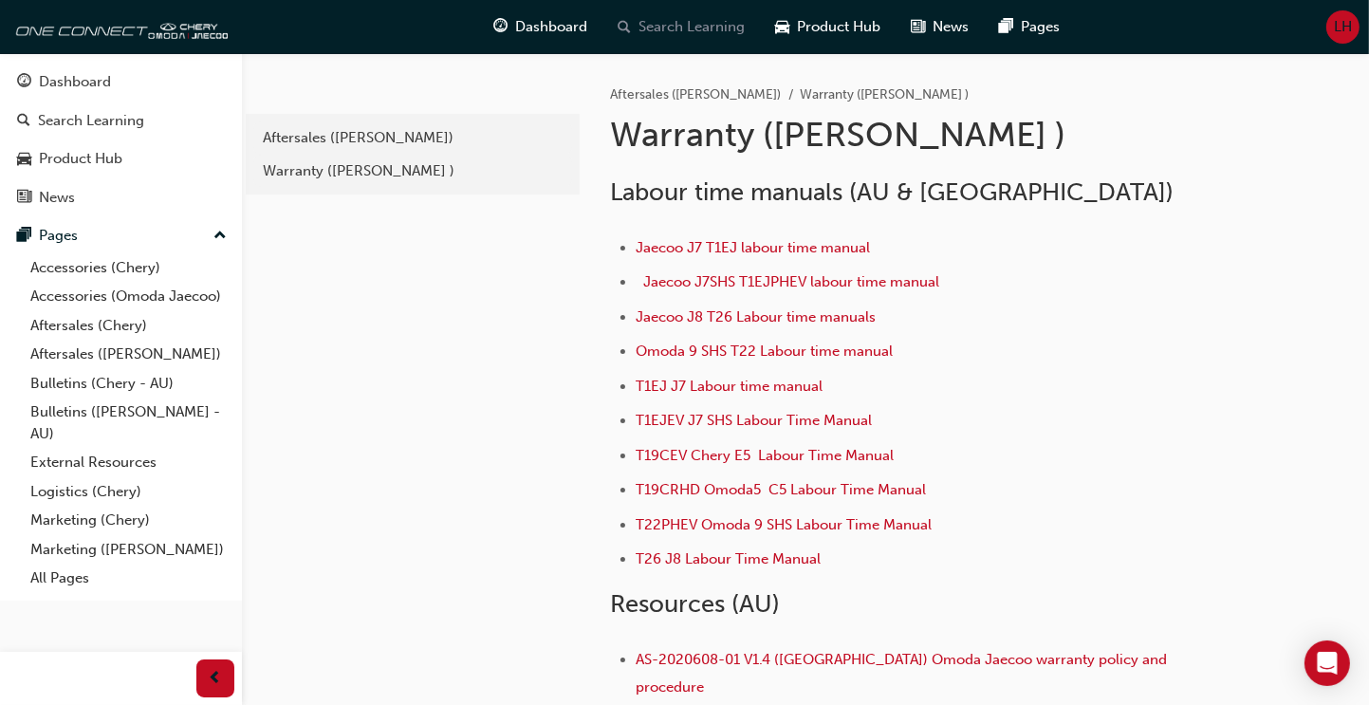
click at [671, 28] on span "Search Learning" at bounding box center [692, 27] width 106 height 22
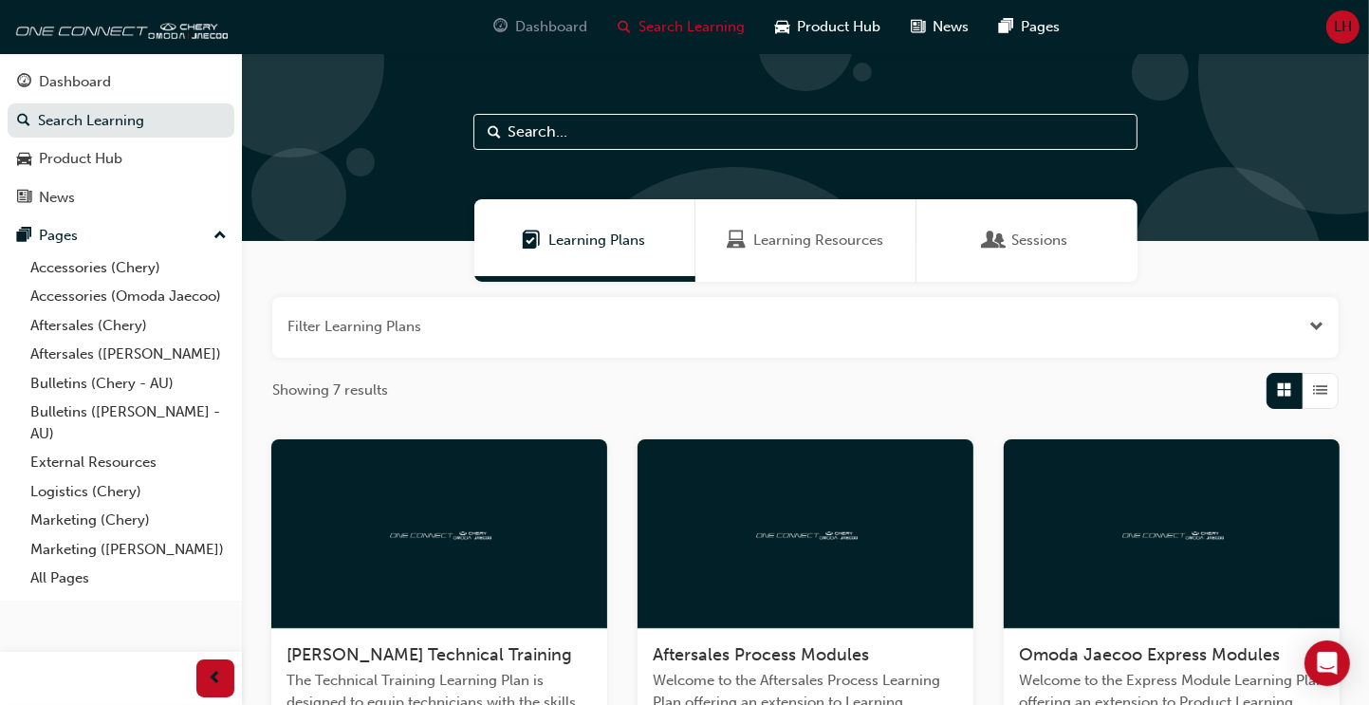
click at [535, 26] on span "Dashboard" at bounding box center [552, 27] width 72 height 22
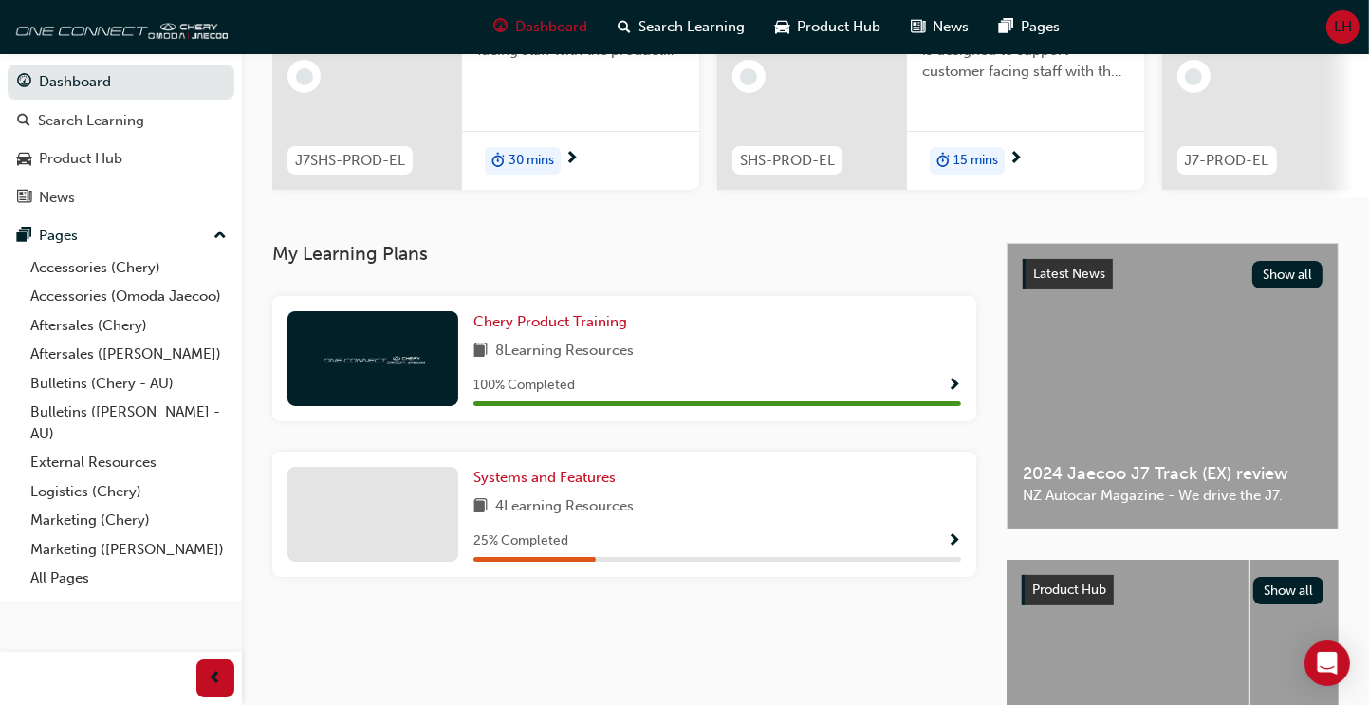
scroll to position [285, 0]
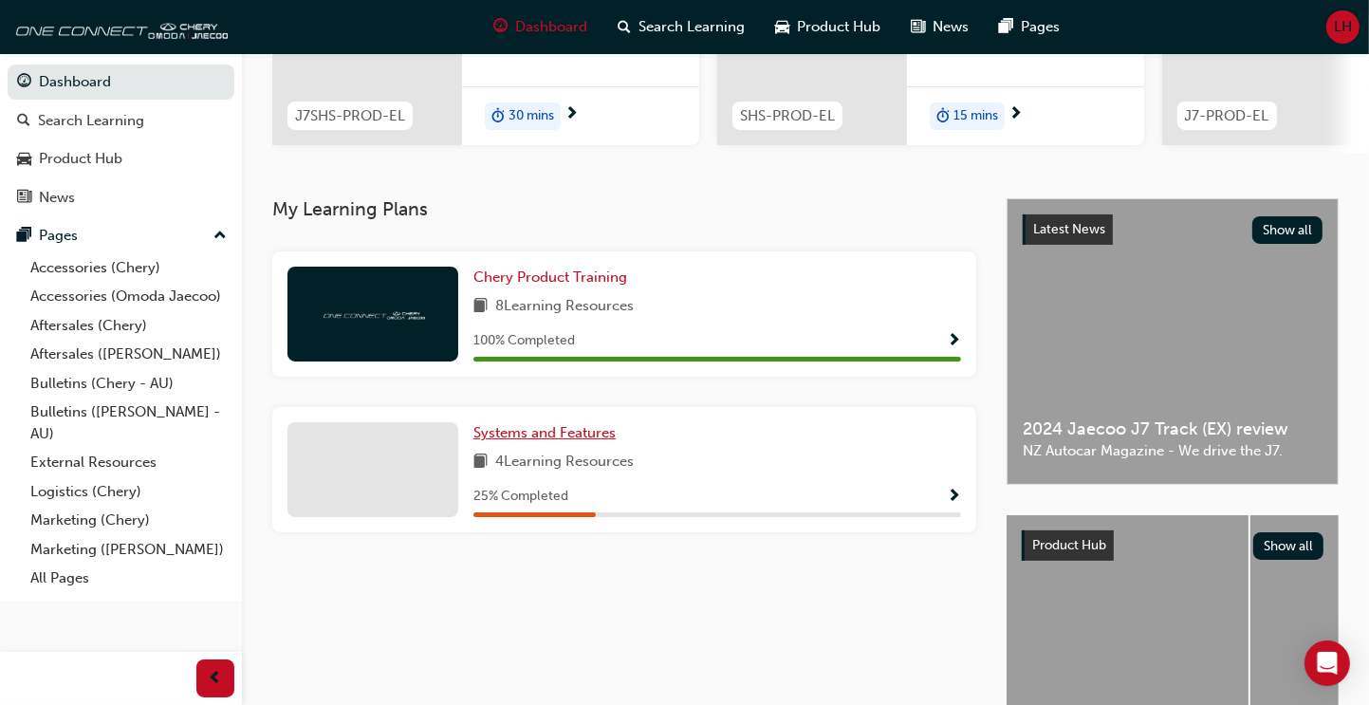
click at [535, 441] on span "Systems and Features" at bounding box center [544, 432] width 142 height 17
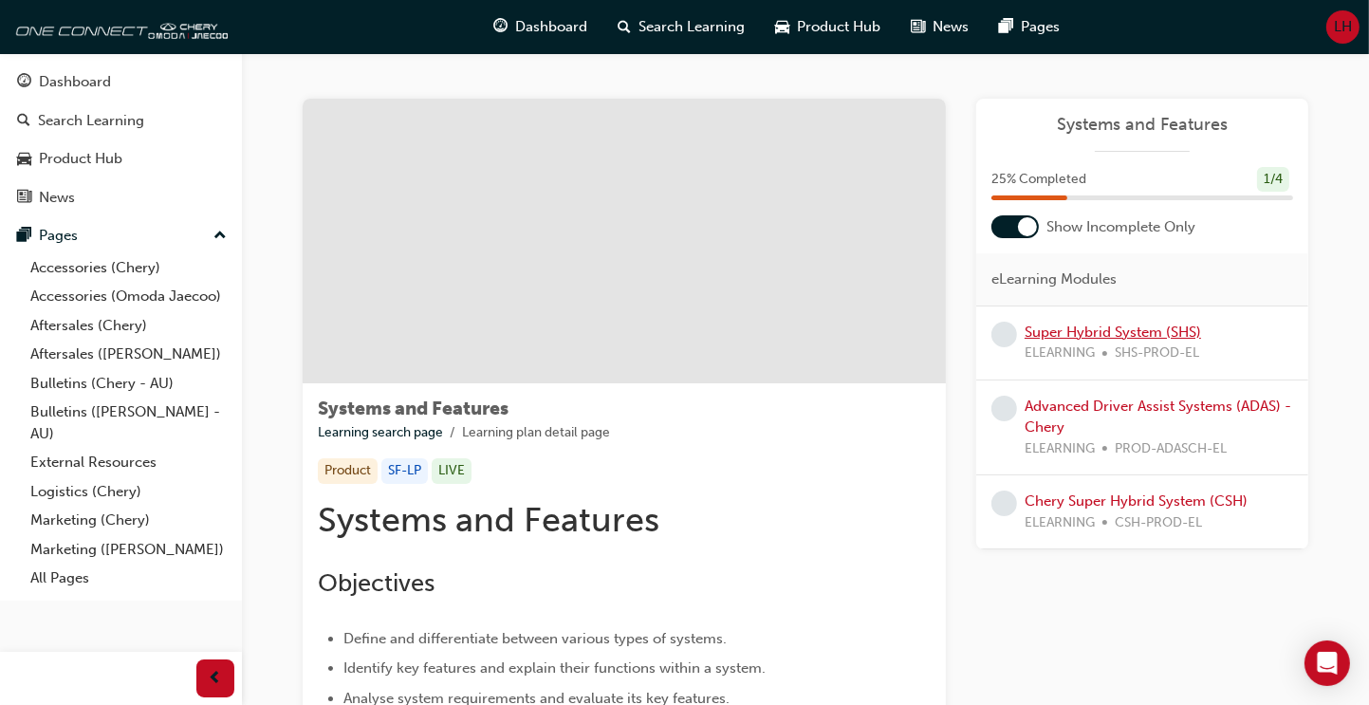
click at [1104, 340] on link "Super Hybrid System (SHS)" at bounding box center [1112, 331] width 176 height 17
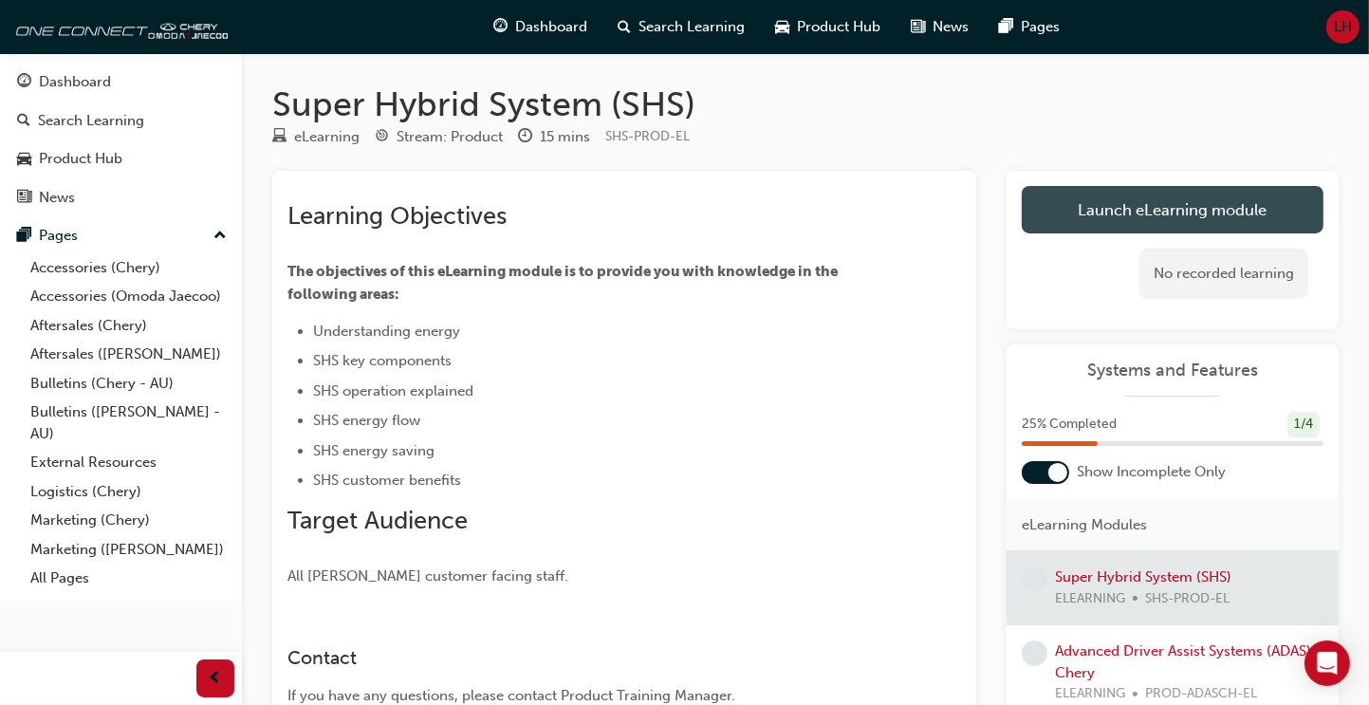
click at [1153, 207] on link "Launch eLearning module" at bounding box center [1172, 209] width 302 height 47
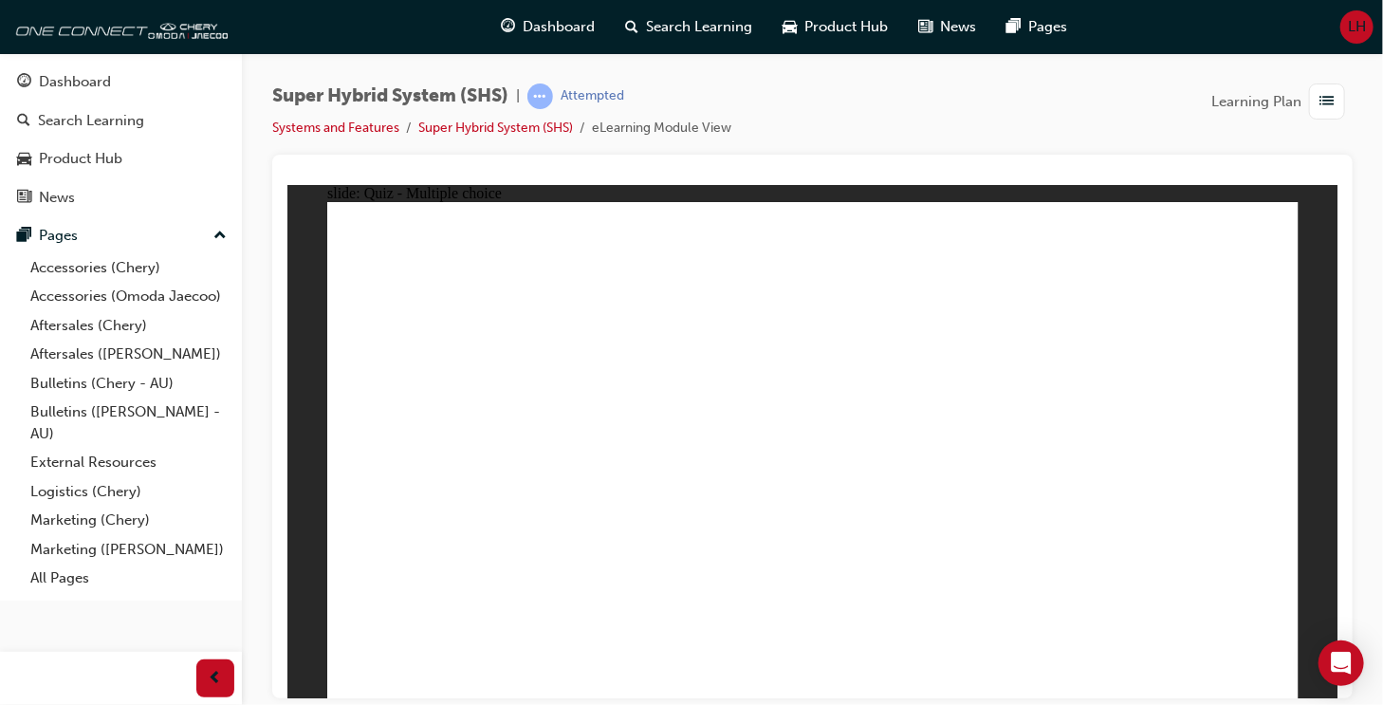
radio input "true"
drag, startPoint x: 845, startPoint y: 536, endPoint x: 810, endPoint y: 536, distance: 35.1
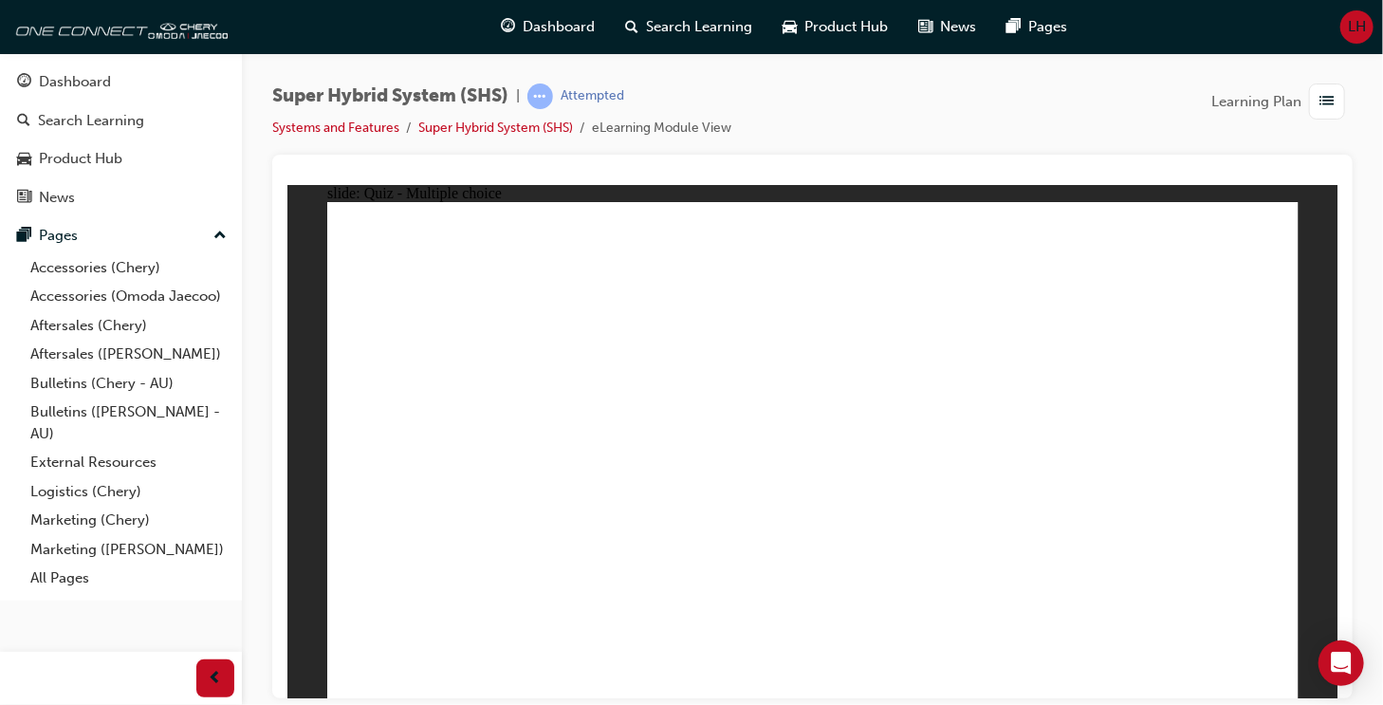
radio input "true"
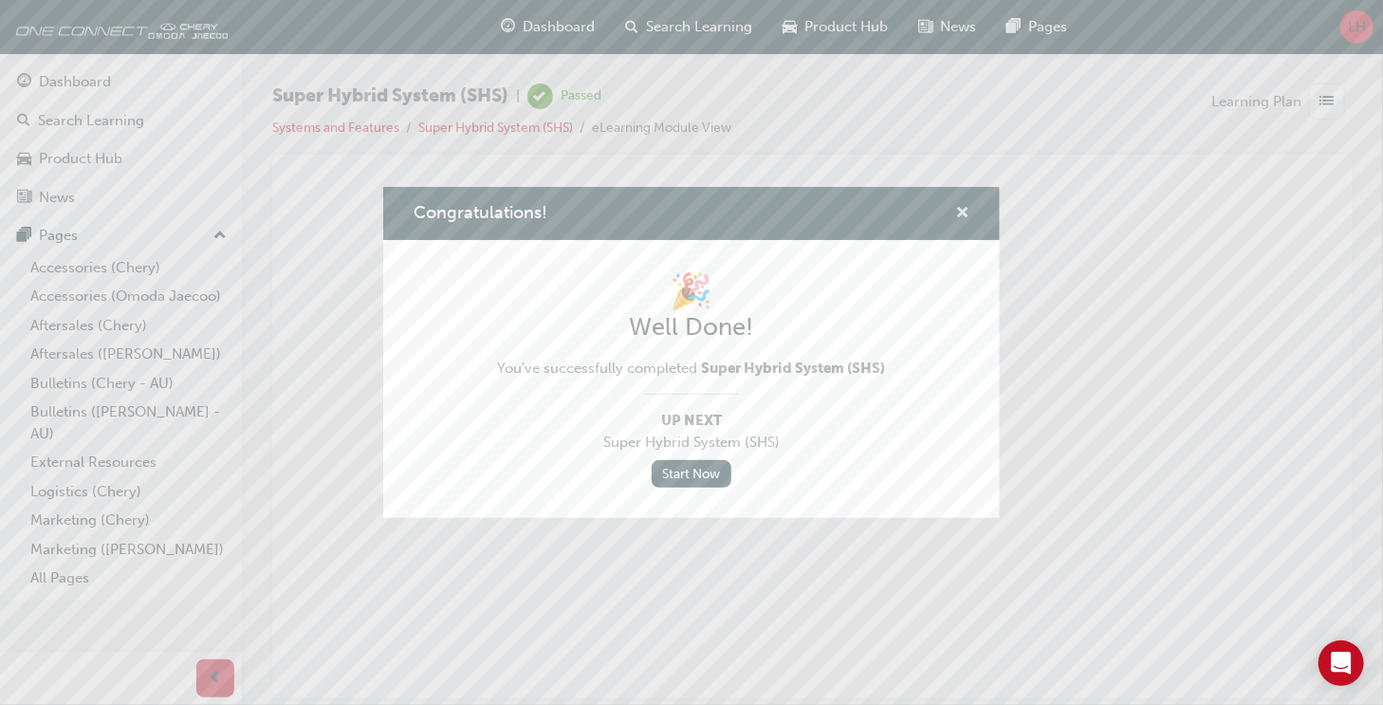
click at [967, 213] on span "cross-icon" at bounding box center [962, 214] width 14 height 17
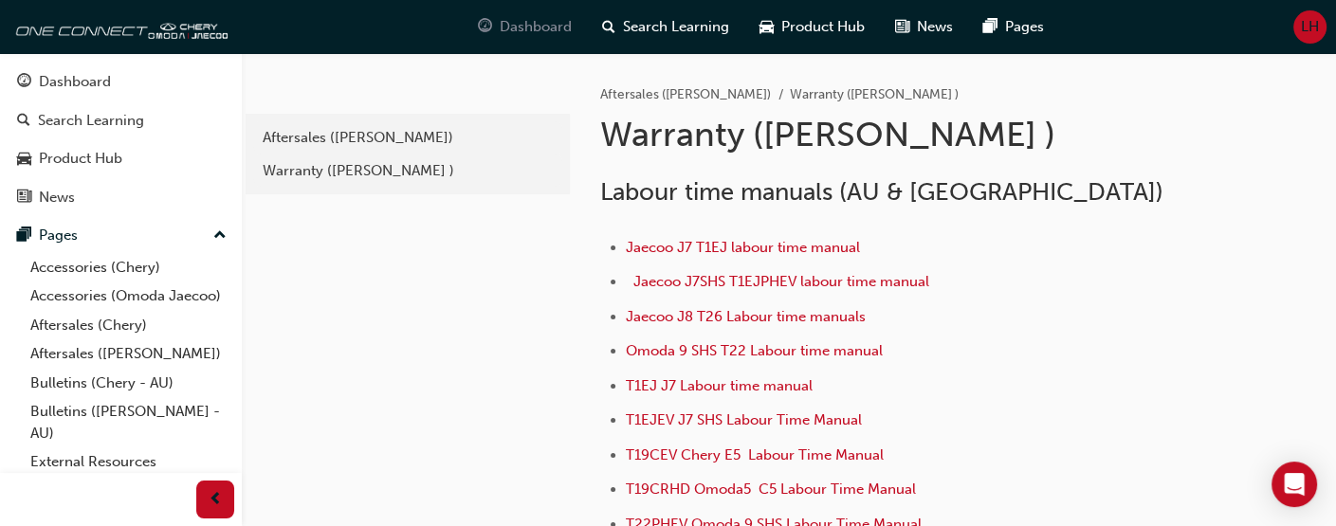
click at [519, 28] on span "Dashboard" at bounding box center [536, 27] width 72 height 22
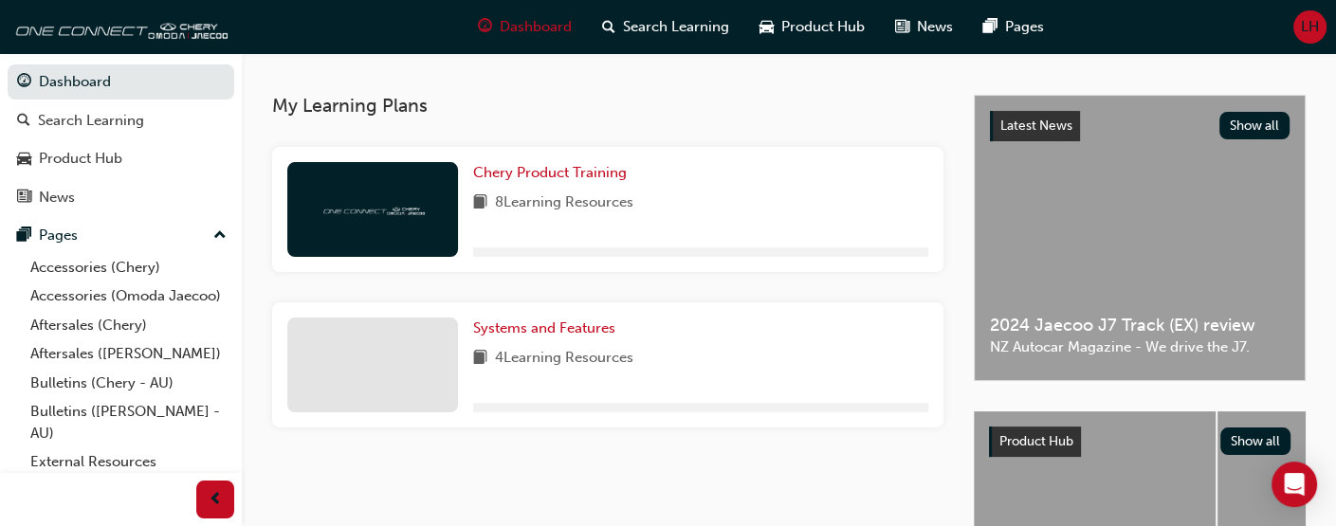
scroll to position [379, 0]
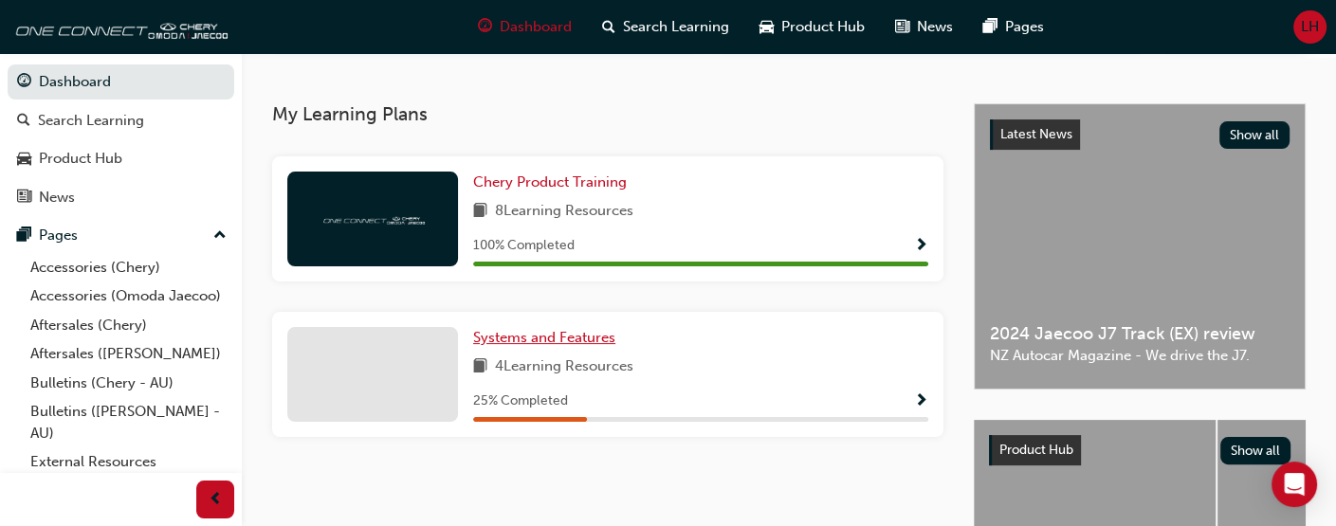
click at [524, 343] on span "Systems and Features" at bounding box center [544, 337] width 142 height 17
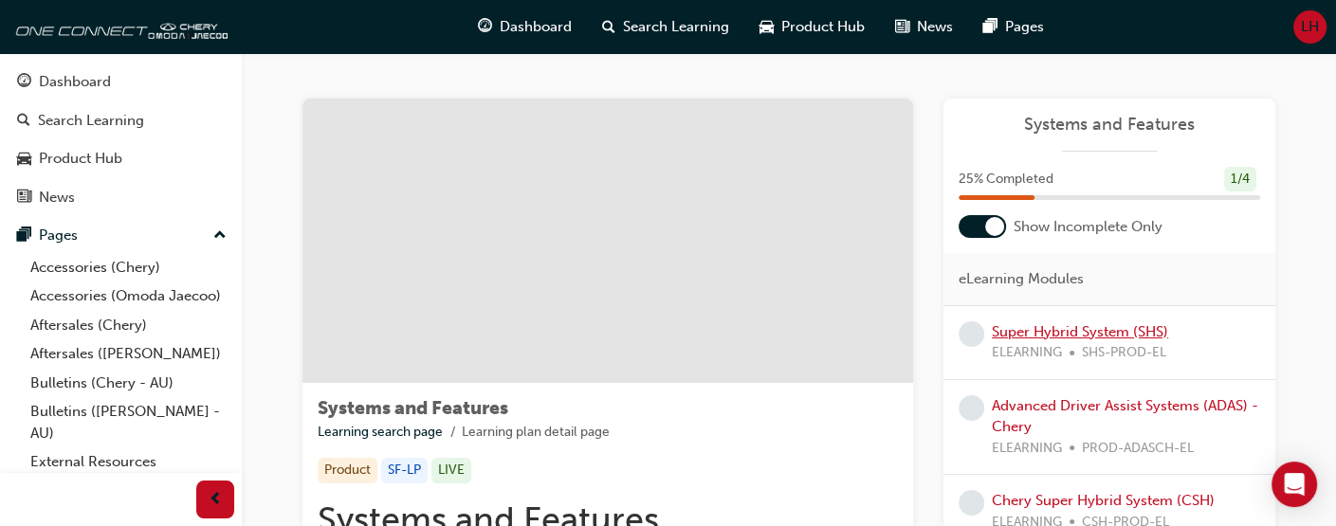
click at [1011, 332] on link "Super Hybrid System (SHS)" at bounding box center [1080, 331] width 176 height 17
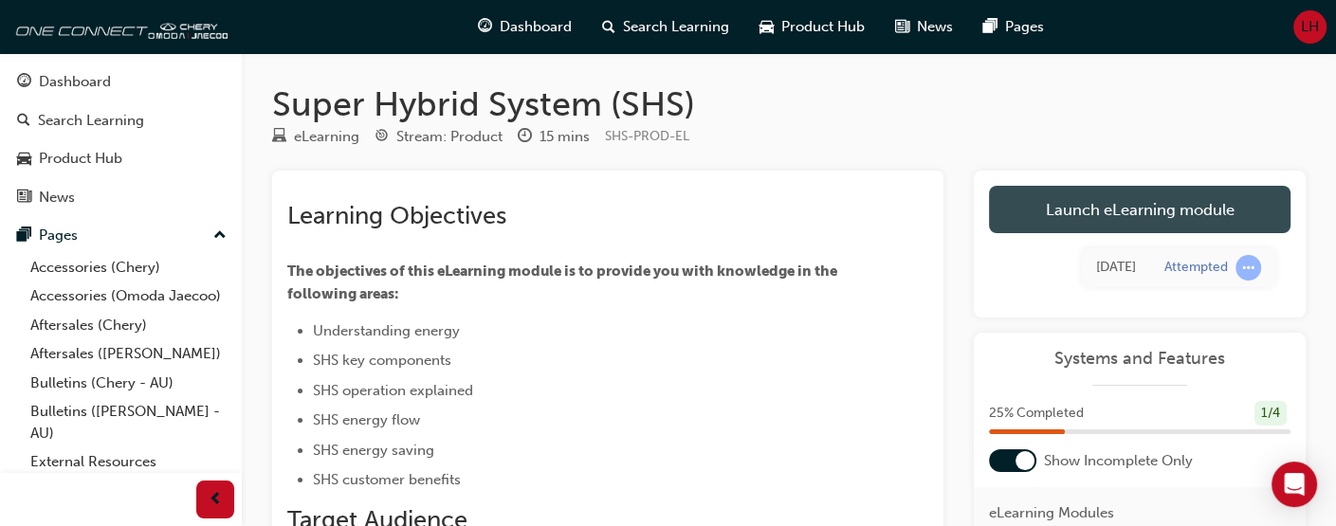
click at [1083, 212] on link "Launch eLearning module" at bounding box center [1140, 209] width 302 height 47
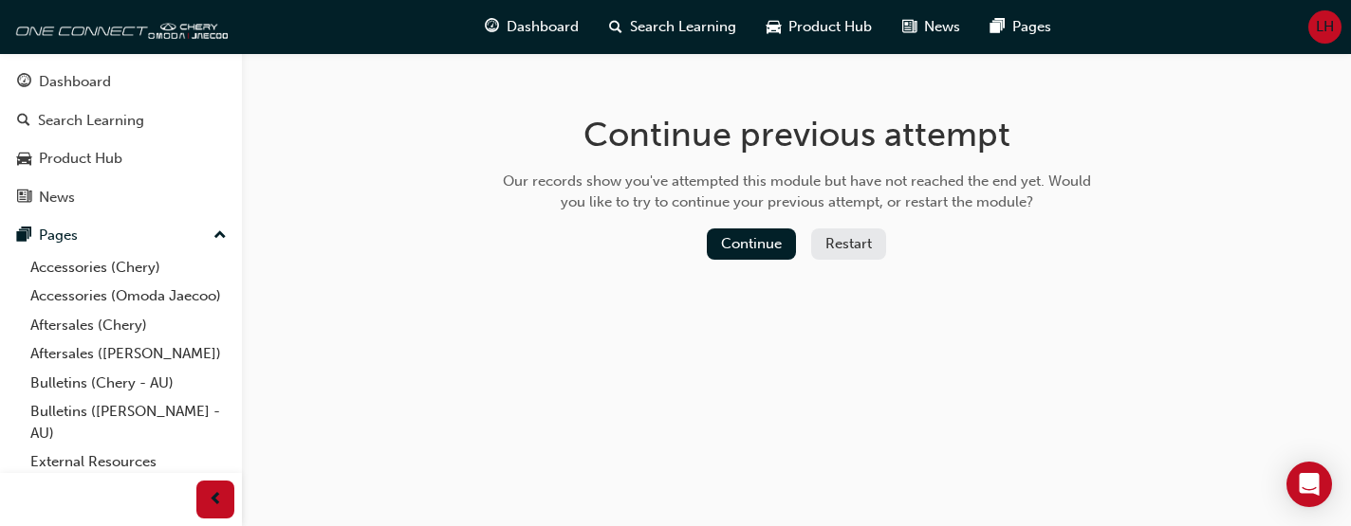
click at [862, 241] on button "Restart" at bounding box center [848, 244] width 75 height 31
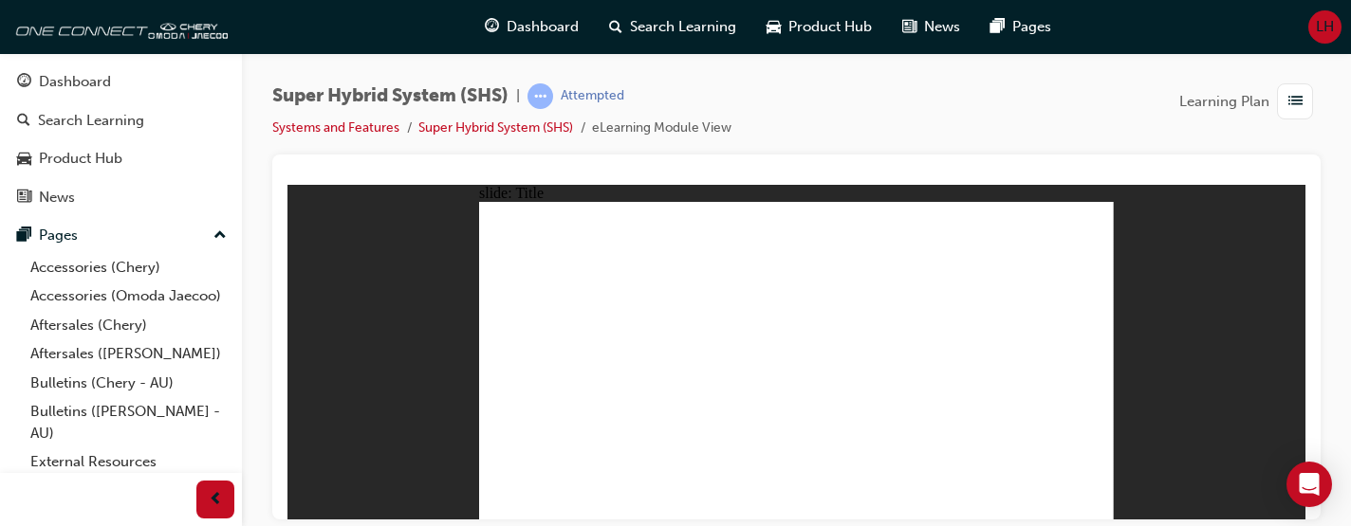
click at [1335, 269] on div "Super Hybrid System (SHS) | Attempted Systems and Features Super Hybrid System …" at bounding box center [796, 266] width 1109 height 426
